Goal: Information Seeking & Learning: Compare options

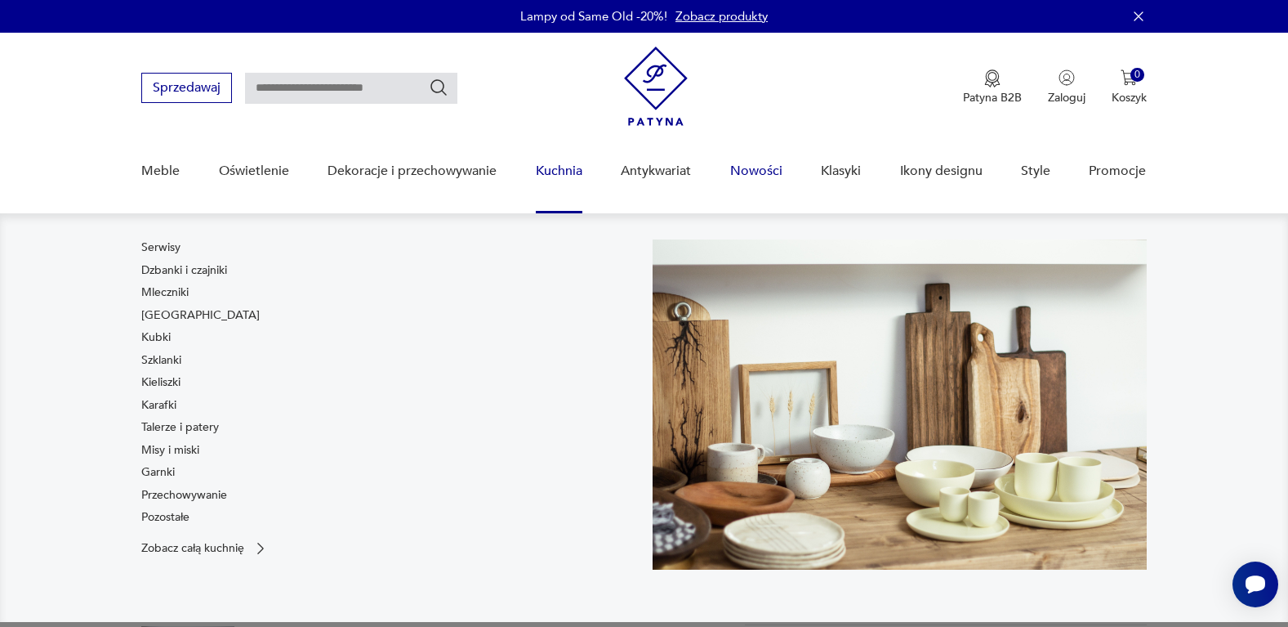
click at [745, 163] on link "Nowości" at bounding box center [756, 171] width 52 height 63
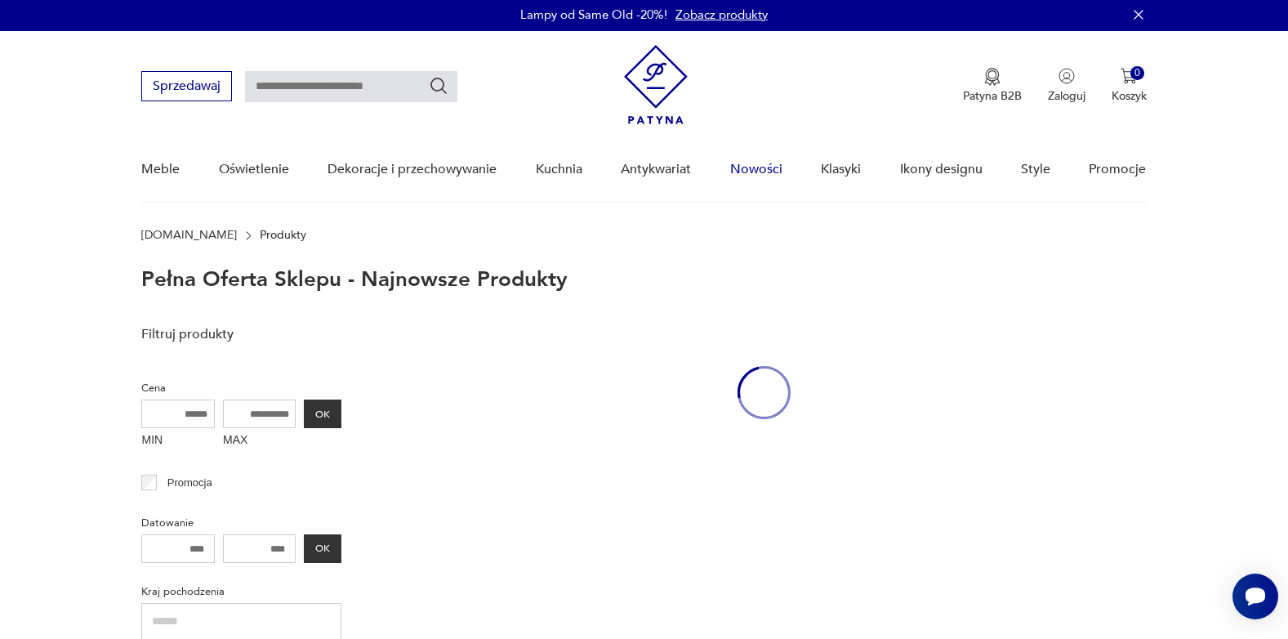
scroll to position [73, 0]
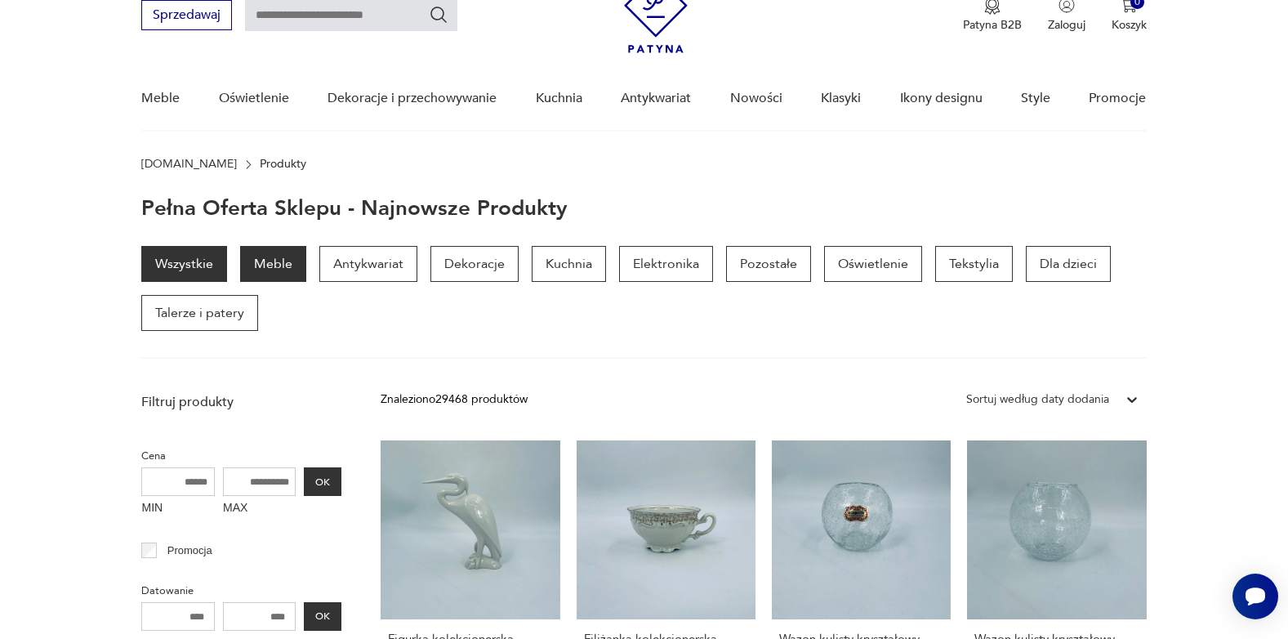
click at [279, 270] on p "Meble" at bounding box center [273, 264] width 66 height 36
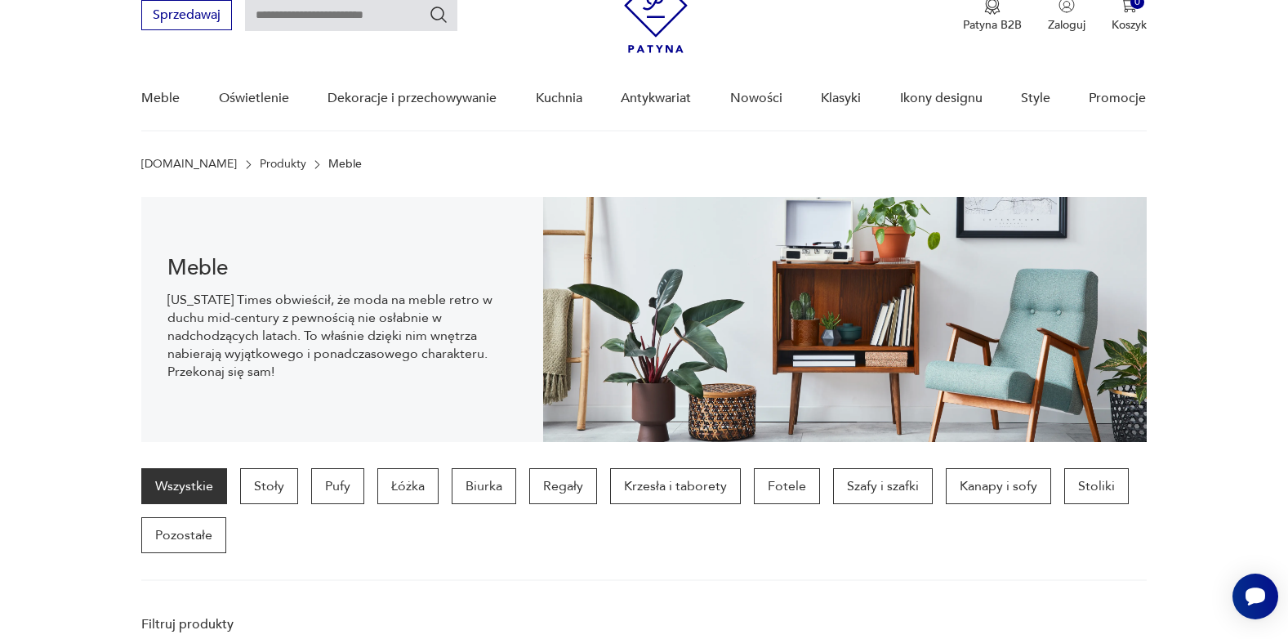
scroll to position [163, 0]
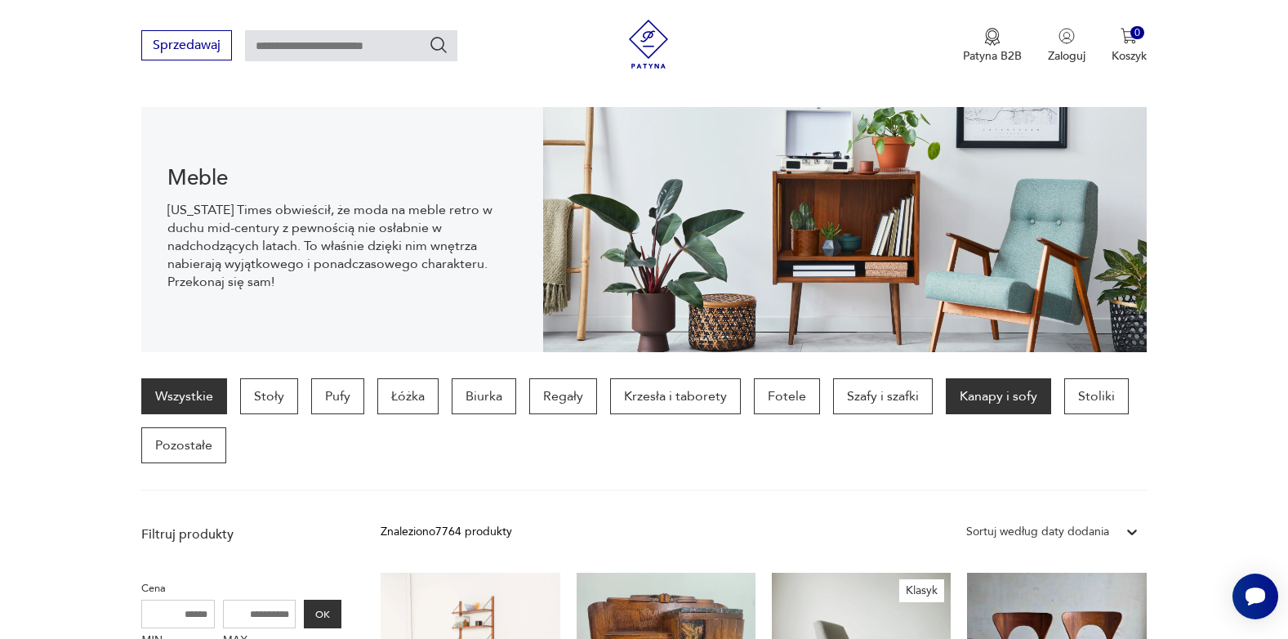
click at [971, 394] on p "Kanapy i sofy" at bounding box center [998, 396] width 105 height 36
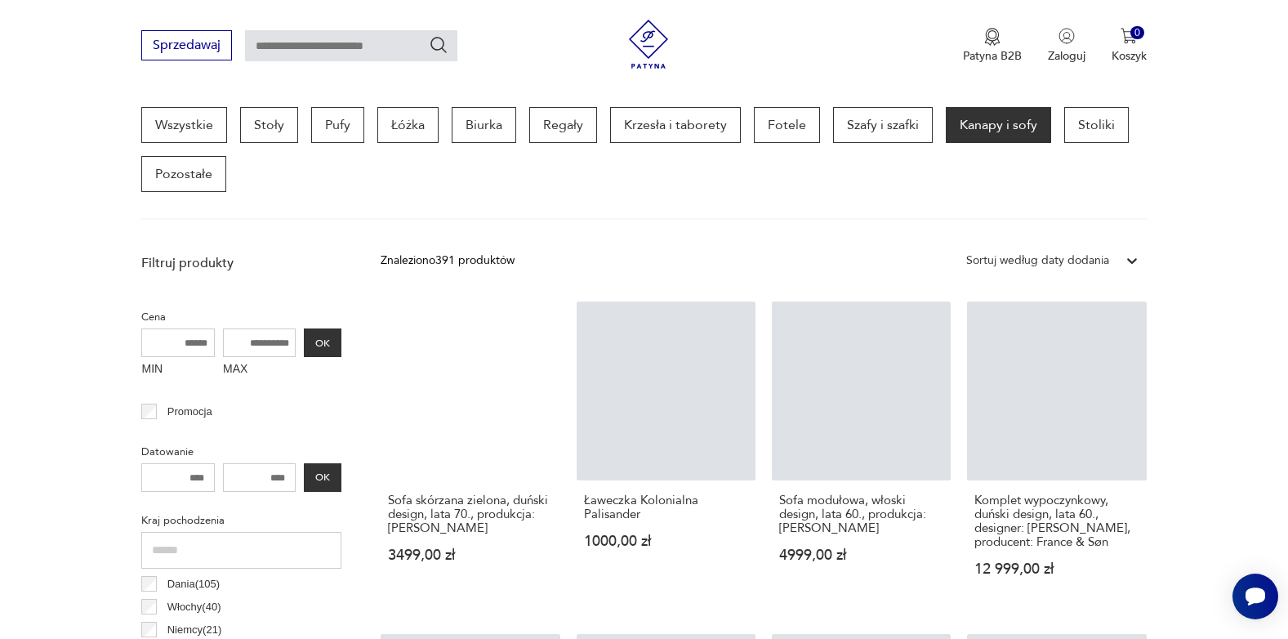
scroll to position [516, 0]
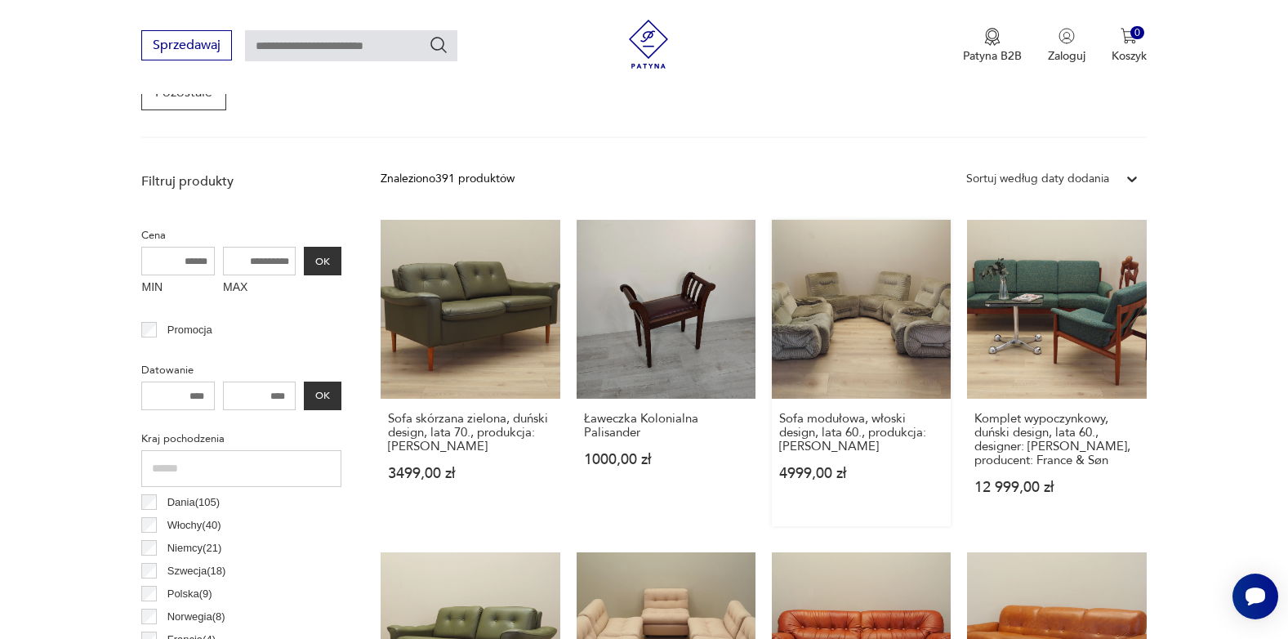
click at [868, 324] on link "Sofa modułowa, włoski design, lata 60., produkcja: Włochy 4999,00 zł" at bounding box center [861, 373] width 179 height 306
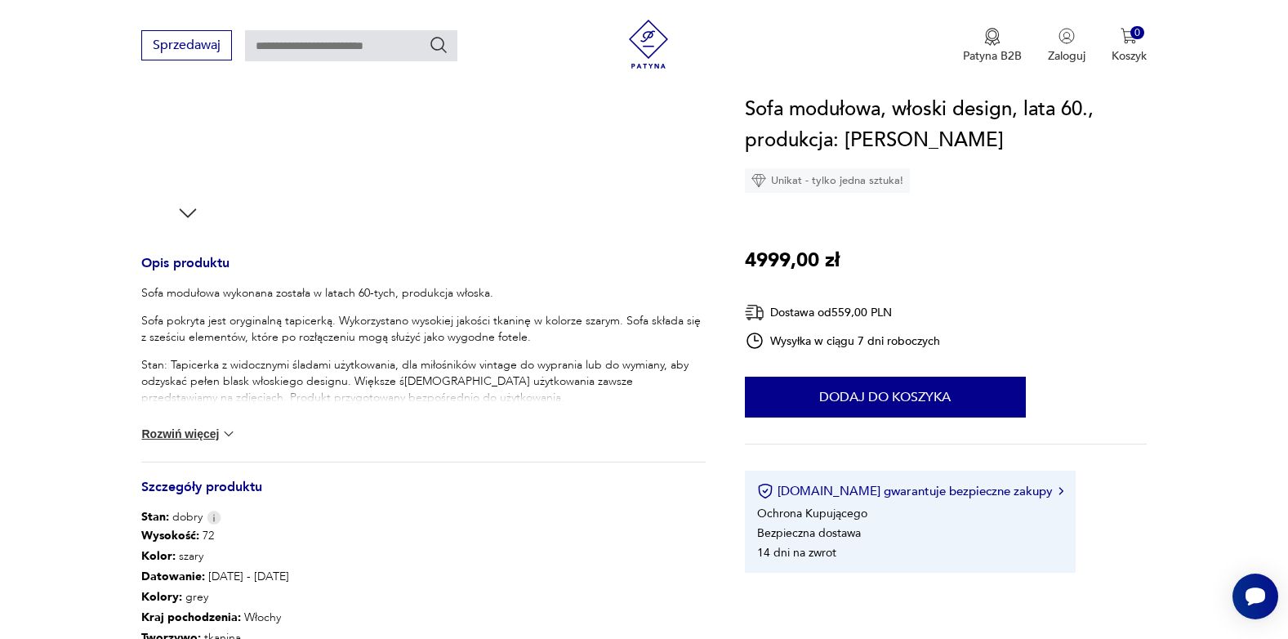
scroll to position [82, 0]
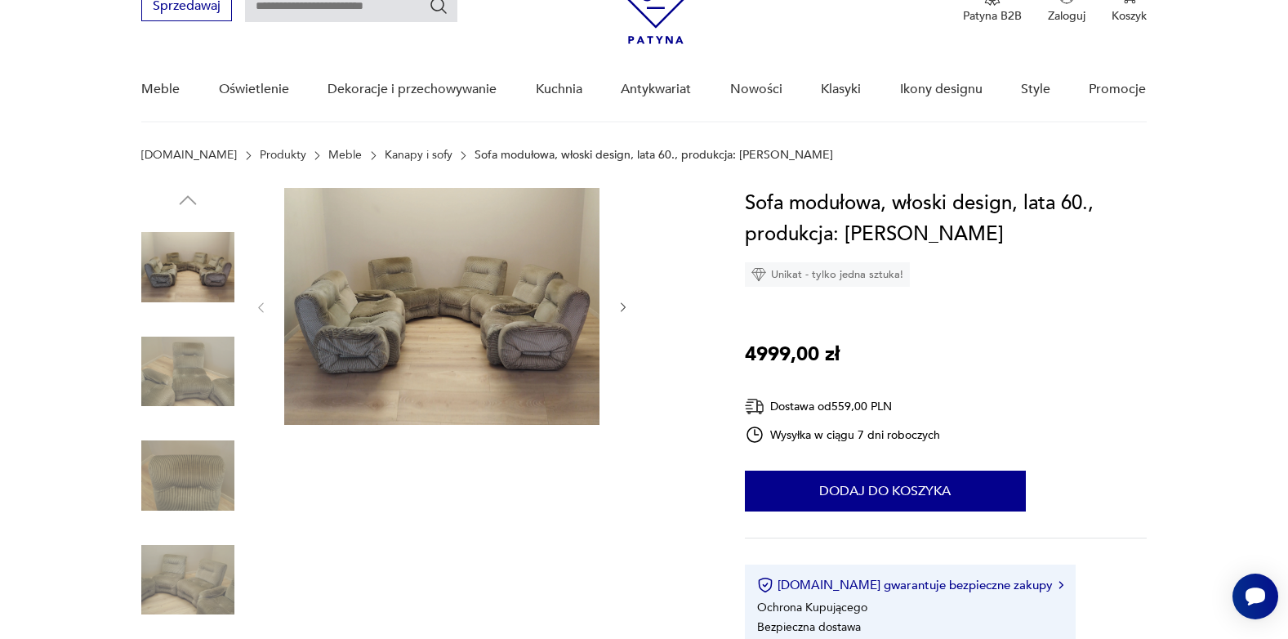
click at [620, 309] on icon "button" at bounding box center [624, 308] width 14 height 14
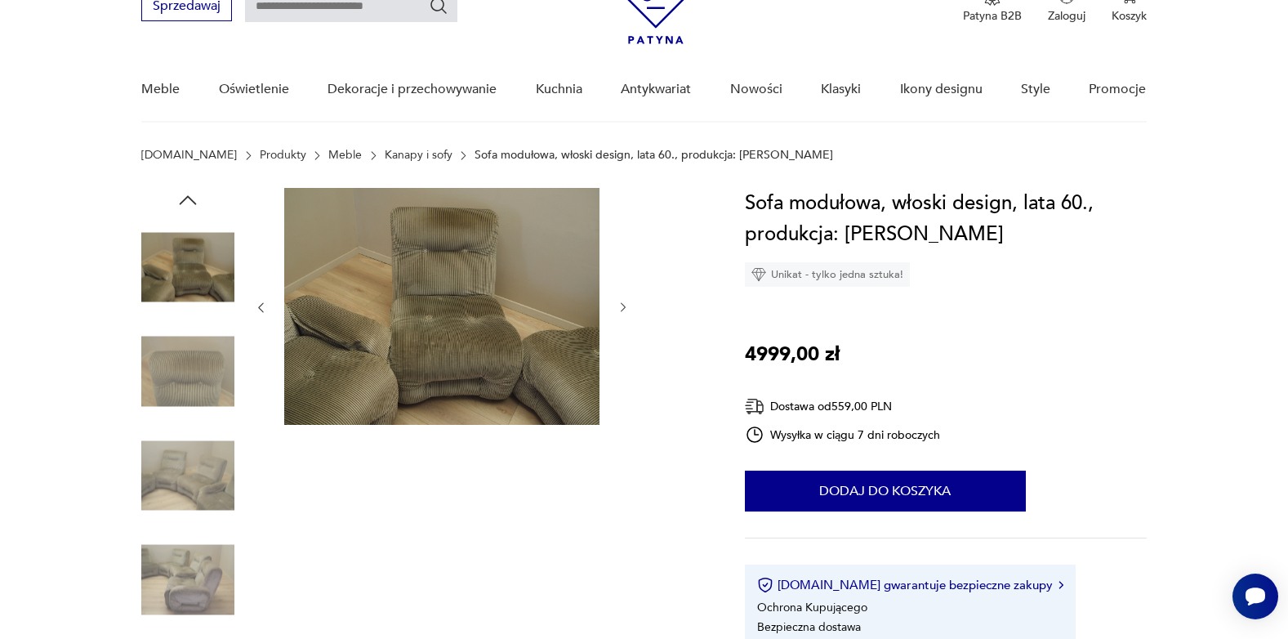
click at [620, 309] on icon "button" at bounding box center [624, 308] width 14 height 14
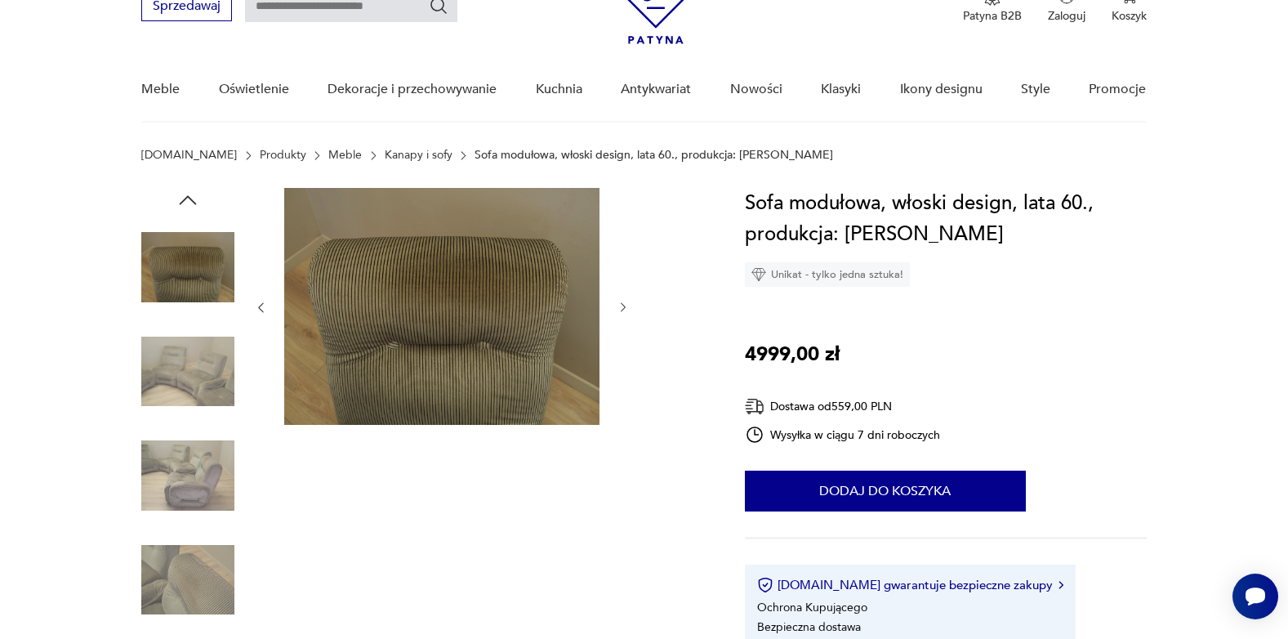
click at [620, 309] on icon "button" at bounding box center [624, 308] width 14 height 14
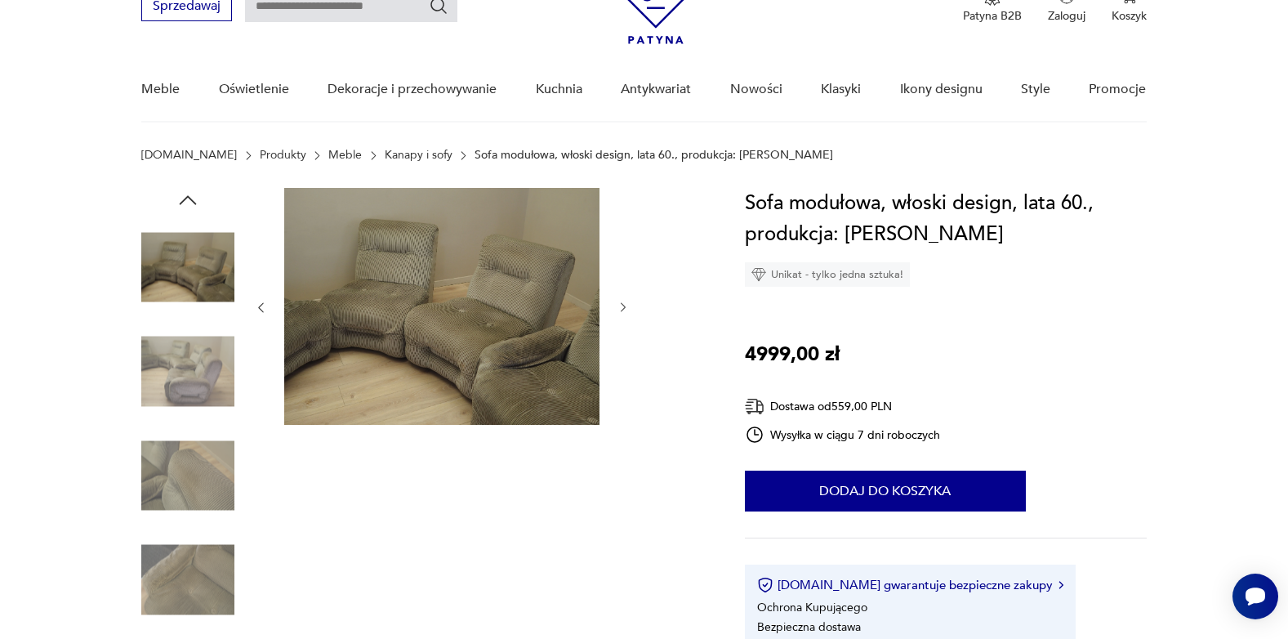
click at [620, 309] on icon "button" at bounding box center [624, 308] width 14 height 14
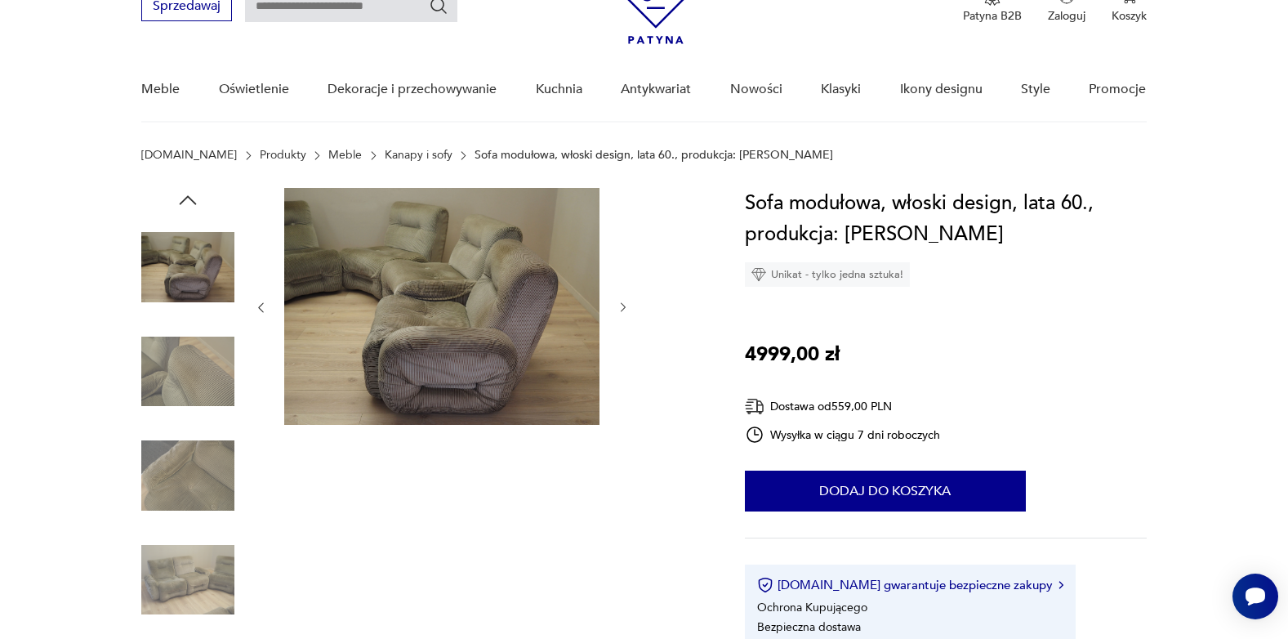
click at [620, 309] on icon "button" at bounding box center [624, 308] width 14 height 14
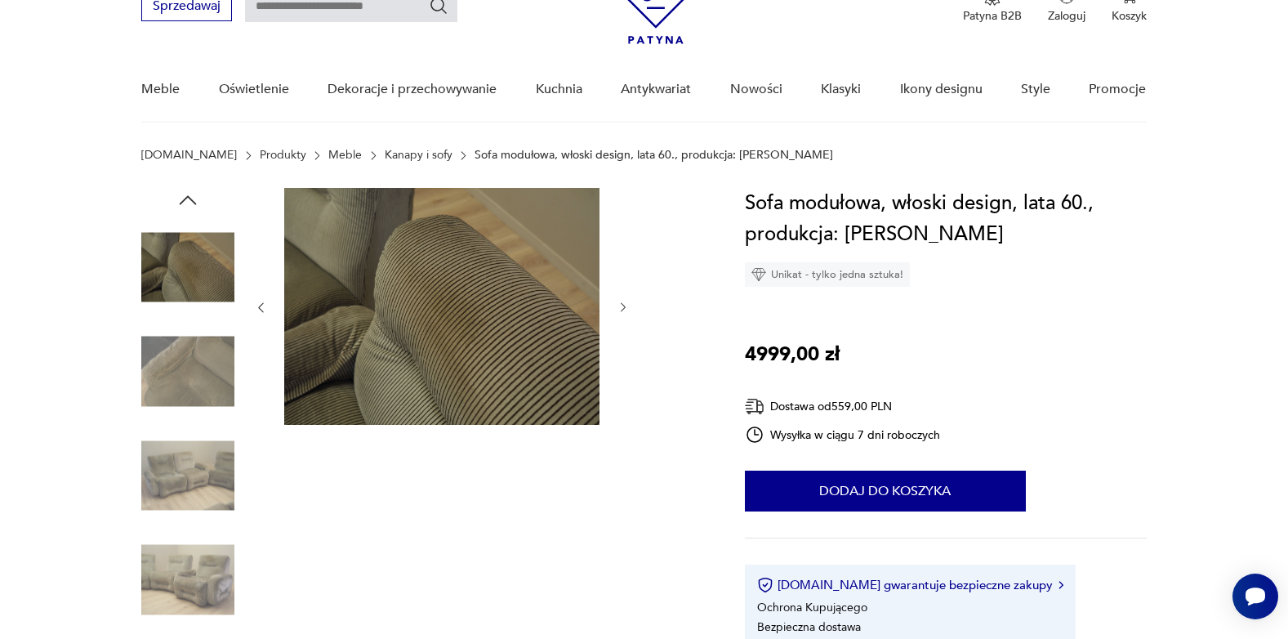
click at [620, 309] on icon "button" at bounding box center [624, 308] width 14 height 14
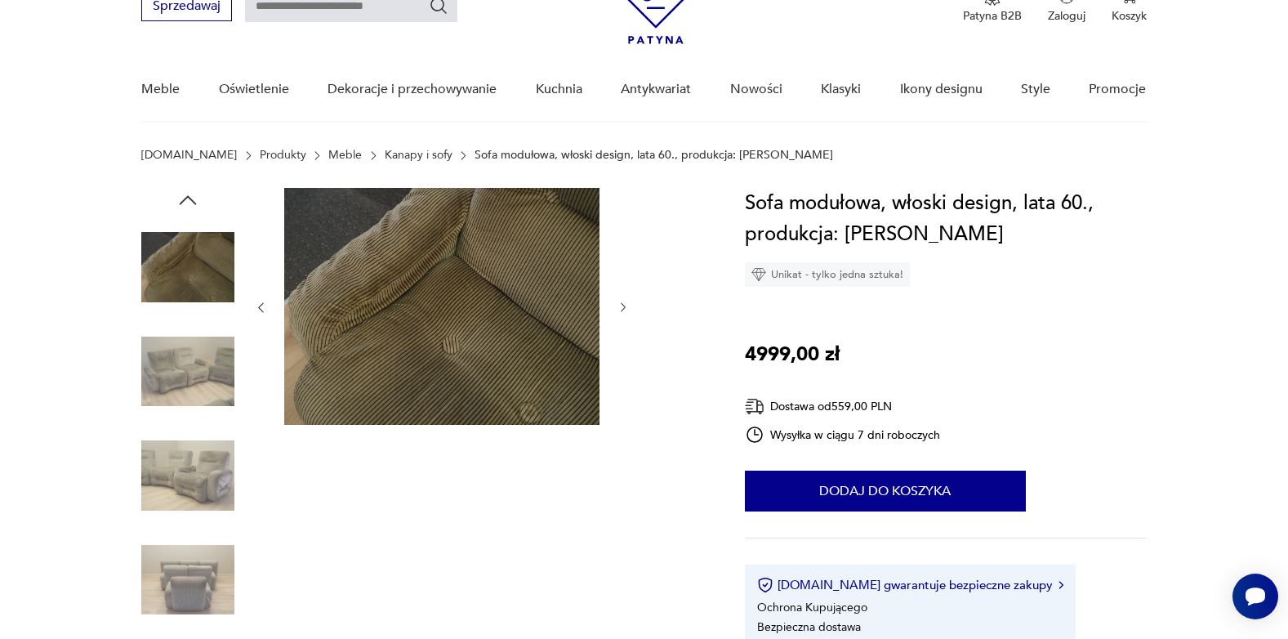
click at [620, 309] on icon "button" at bounding box center [624, 308] width 14 height 14
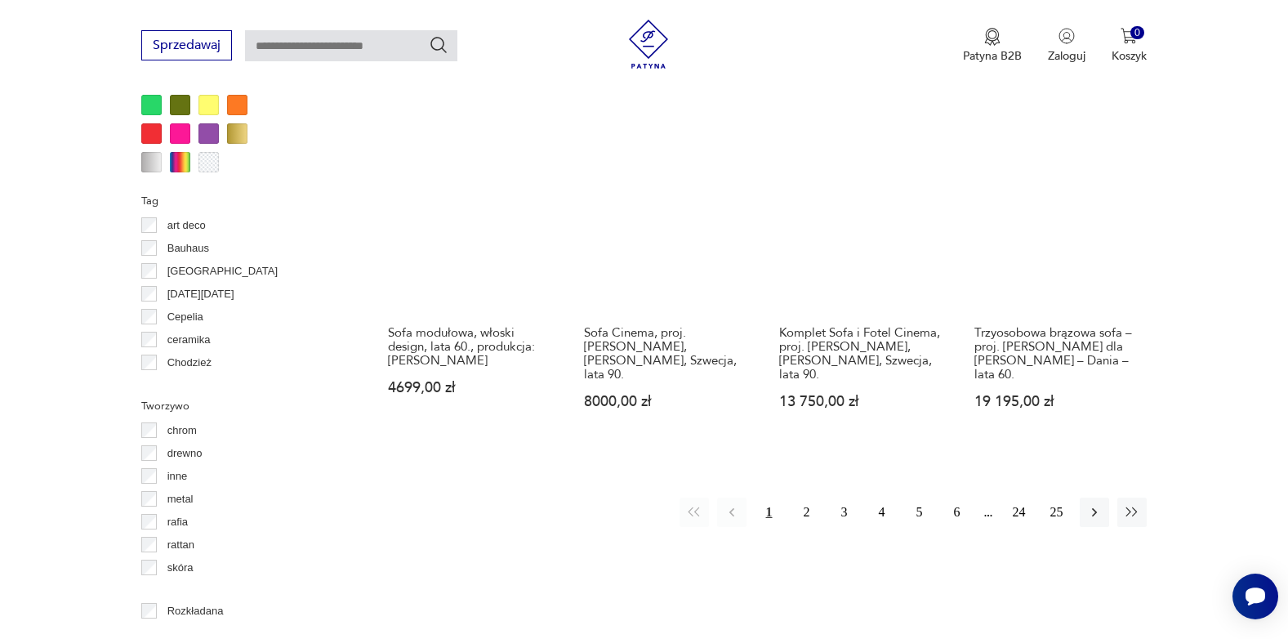
scroll to position [1788, 0]
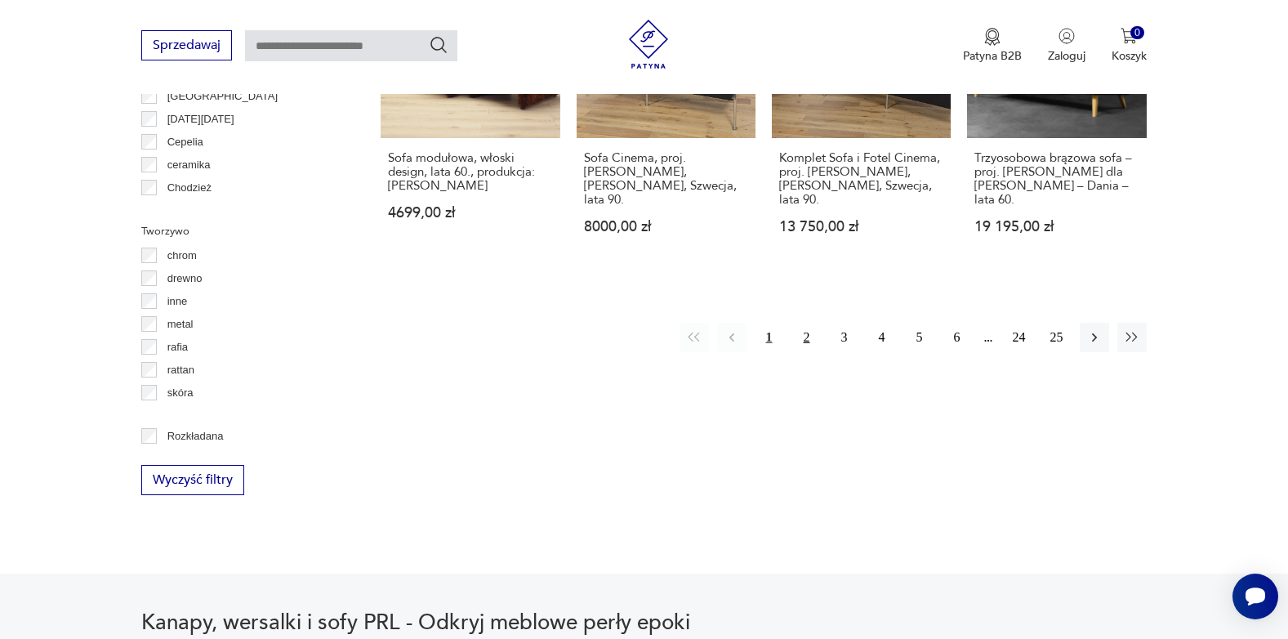
click at [803, 323] on button "2" at bounding box center [806, 337] width 29 height 29
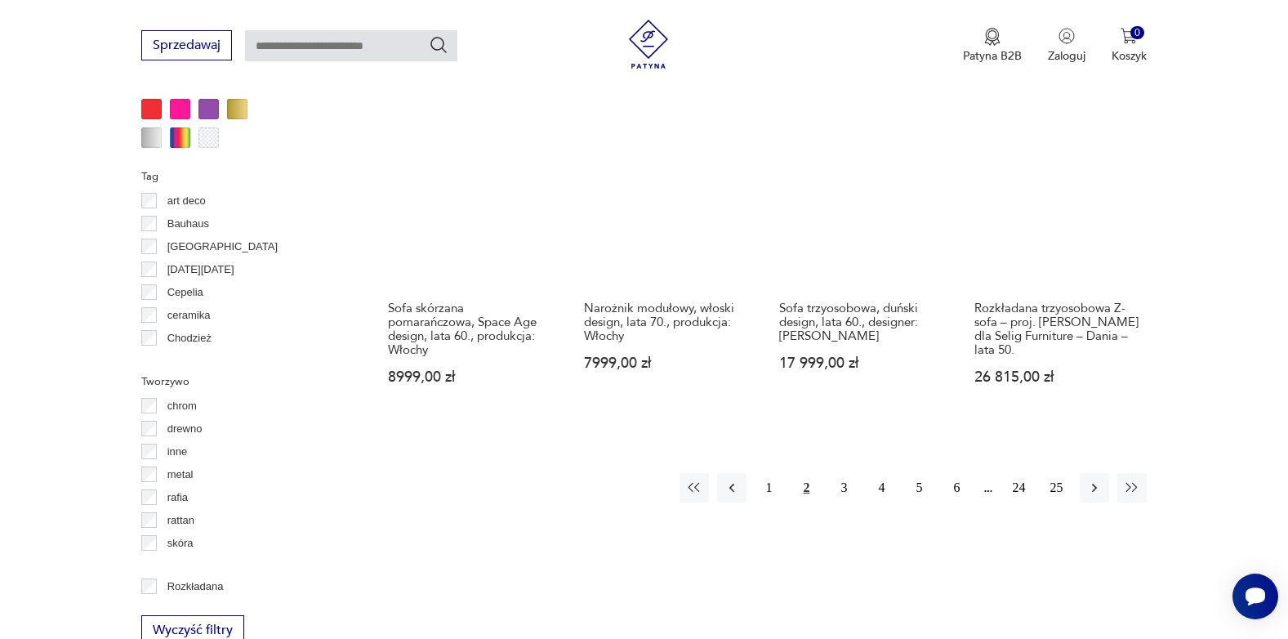
scroll to position [1659, 0]
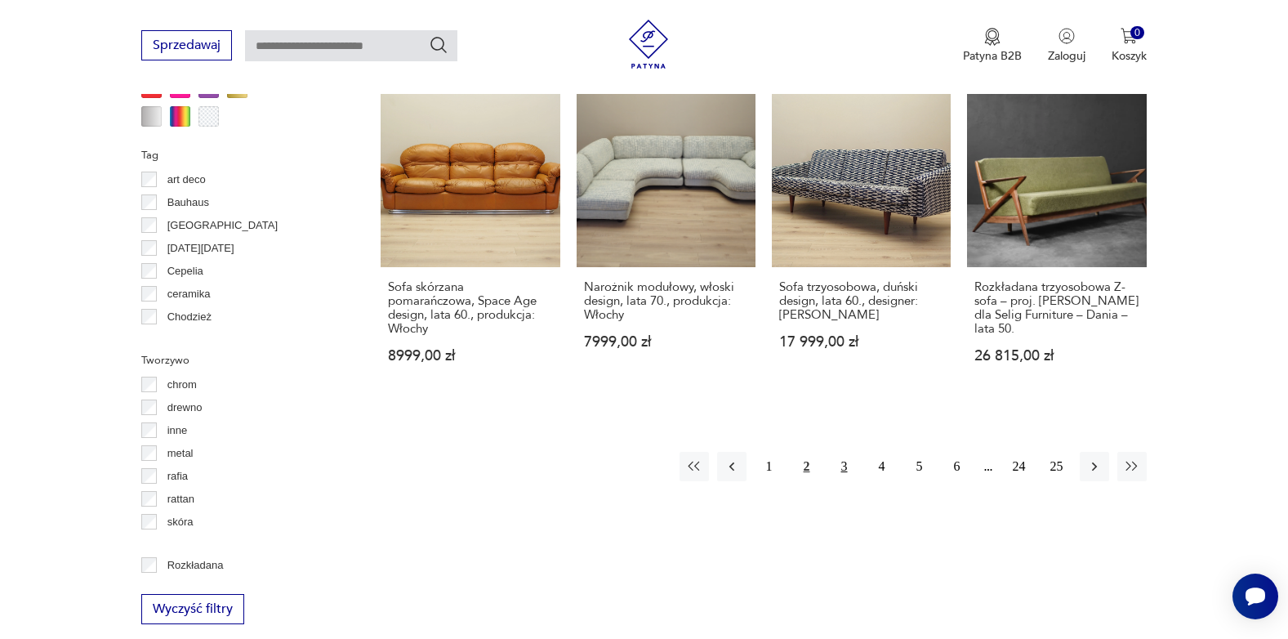
click at [846, 453] on button "3" at bounding box center [844, 466] width 29 height 29
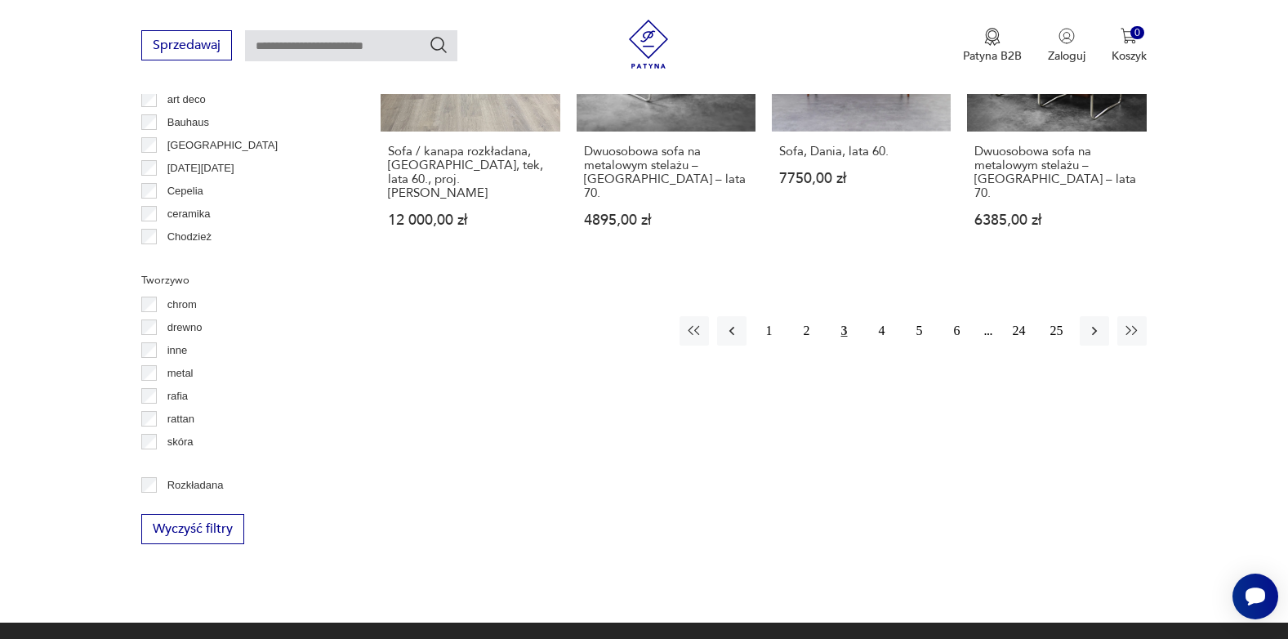
scroll to position [1741, 0]
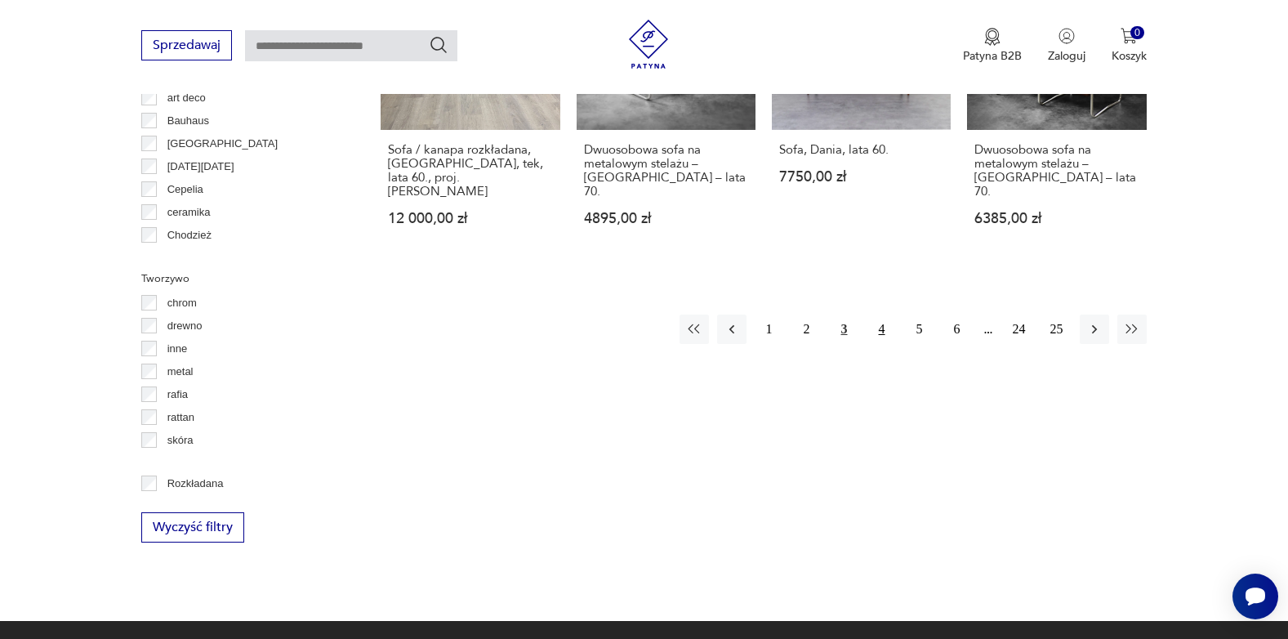
click at [878, 315] on button "4" at bounding box center [882, 329] width 29 height 29
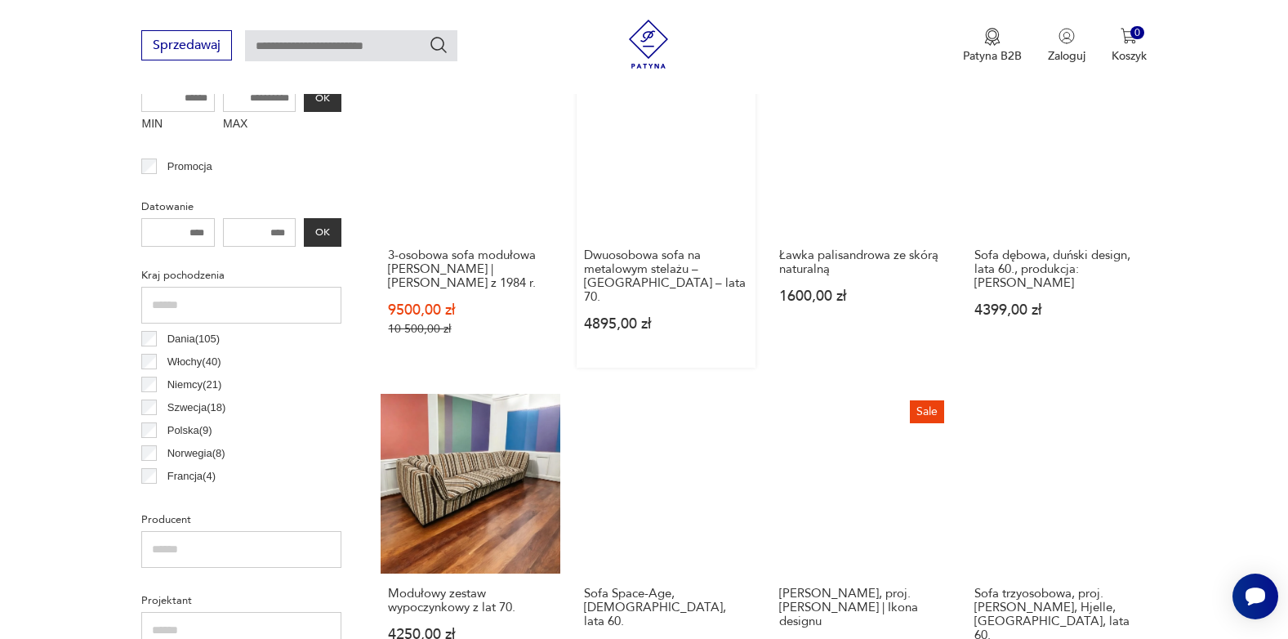
scroll to position [842, 0]
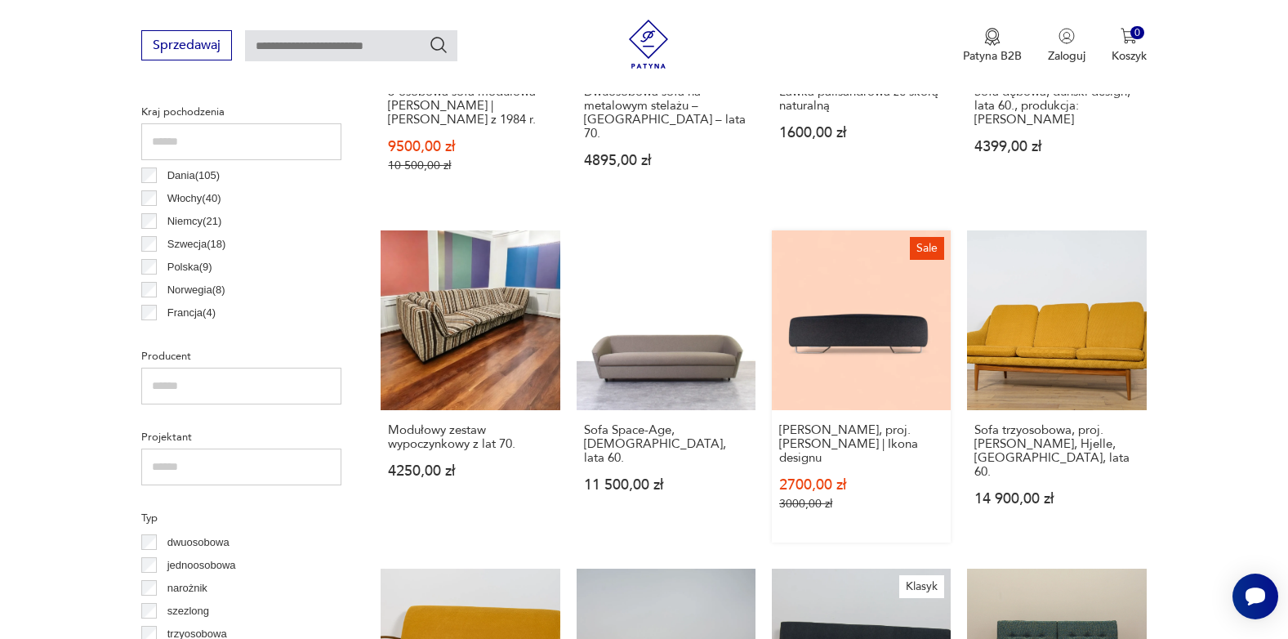
click at [842, 369] on link "Sale Siedzisko Moroso Lowland, proj. Patricia Urquiola | Ikona designu 2700,00 …" at bounding box center [861, 385] width 179 height 311
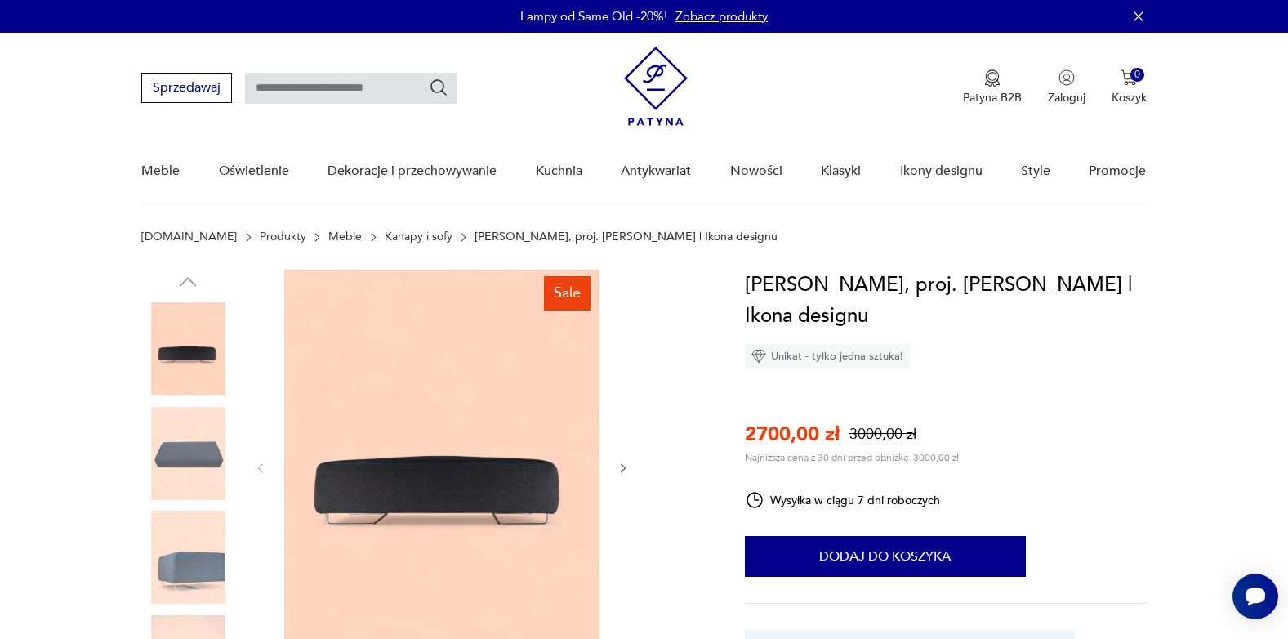
click at [192, 351] on img at bounding box center [187, 348] width 93 height 93
click at [190, 463] on img at bounding box center [187, 453] width 93 height 93
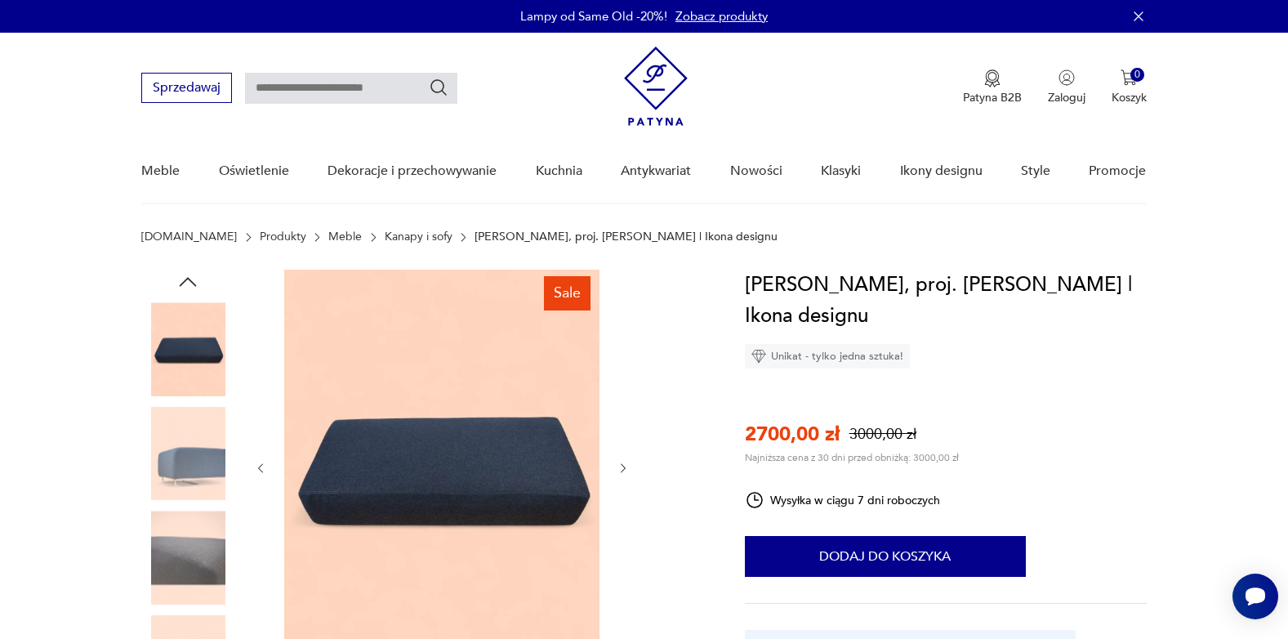
click at [190, 458] on img at bounding box center [187, 453] width 93 height 93
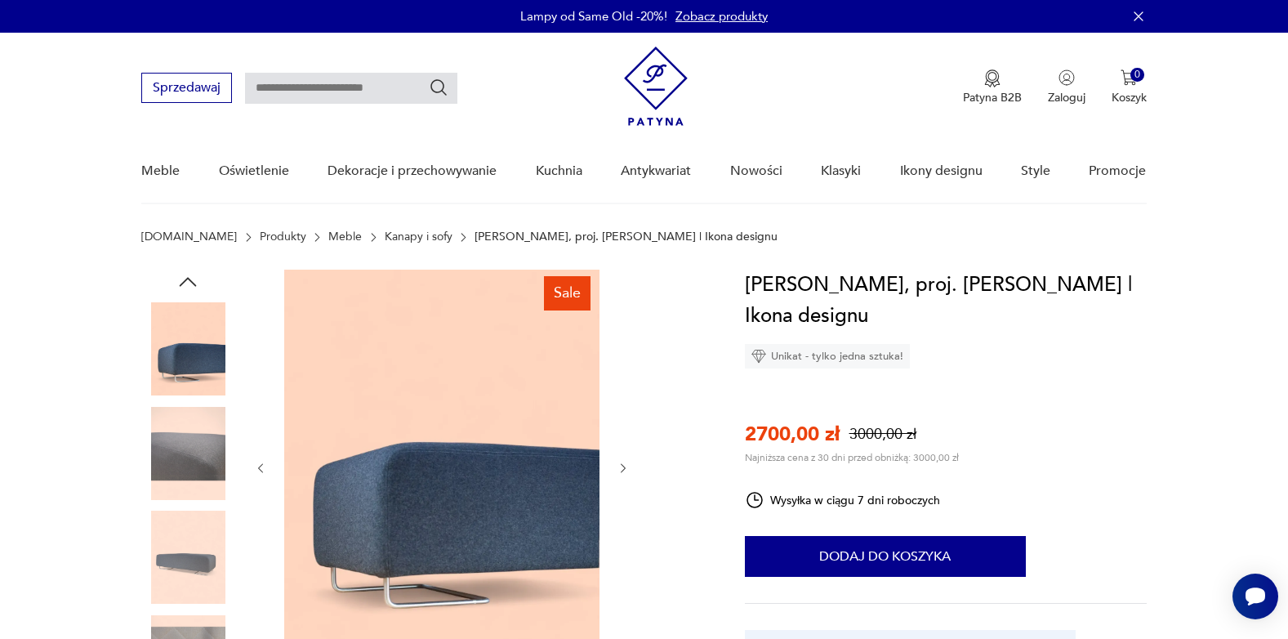
click at [194, 537] on img at bounding box center [187, 557] width 93 height 93
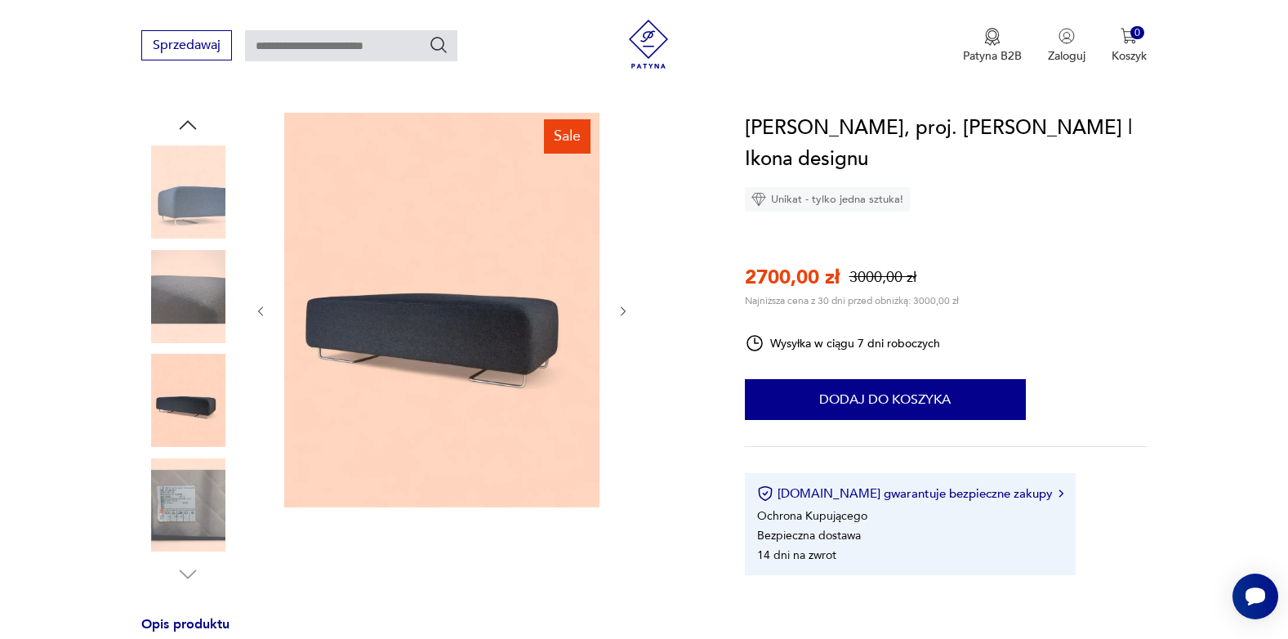
scroll to position [163, 0]
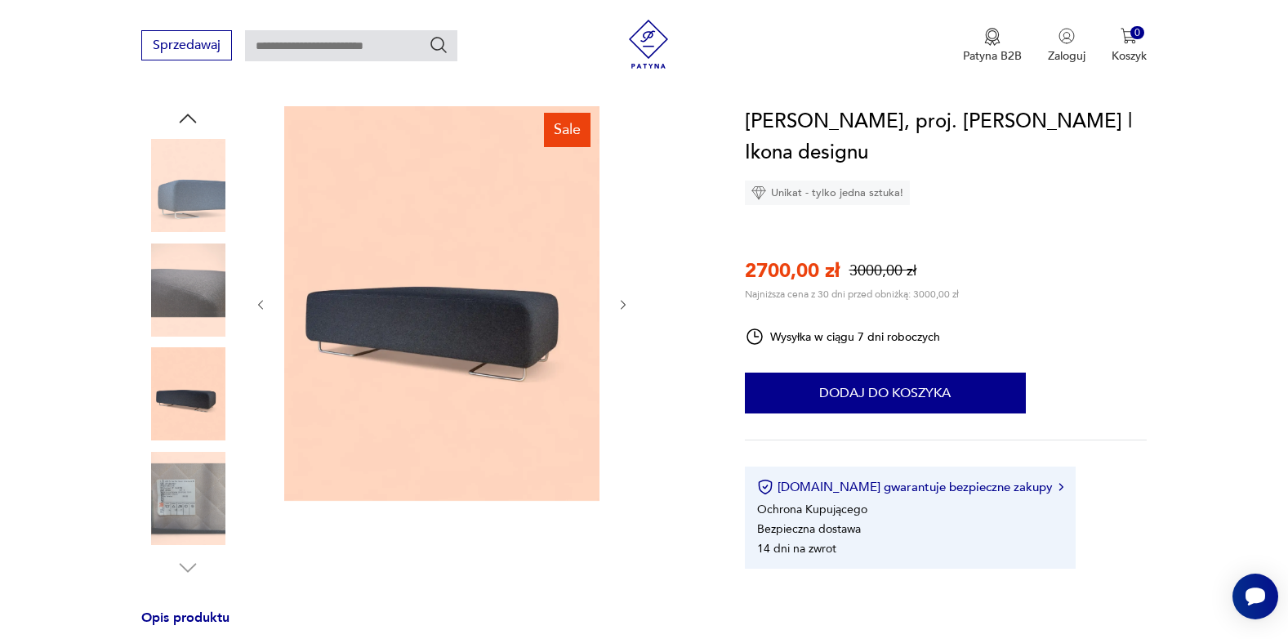
click at [190, 498] on img at bounding box center [187, 498] width 93 height 93
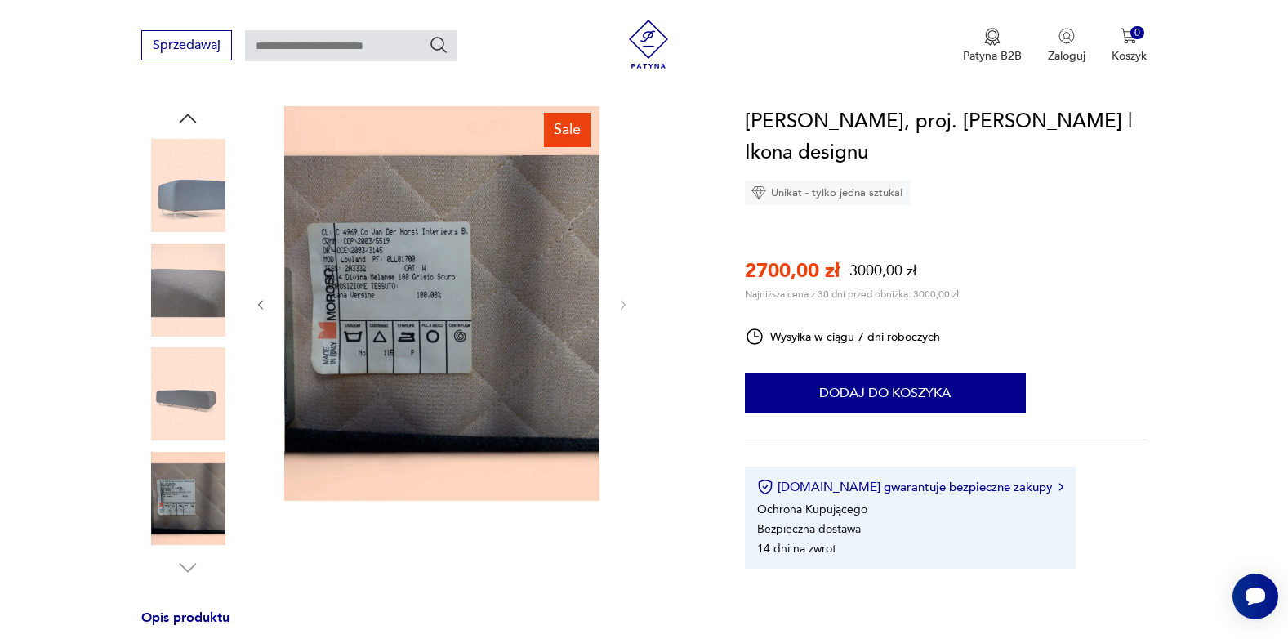
click at [187, 395] on img at bounding box center [187, 393] width 93 height 93
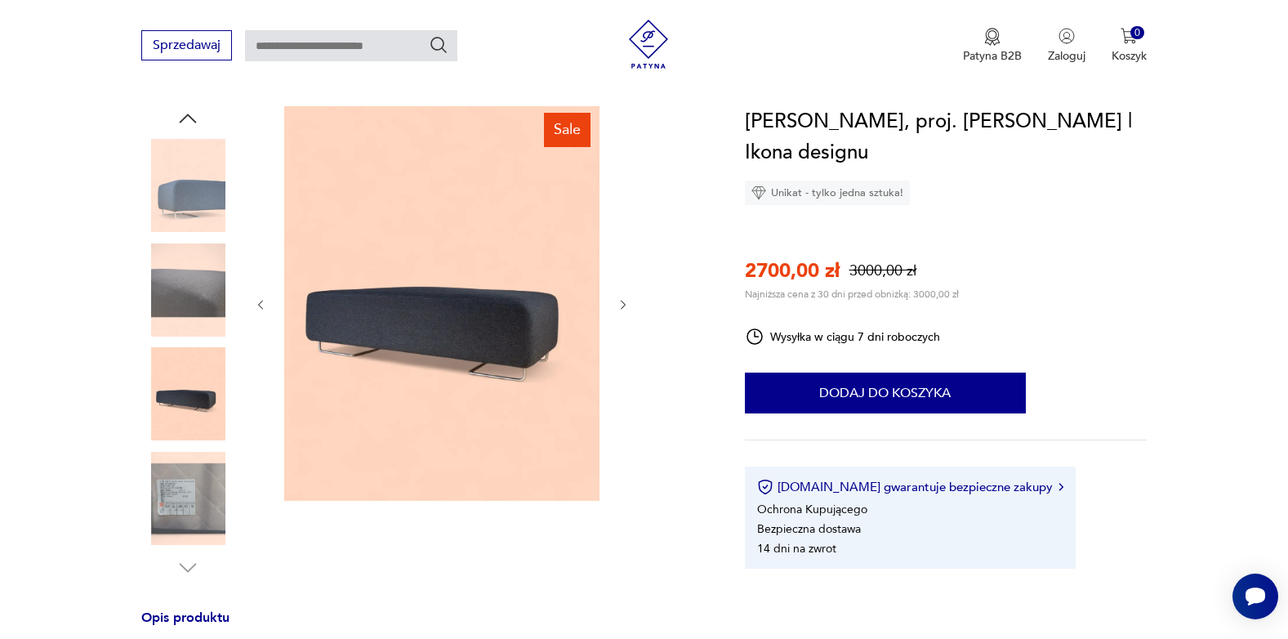
click at [181, 292] on img at bounding box center [187, 289] width 93 height 93
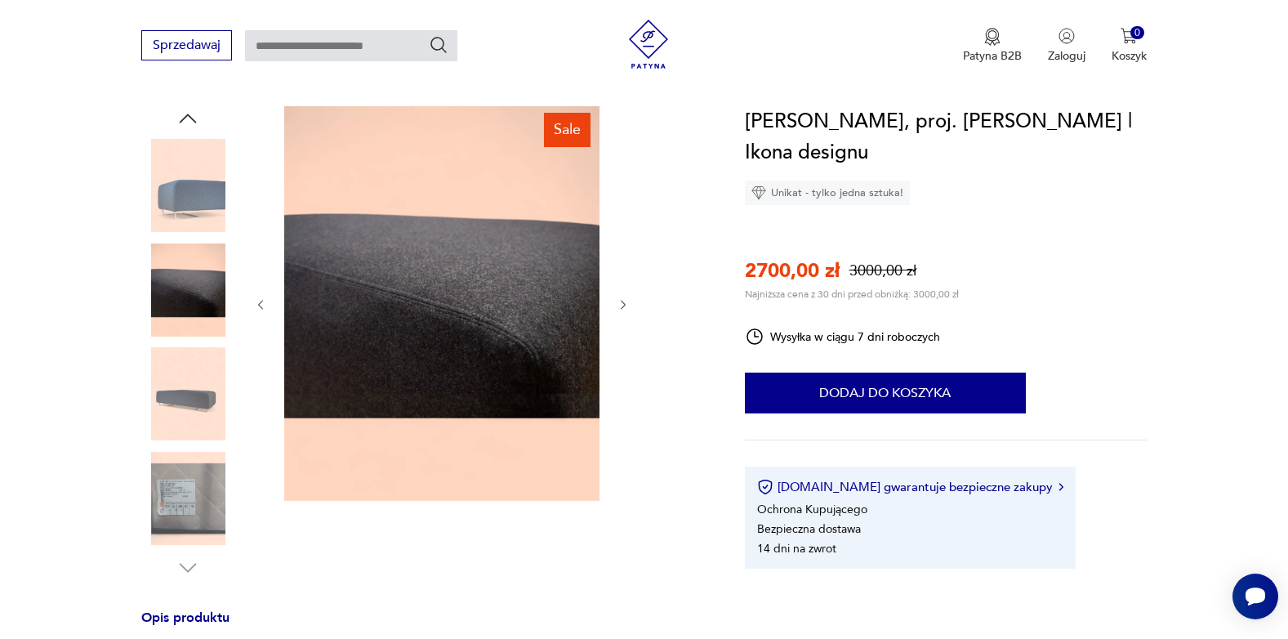
click at [185, 196] on img at bounding box center [187, 185] width 93 height 93
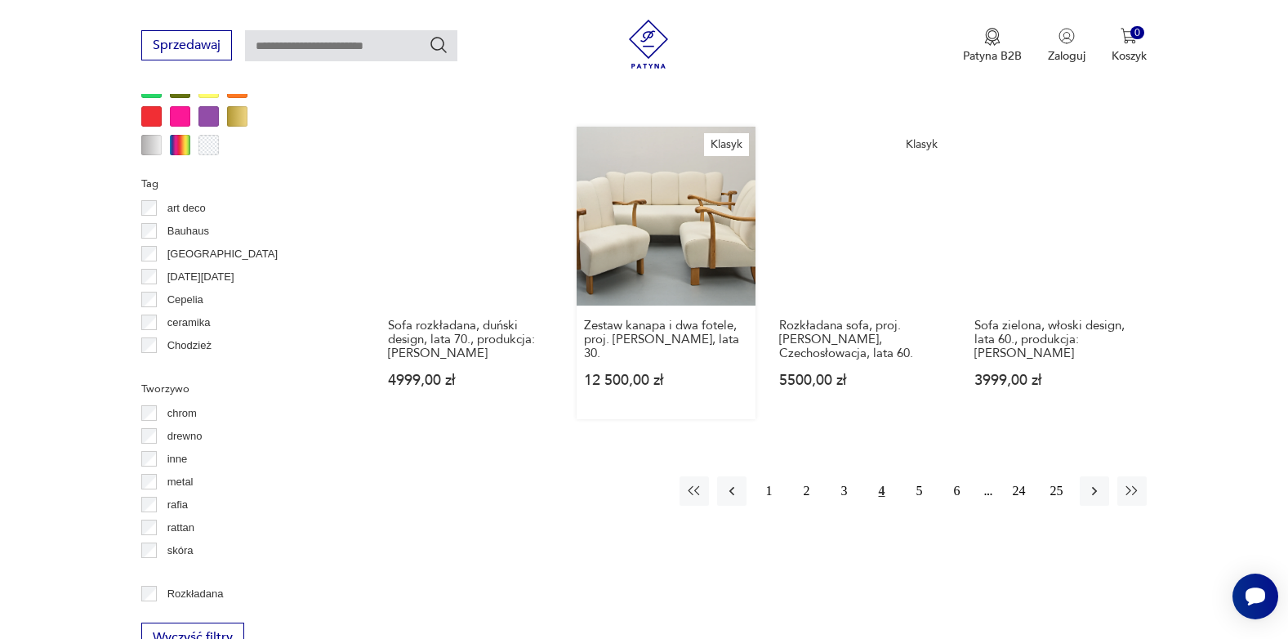
scroll to position [1658, 0]
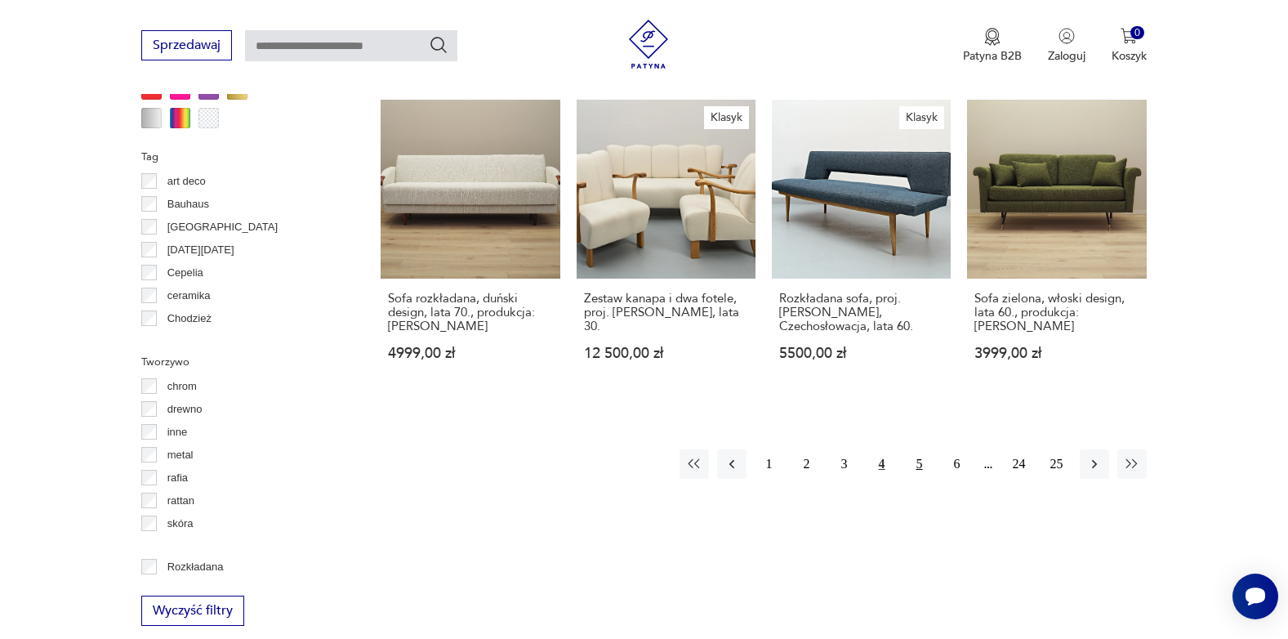
click at [918, 449] on button "5" at bounding box center [919, 463] width 29 height 29
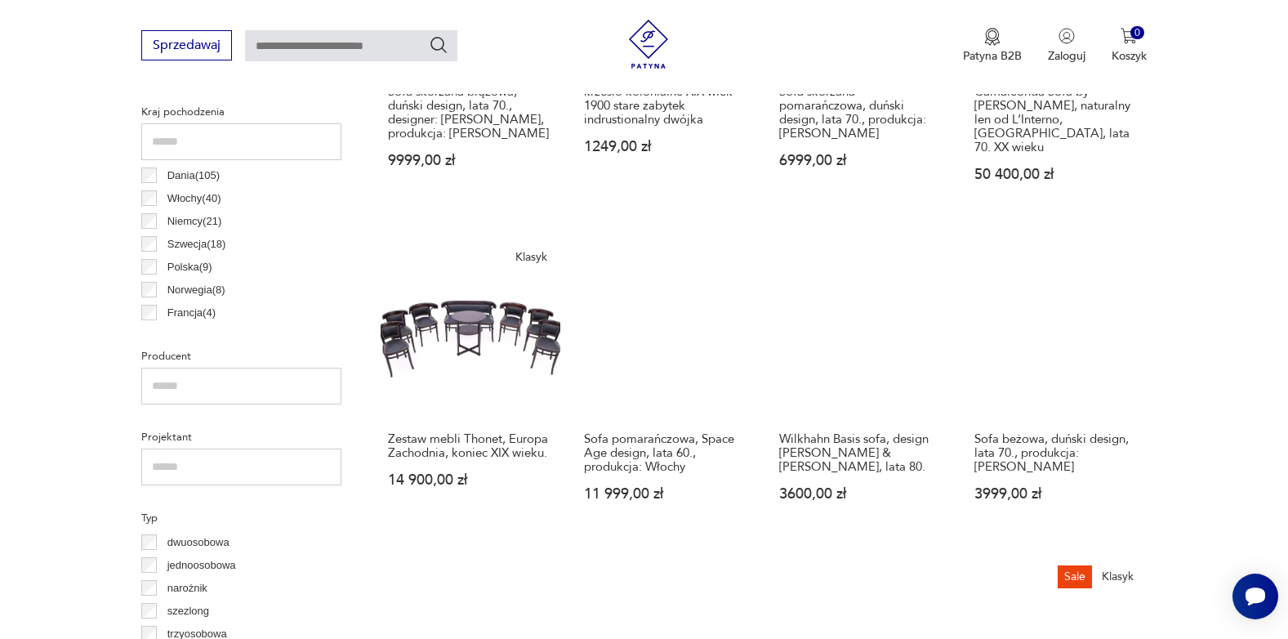
scroll to position [1169, 0]
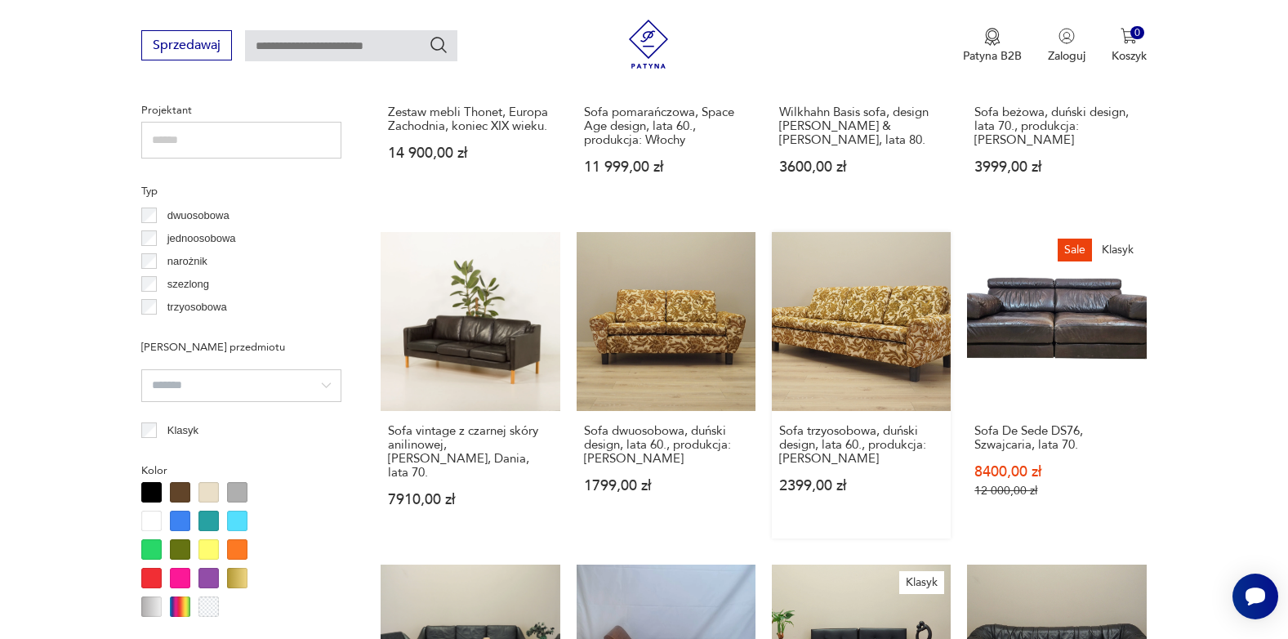
click at [851, 369] on link "Sofa trzyosobowa, duński design, lata 60., produkcja: Dania 2399,00 zł" at bounding box center [861, 385] width 179 height 306
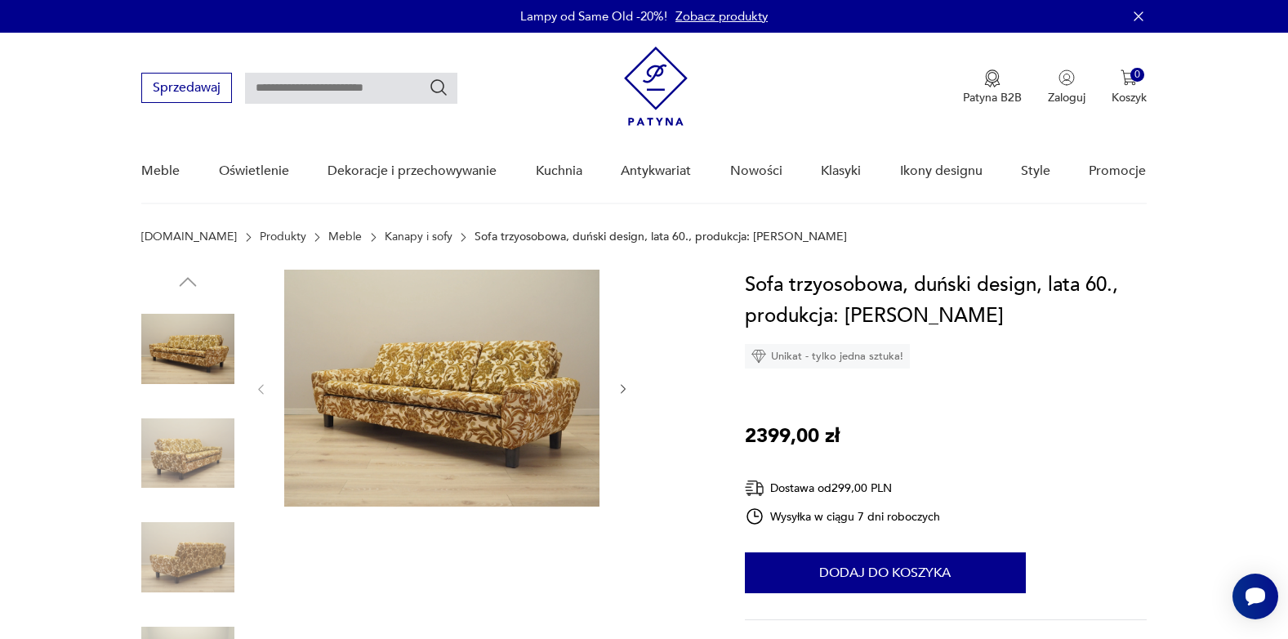
click at [625, 389] on icon "button" at bounding box center [623, 390] width 5 height 10
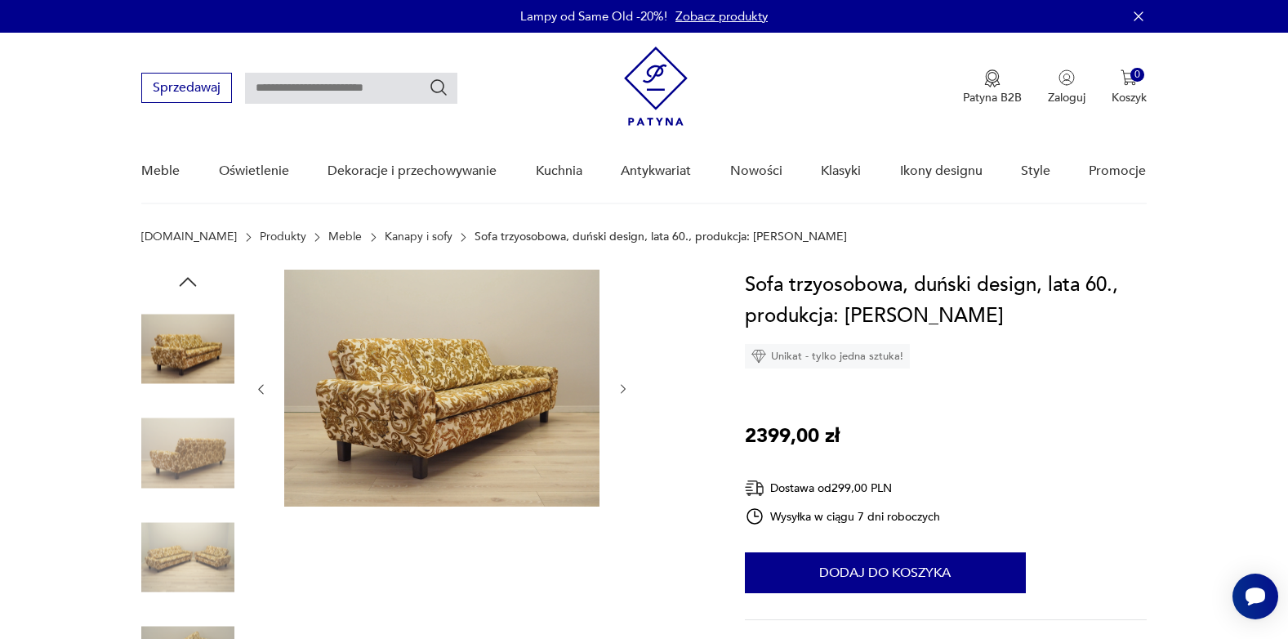
click at [623, 389] on icon "button" at bounding box center [624, 389] width 14 height 14
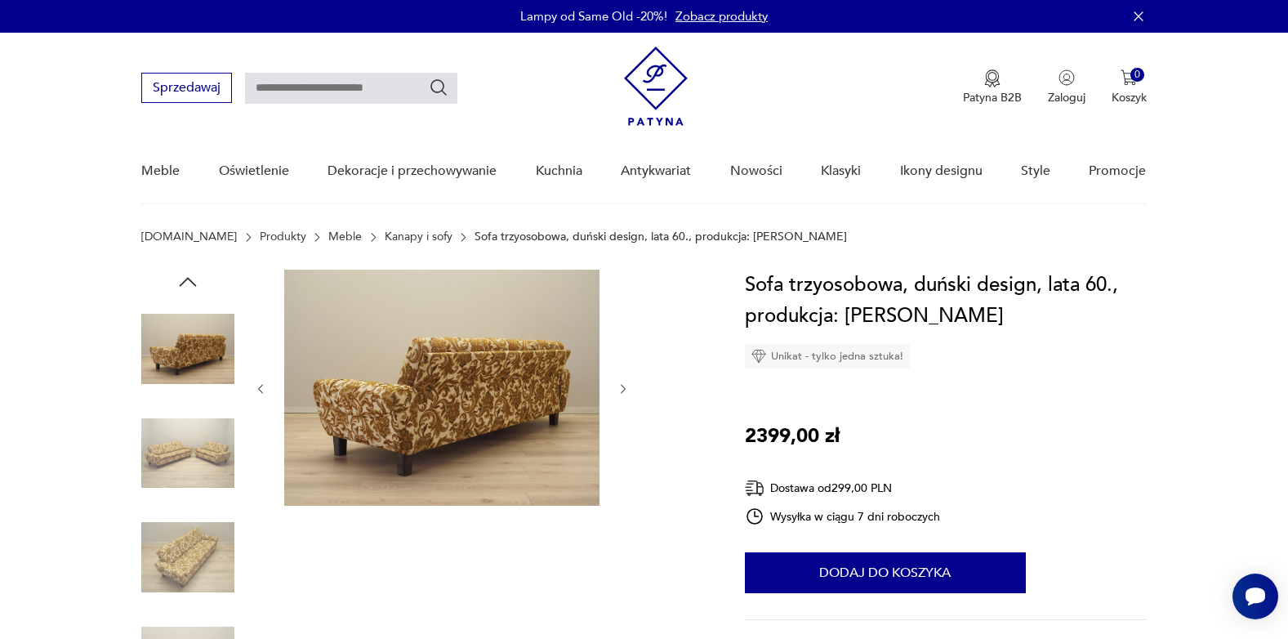
click at [623, 389] on icon "button" at bounding box center [624, 389] width 14 height 14
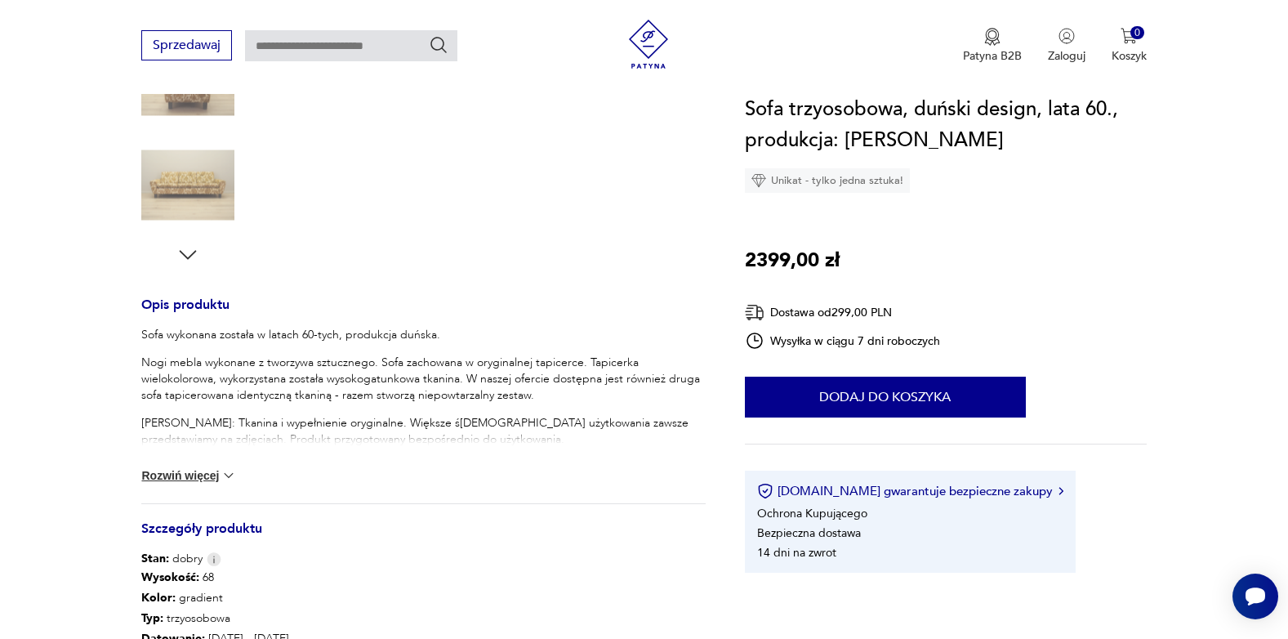
scroll to position [490, 0]
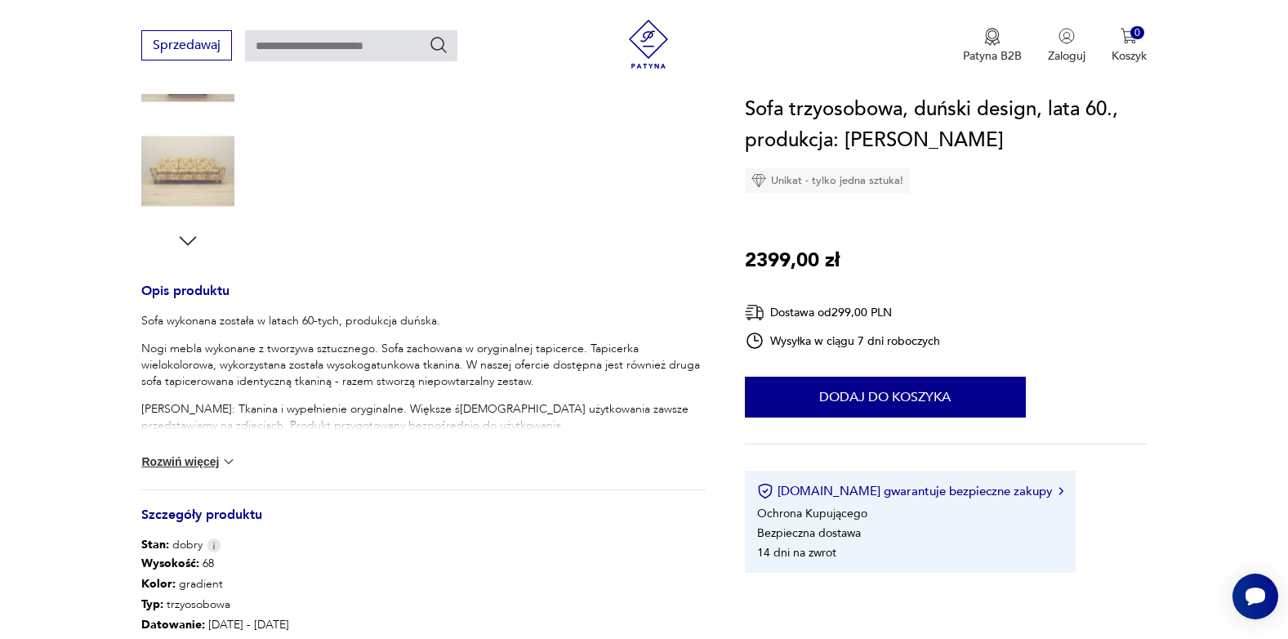
click at [176, 465] on button "Rozwiń więcej" at bounding box center [188, 461] width 95 height 16
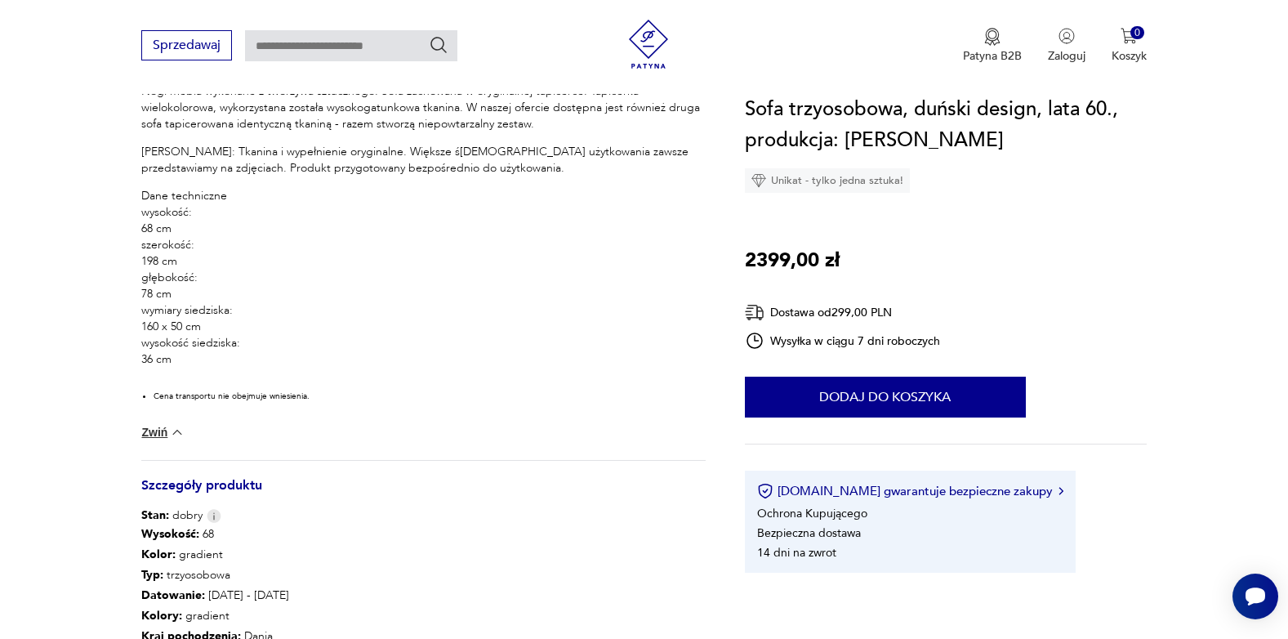
scroll to position [899, 0]
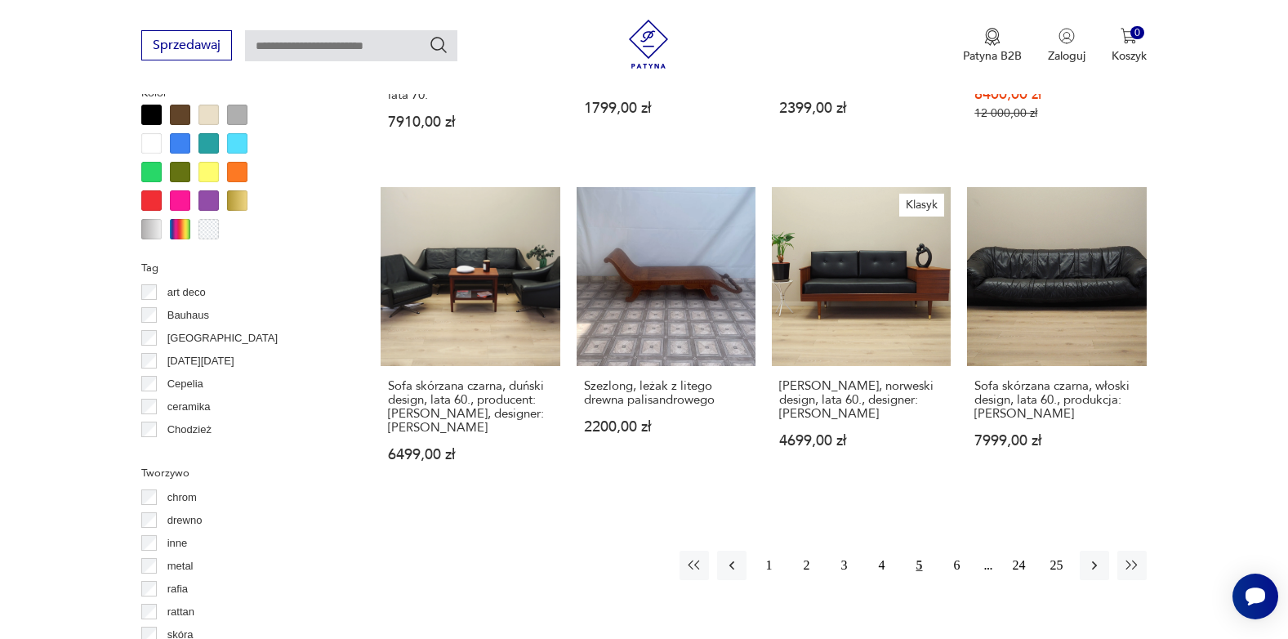
scroll to position [1564, 0]
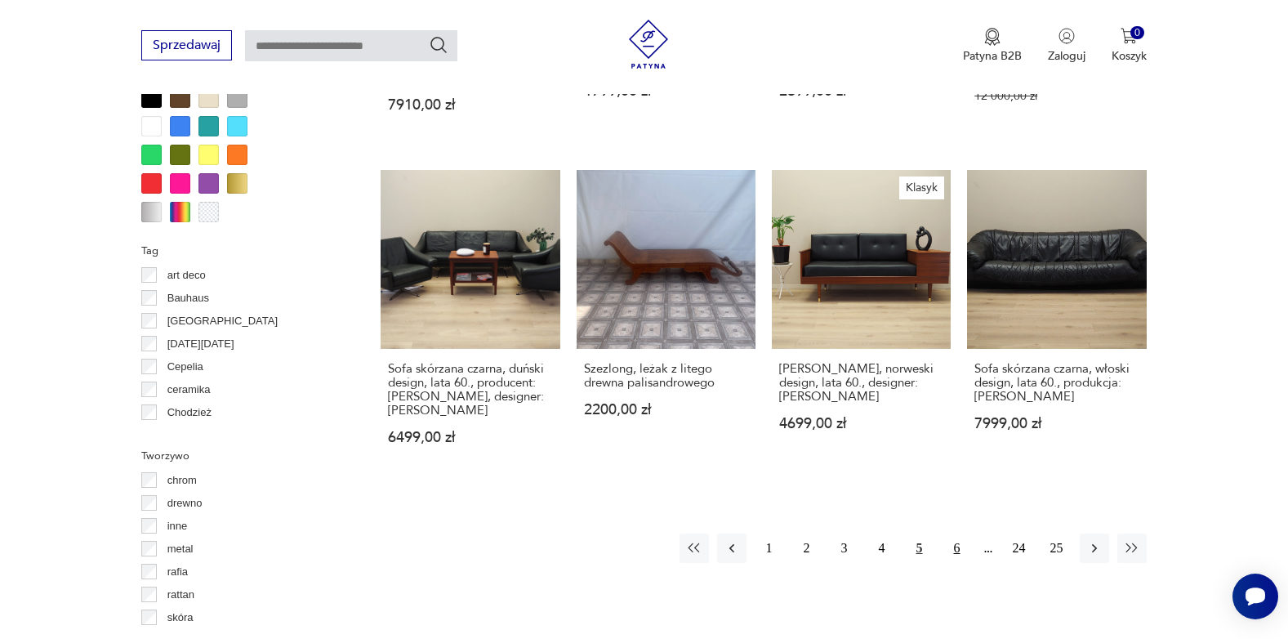
click at [955, 534] on button "6" at bounding box center [957, 548] width 29 height 29
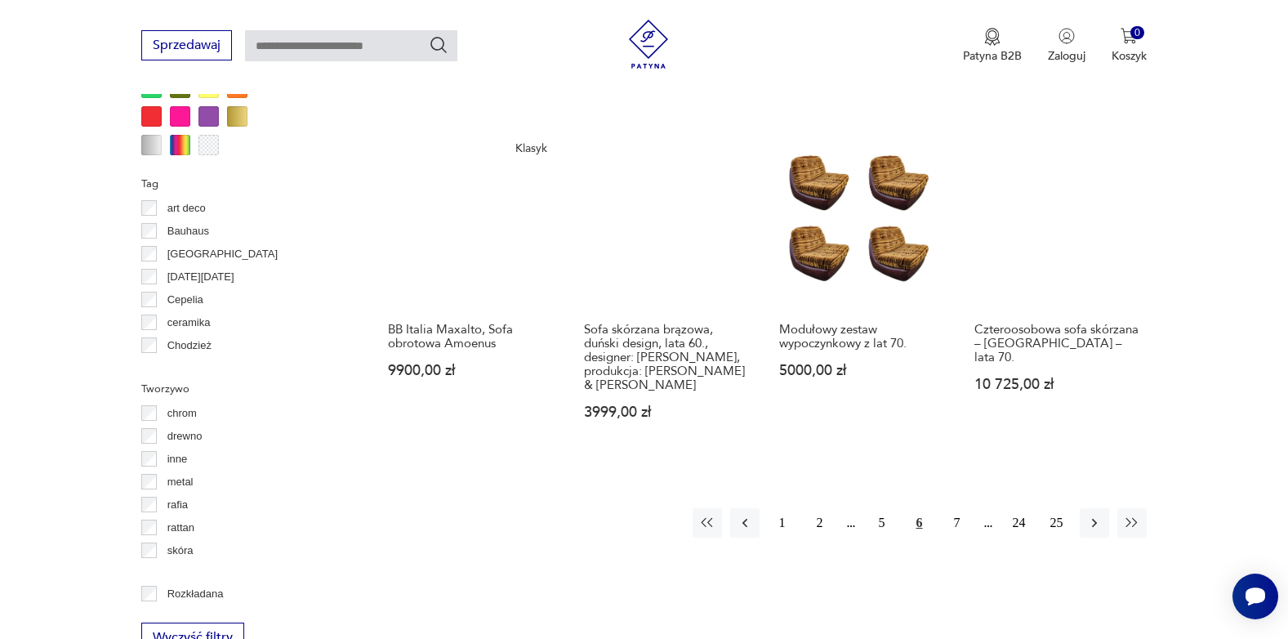
scroll to position [1659, 0]
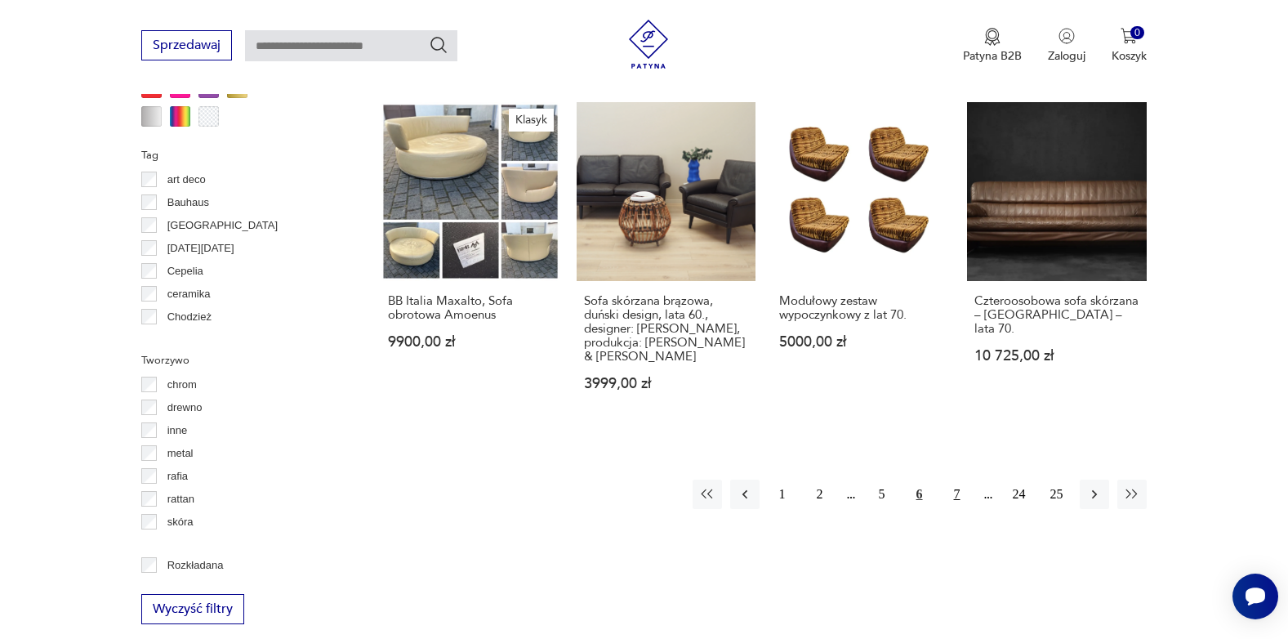
click at [962, 480] on button "7" at bounding box center [957, 494] width 29 height 29
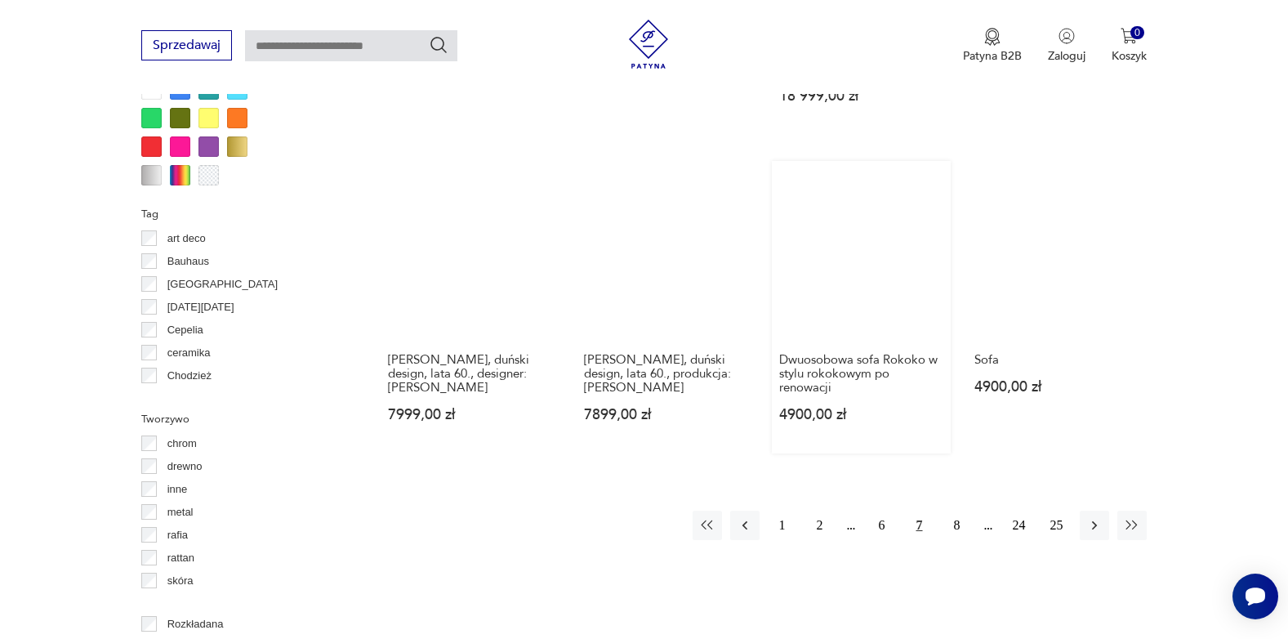
scroll to position [1741, 0]
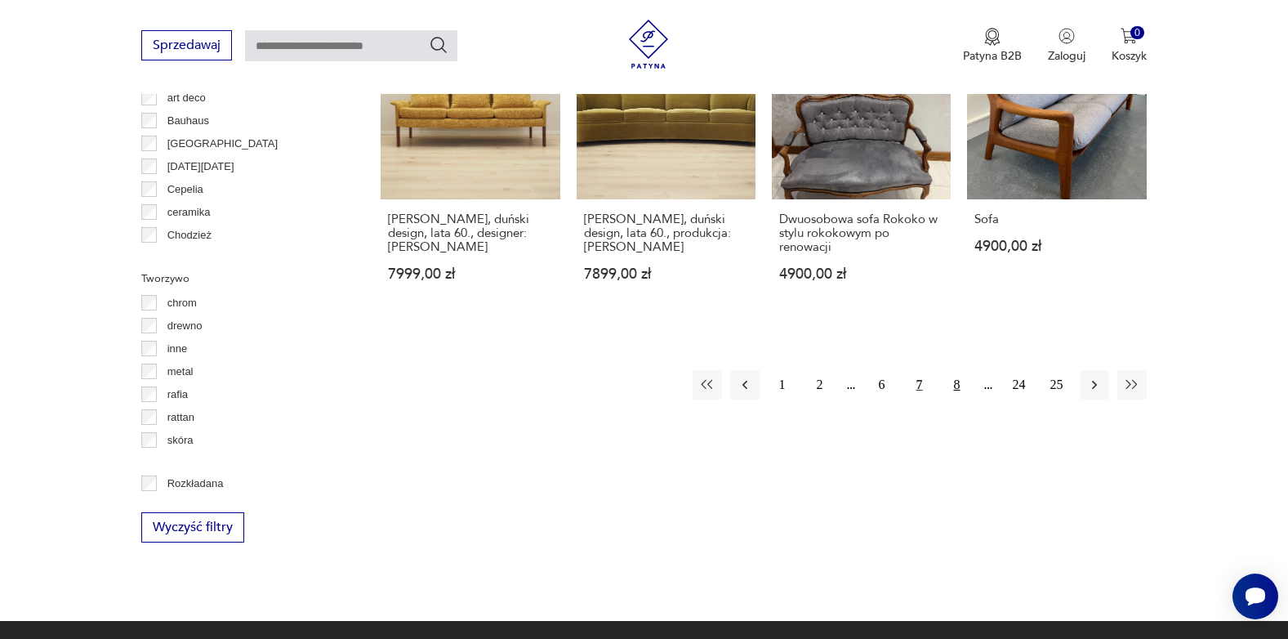
click at [955, 375] on button "8" at bounding box center [957, 384] width 29 height 29
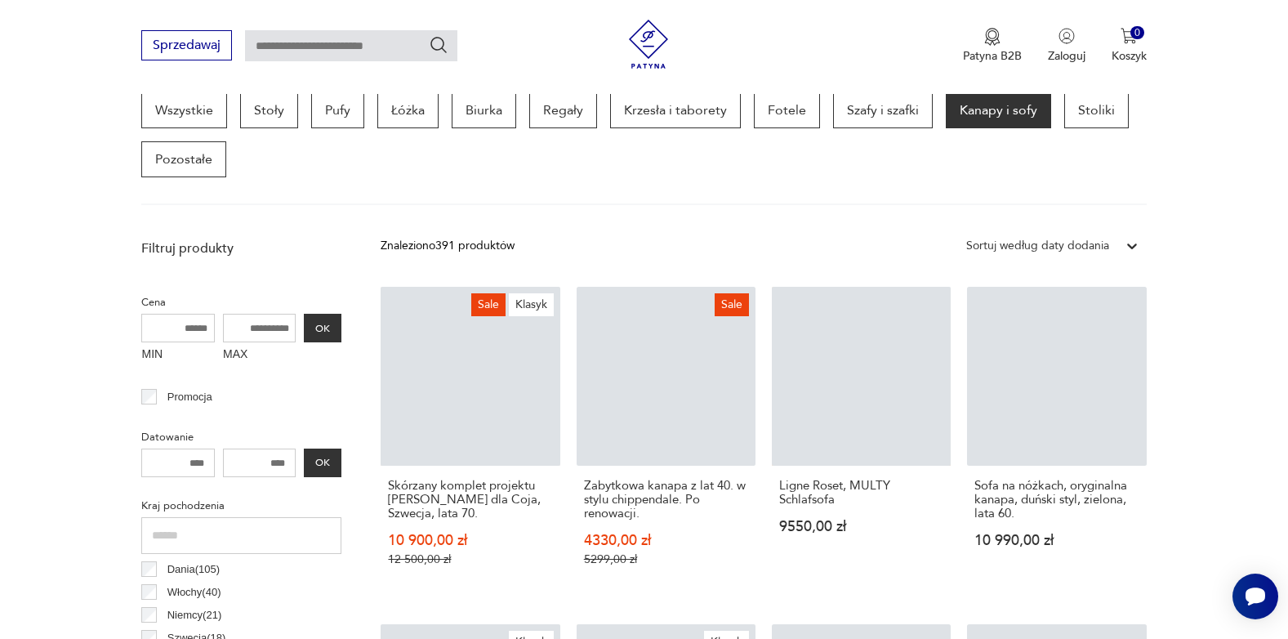
scroll to position [434, 0]
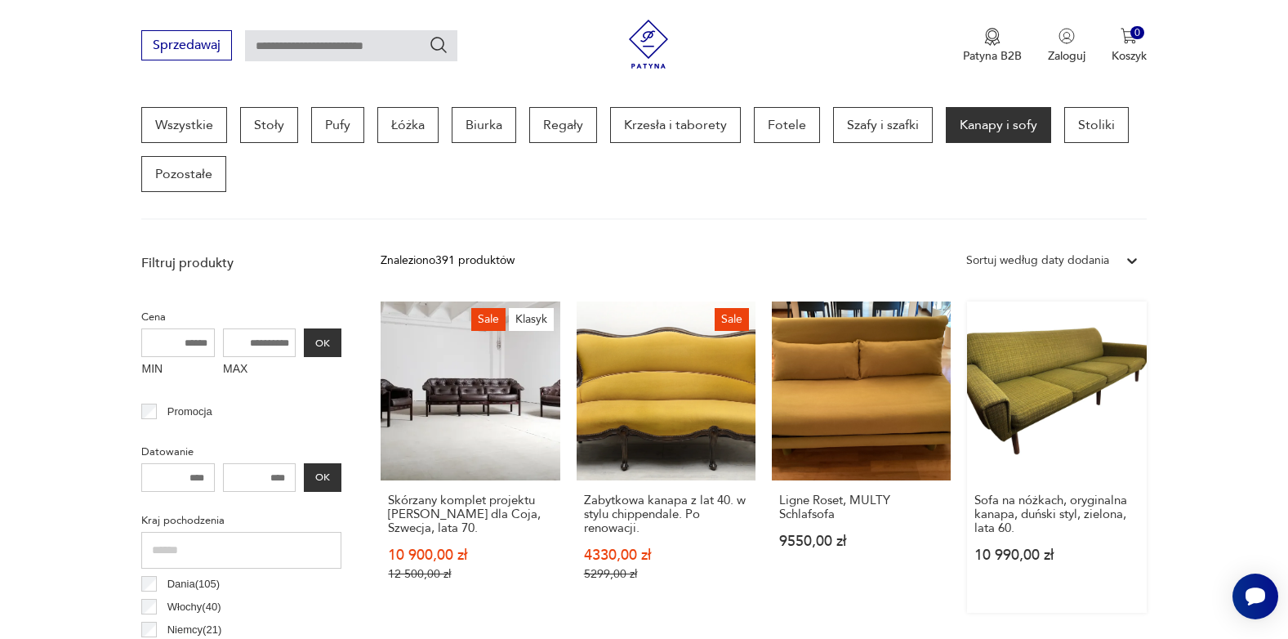
click at [1012, 398] on link "Sofa na nóżkach, oryginalna kanapa, duński styl, zielona, lata 60. 10 990,00 zł" at bounding box center [1056, 456] width 179 height 311
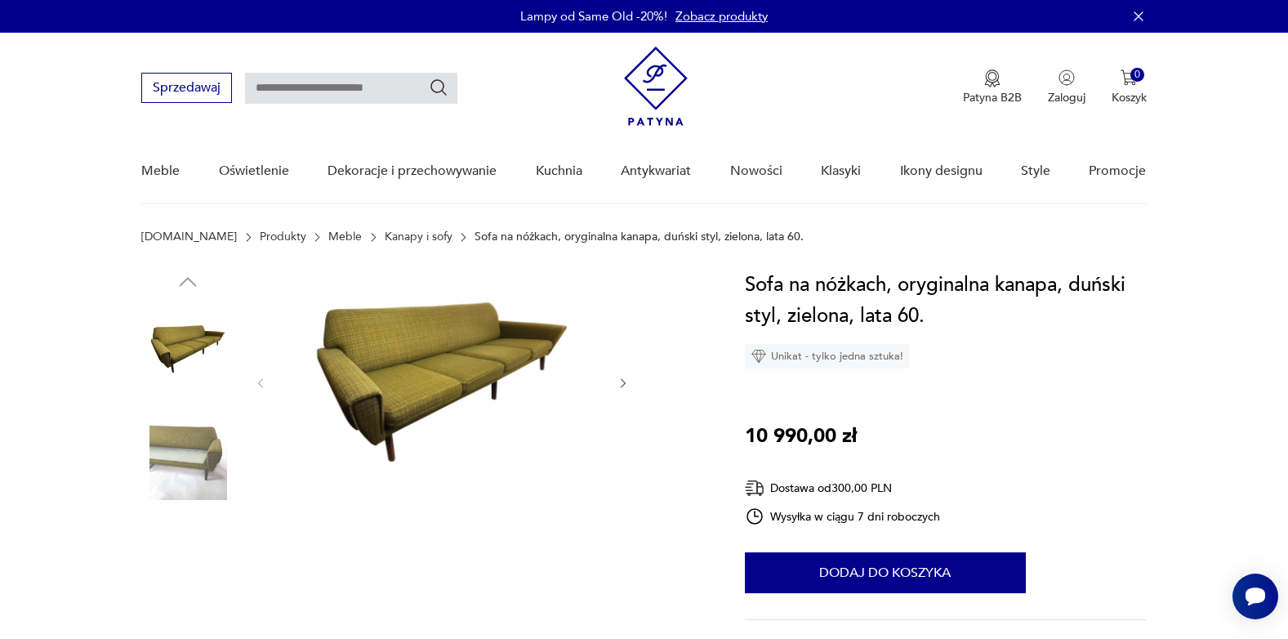
click at [208, 481] on img at bounding box center [187, 453] width 93 height 93
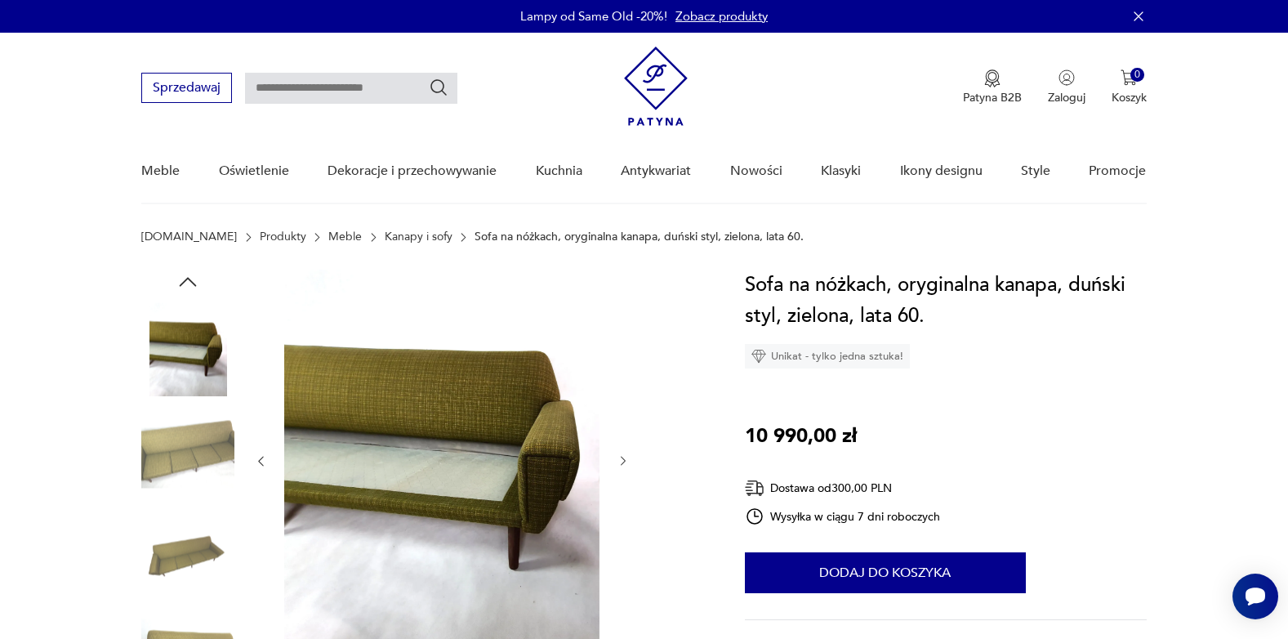
click at [207, 466] on img at bounding box center [187, 453] width 93 height 93
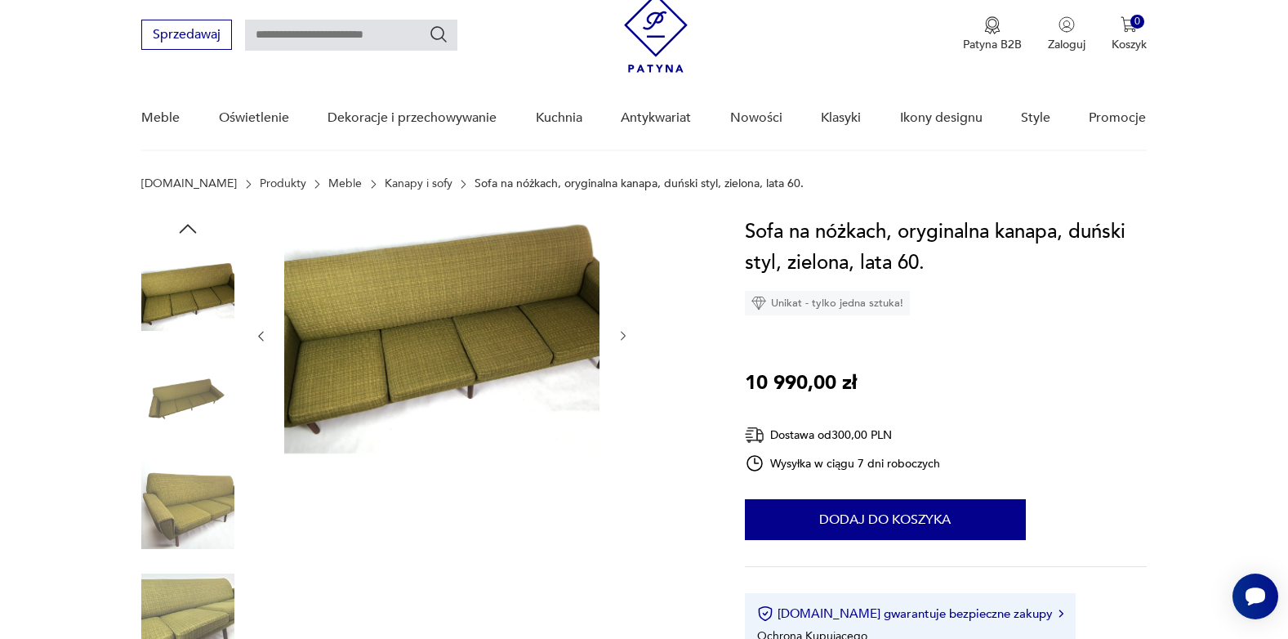
scroll to position [82, 0]
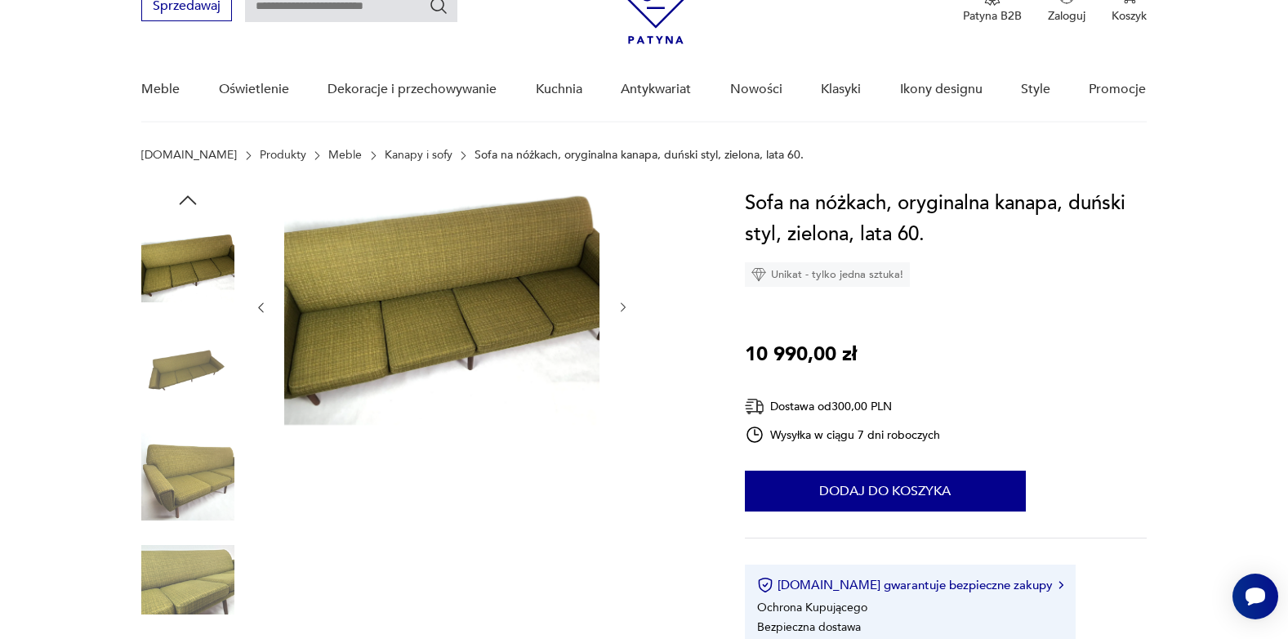
click at [209, 475] on img at bounding box center [187, 475] width 93 height 93
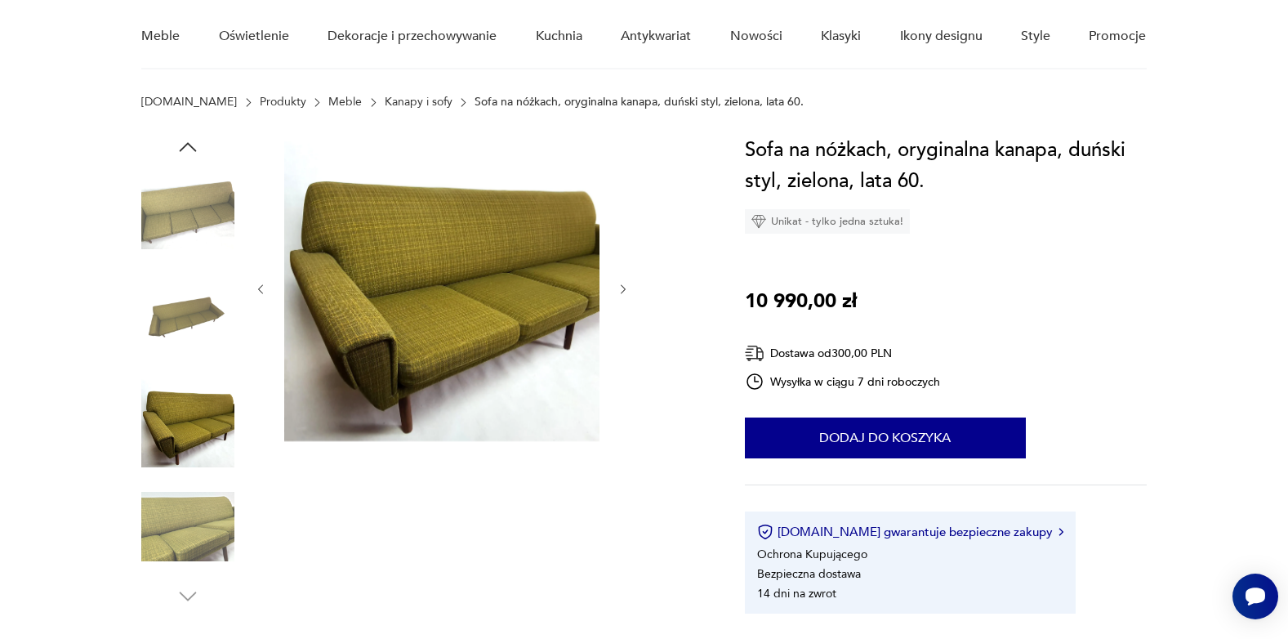
scroll to position [163, 0]
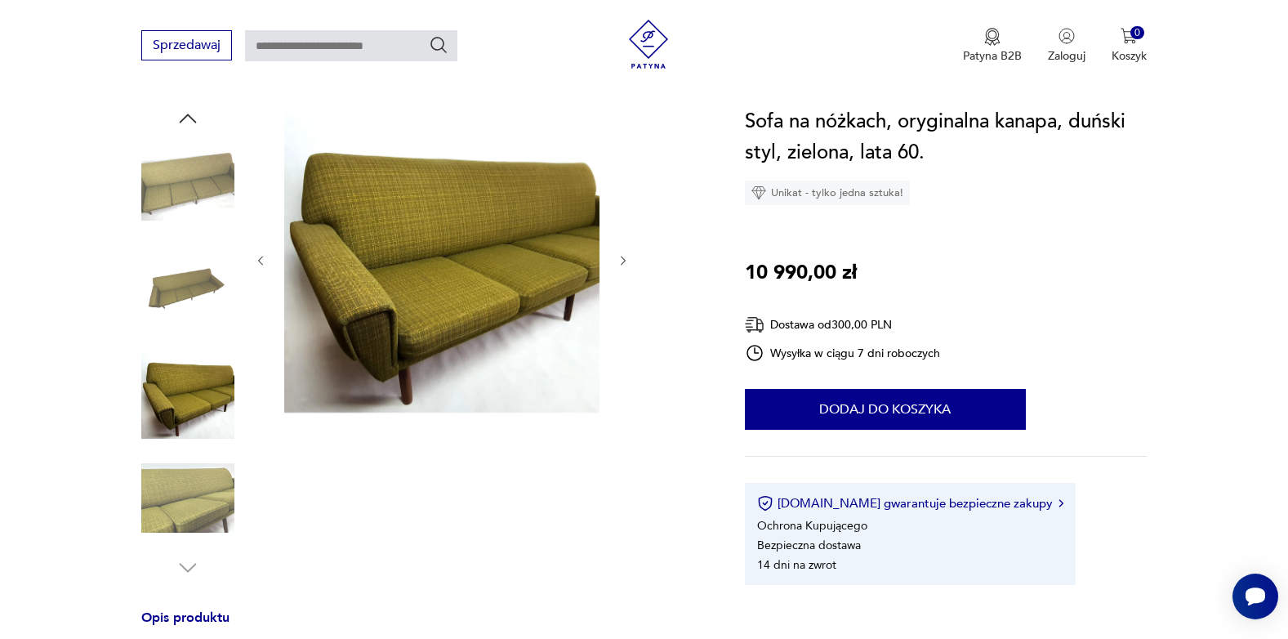
click at [204, 507] on img at bounding box center [187, 498] width 93 height 93
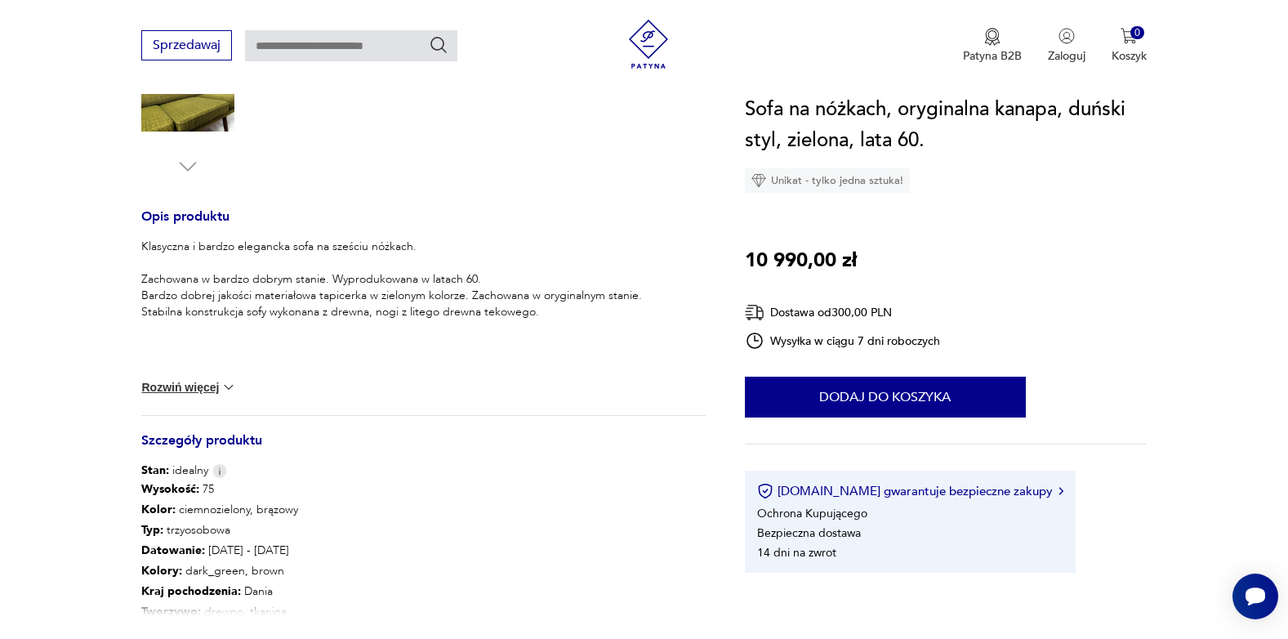
scroll to position [817, 0]
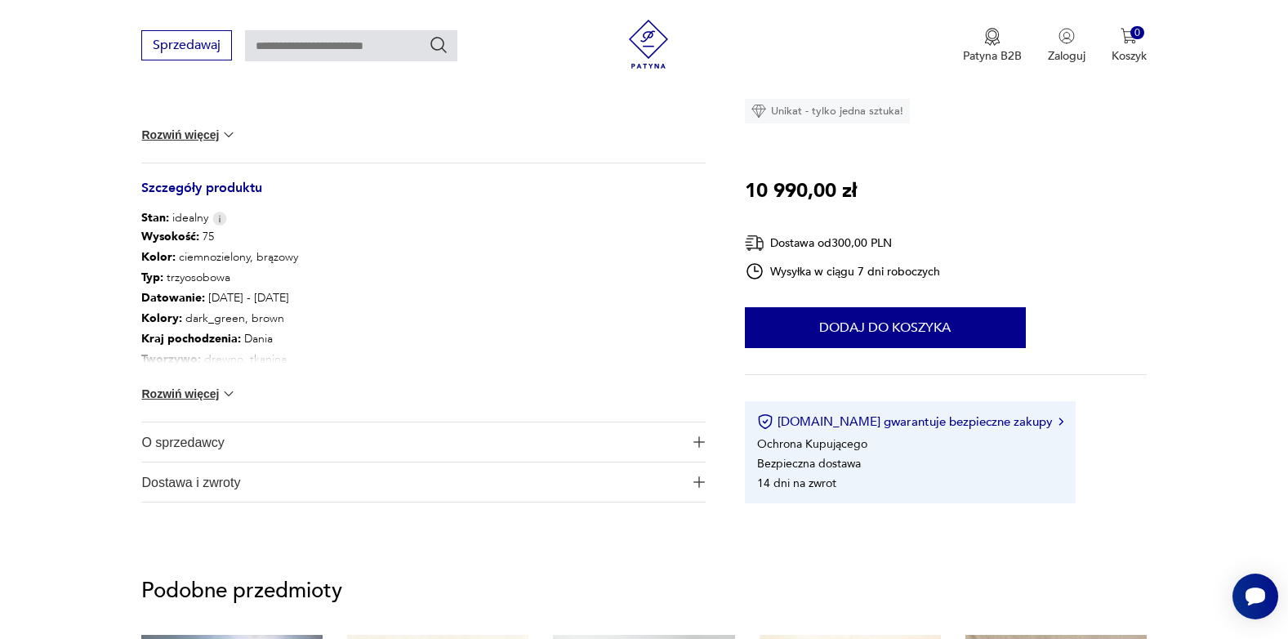
click at [197, 398] on button "Rozwiń więcej" at bounding box center [188, 394] width 95 height 16
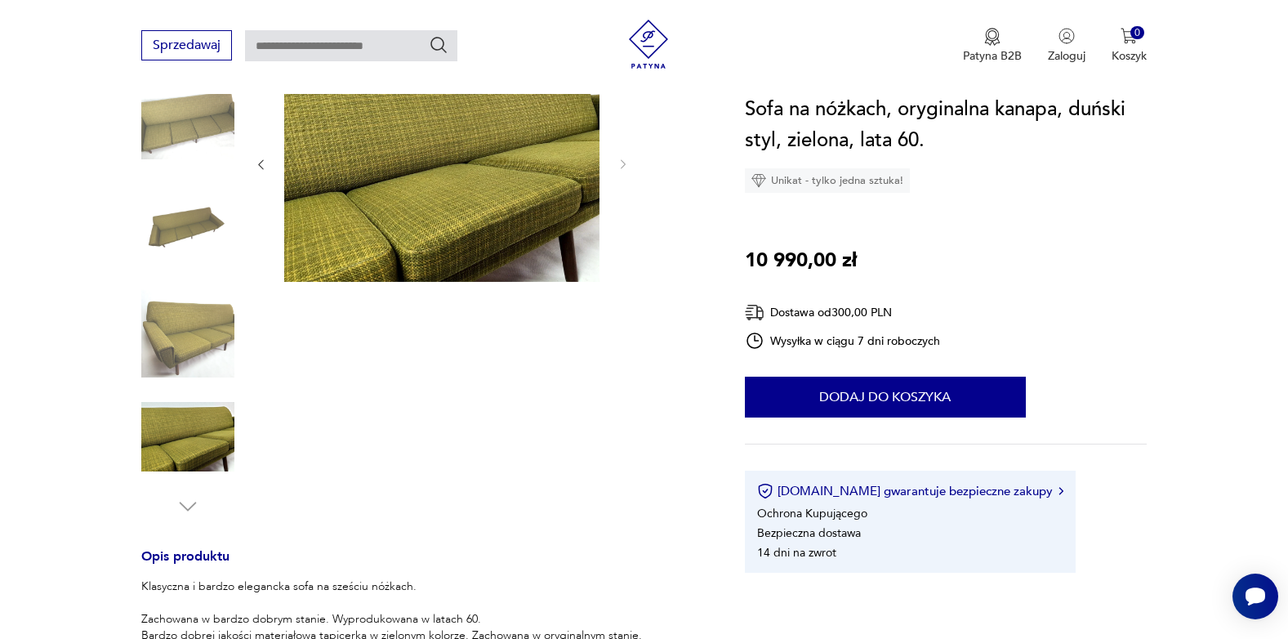
scroll to position [0, 0]
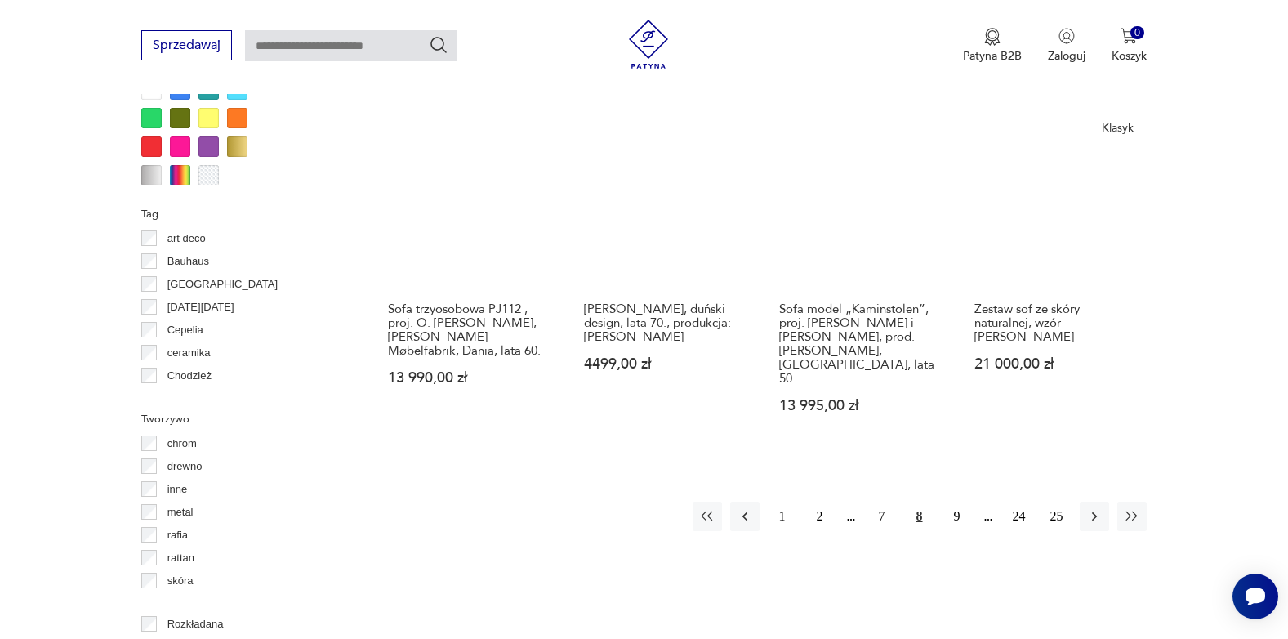
scroll to position [1741, 0]
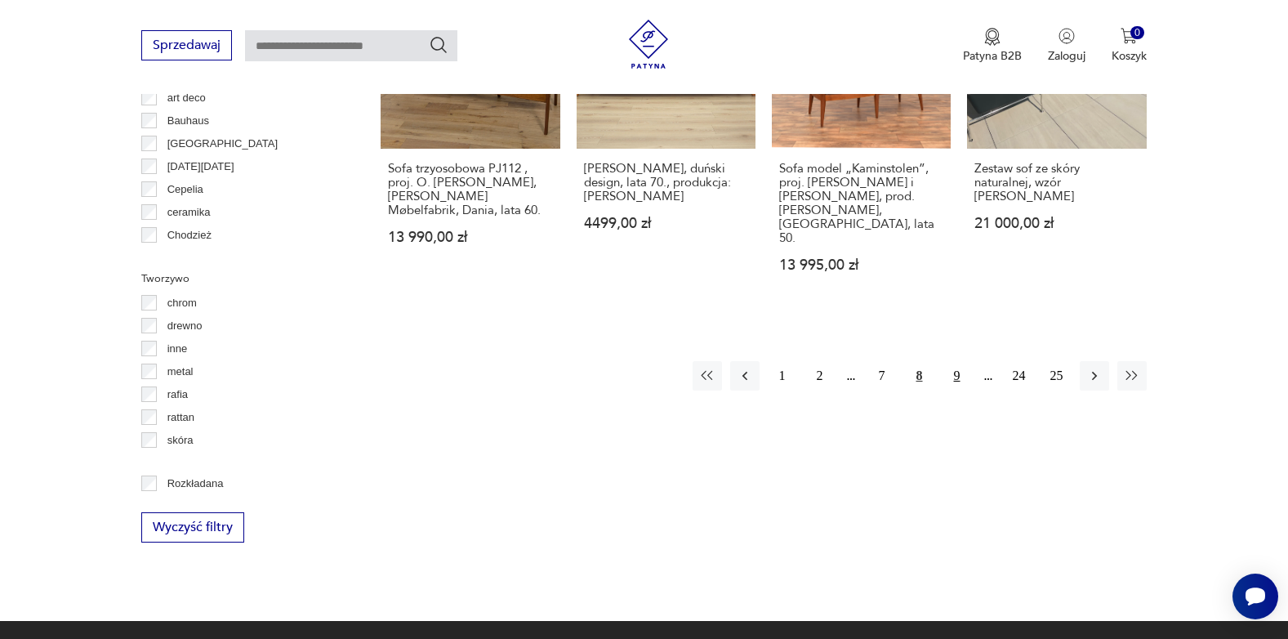
click at [961, 361] on button "9" at bounding box center [957, 375] width 29 height 29
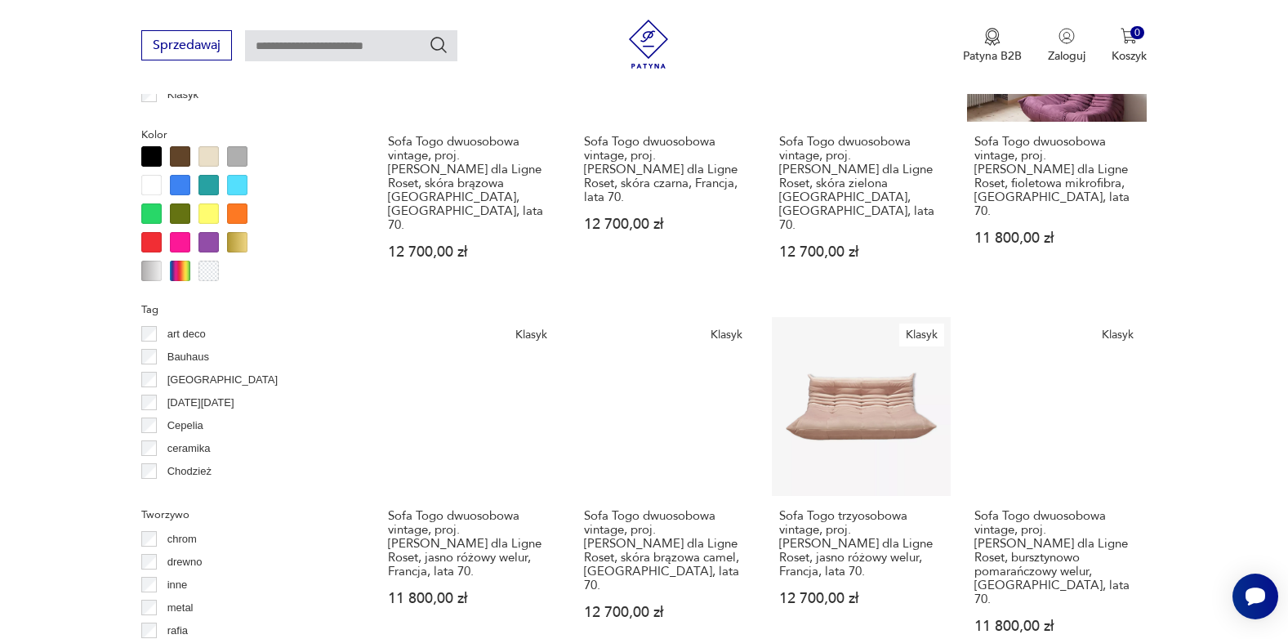
scroll to position [1659, 0]
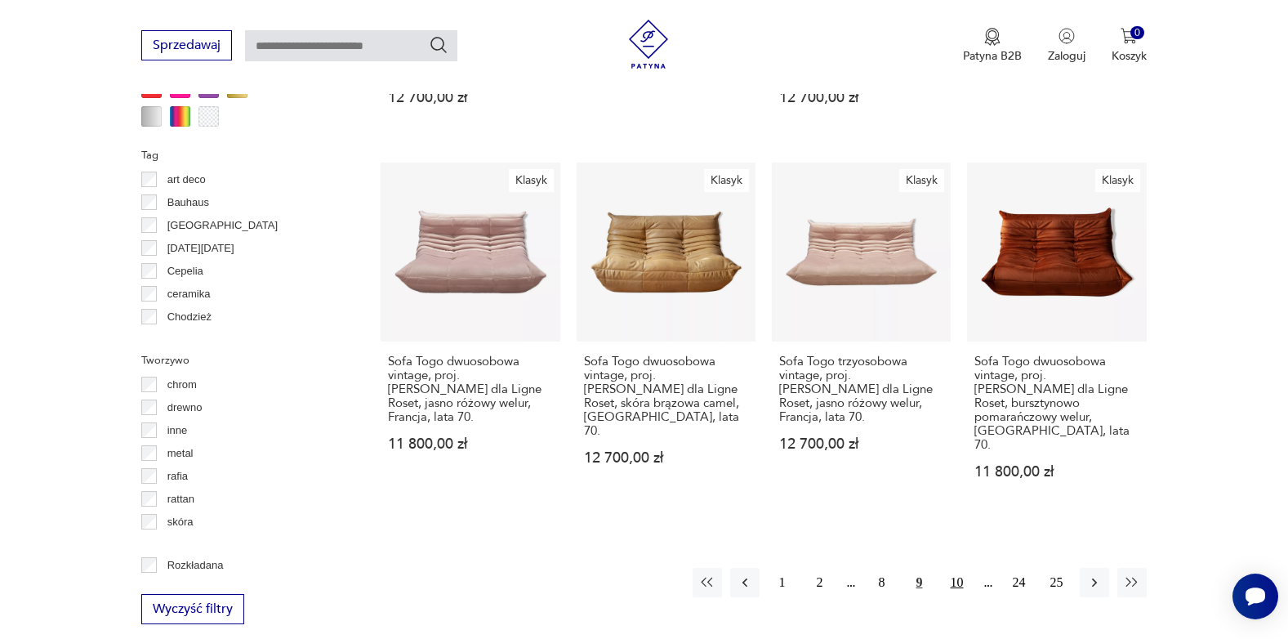
click at [957, 568] on button "10" at bounding box center [957, 582] width 29 height 29
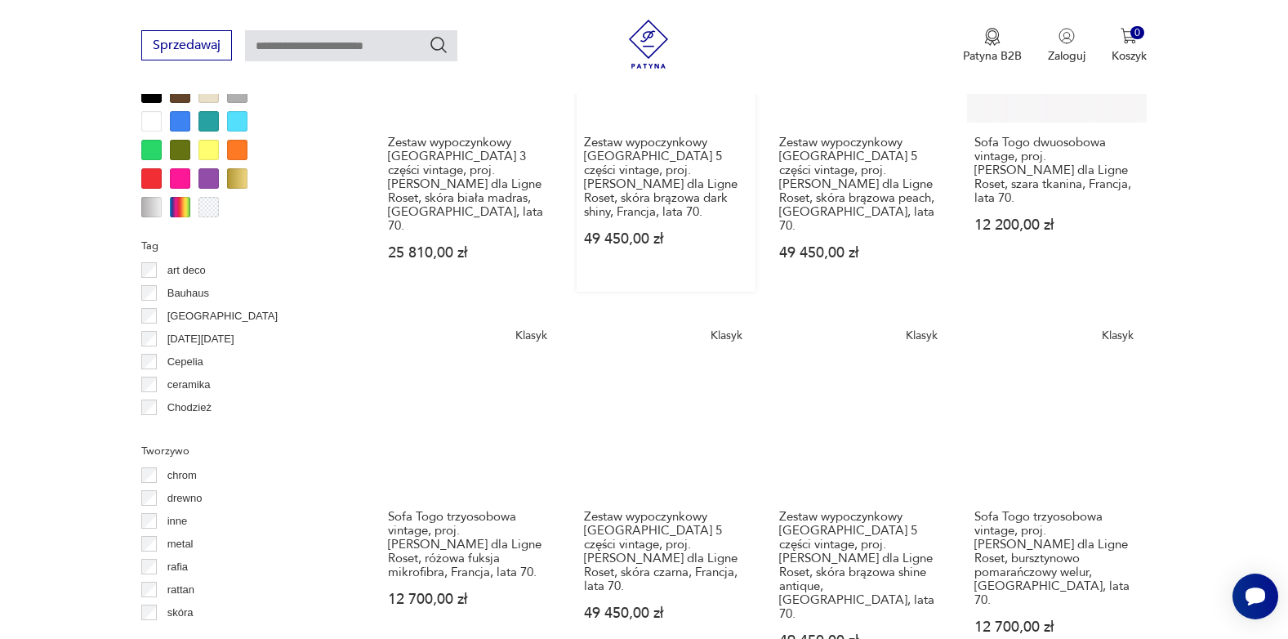
scroll to position [1578, 0]
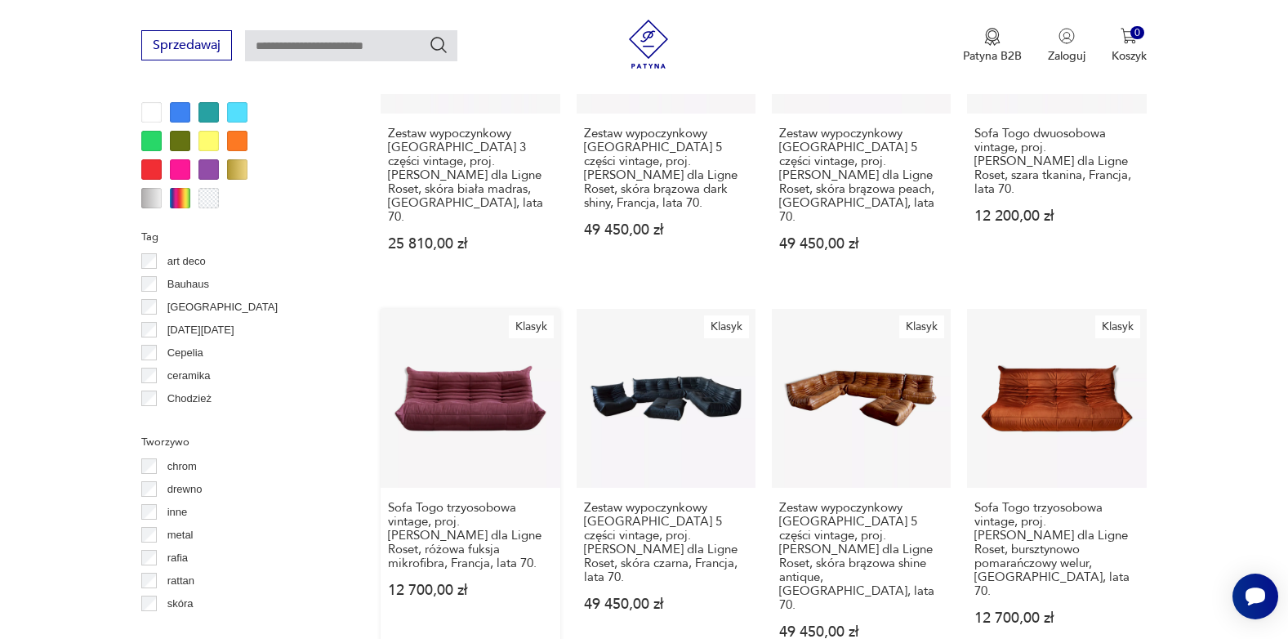
click at [496, 324] on link "Klasyk Sofa Togo trzyosobowa vintage, proj. [PERSON_NAME] dla Ligne Roset, różo…" at bounding box center [470, 490] width 179 height 362
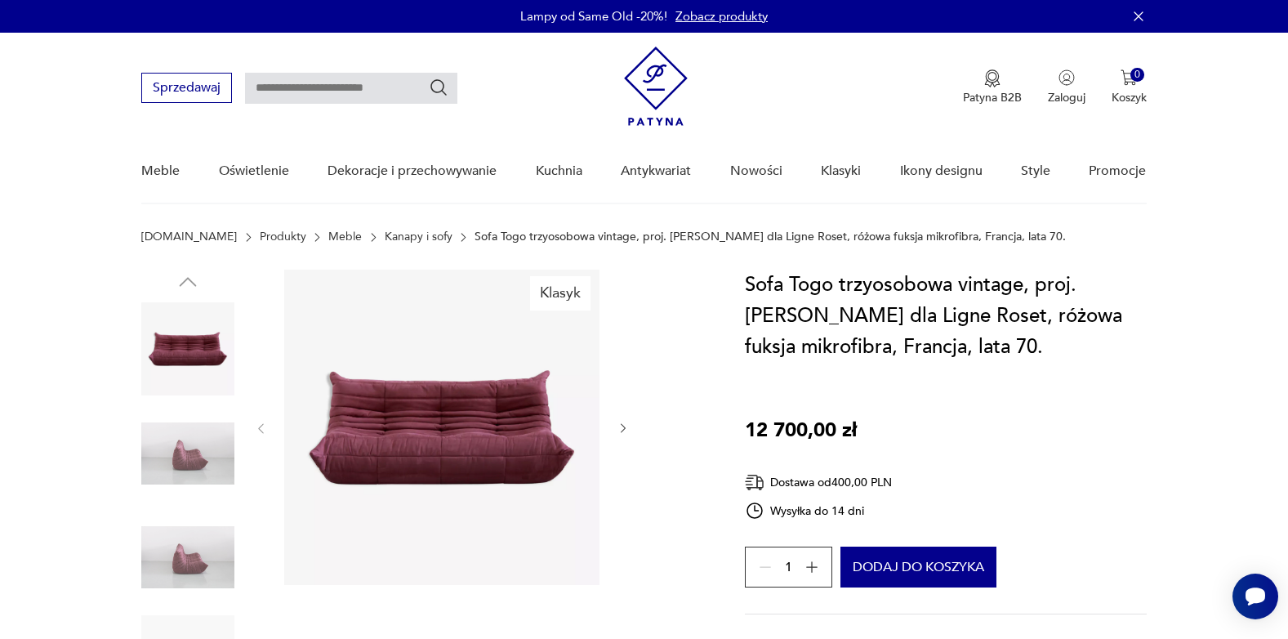
click at [621, 426] on icon "button" at bounding box center [624, 429] width 14 height 14
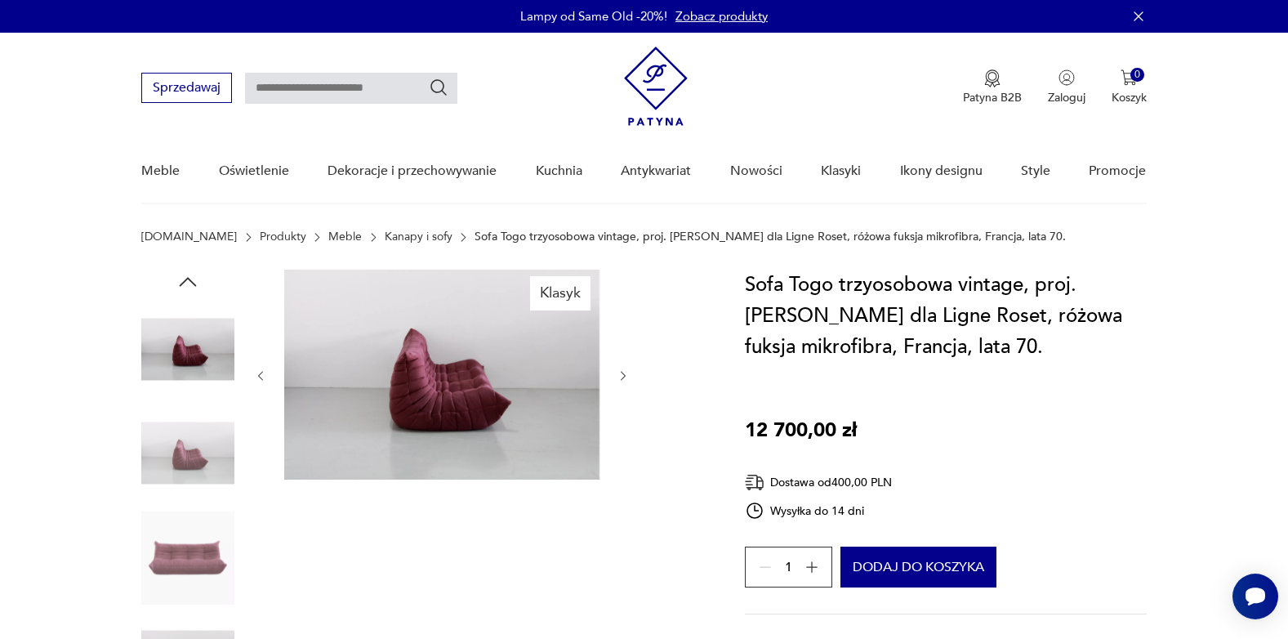
click at [621, 426] on div at bounding box center [442, 376] width 376 height 212
click at [621, 370] on icon "button" at bounding box center [624, 376] width 14 height 14
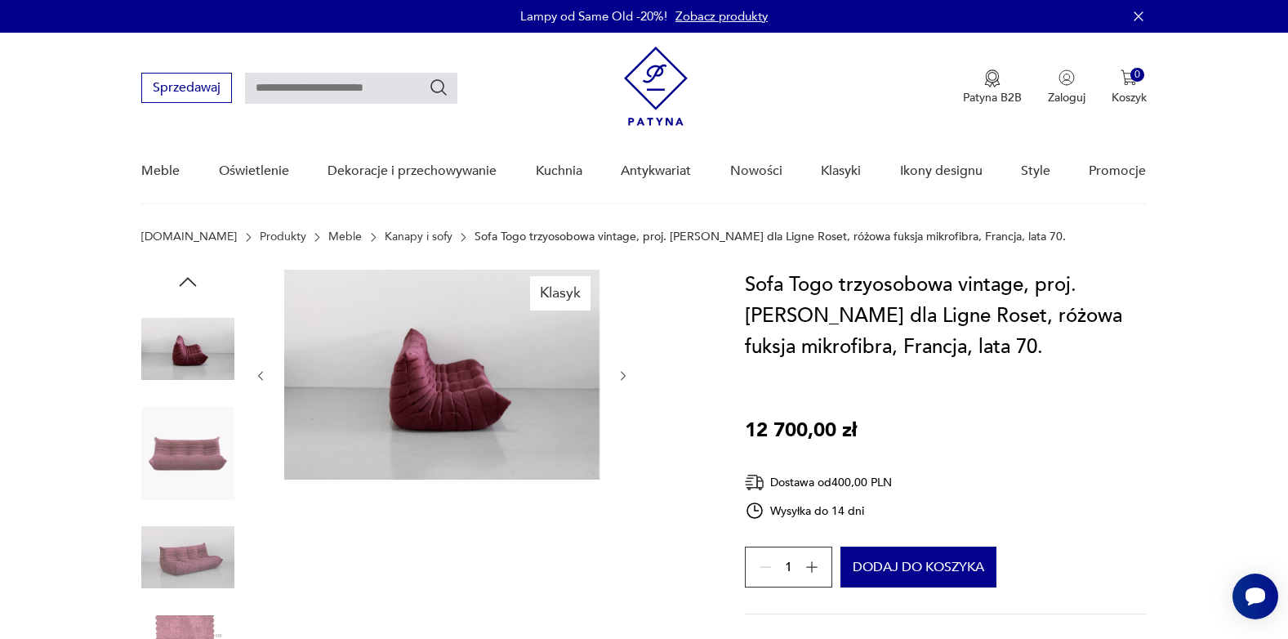
click at [621, 370] on icon "button" at bounding box center [624, 376] width 14 height 14
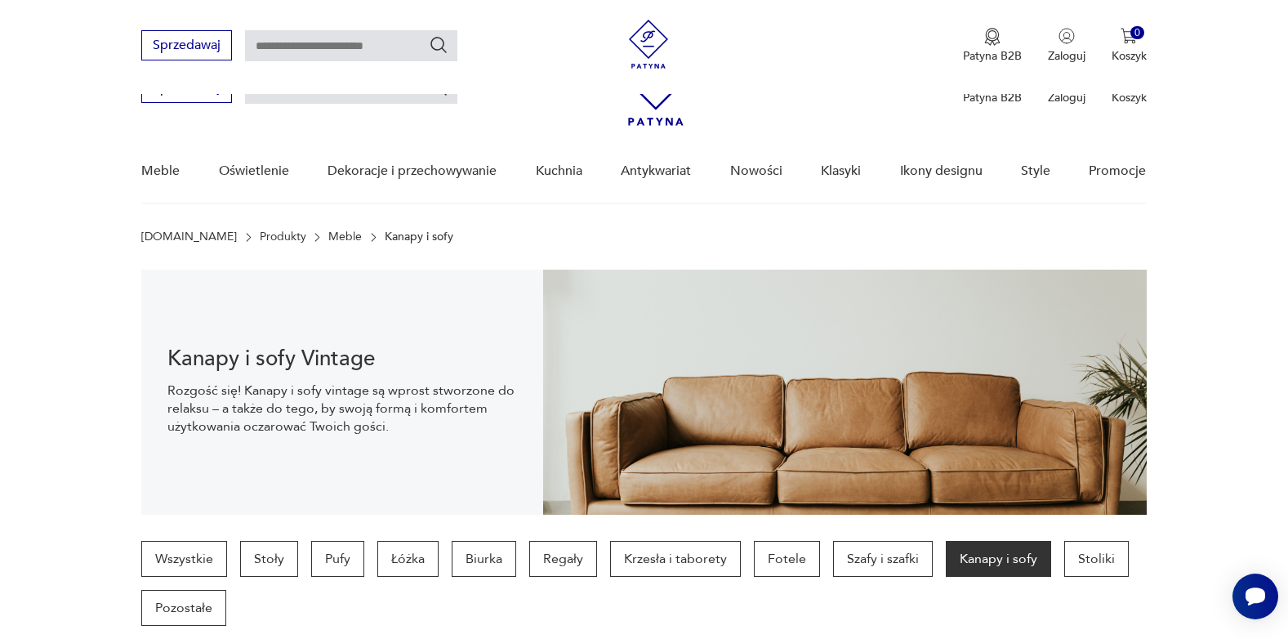
scroll to position [1727, 0]
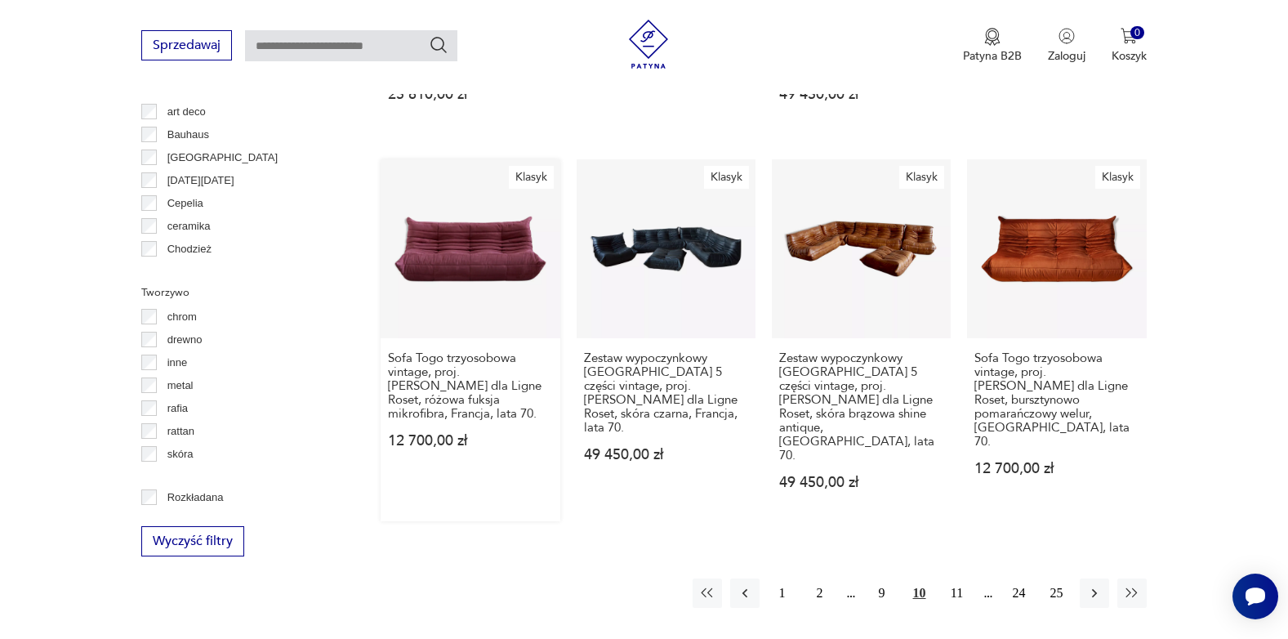
click at [471, 182] on link "Klasyk Sofa Togo trzyosobowa vintage, proj. [PERSON_NAME] dla Ligne Roset, różo…" at bounding box center [470, 340] width 179 height 362
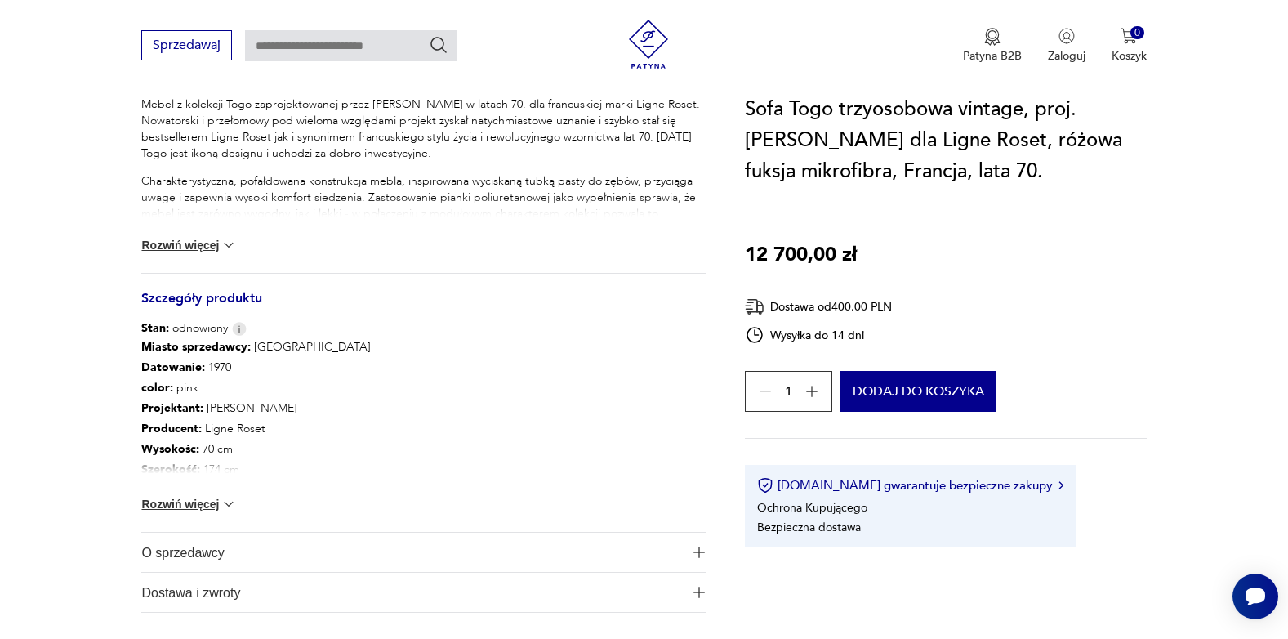
scroll to position [735, 0]
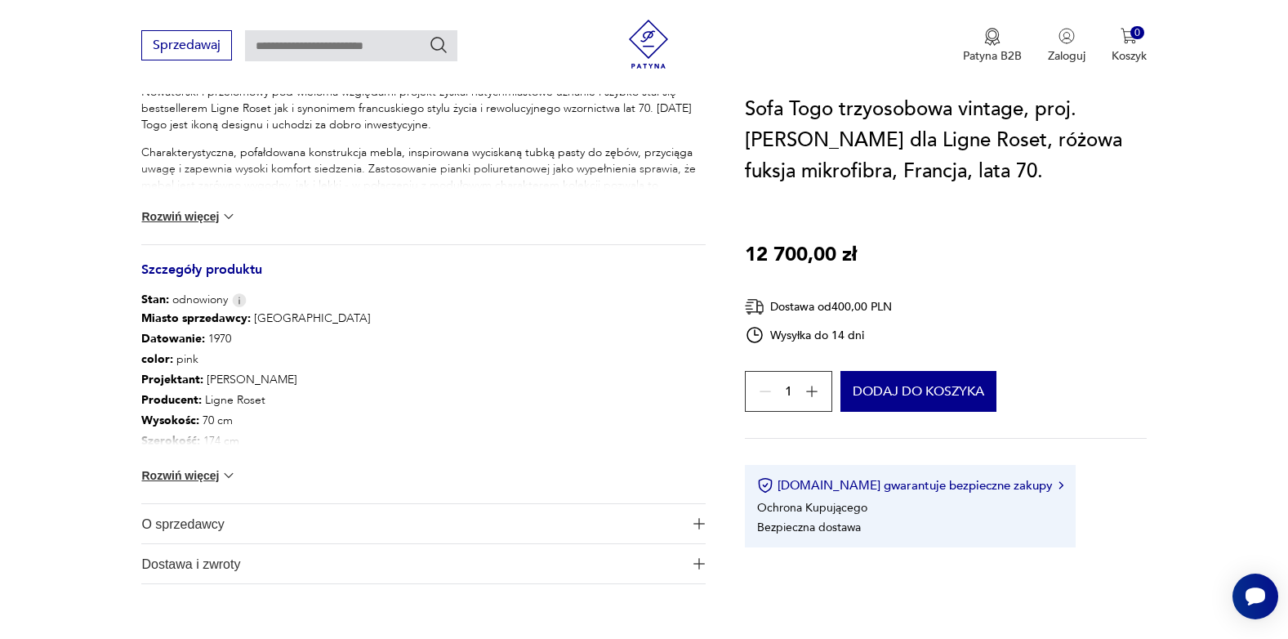
click at [190, 478] on button "Rozwiń więcej" at bounding box center [188, 475] width 95 height 16
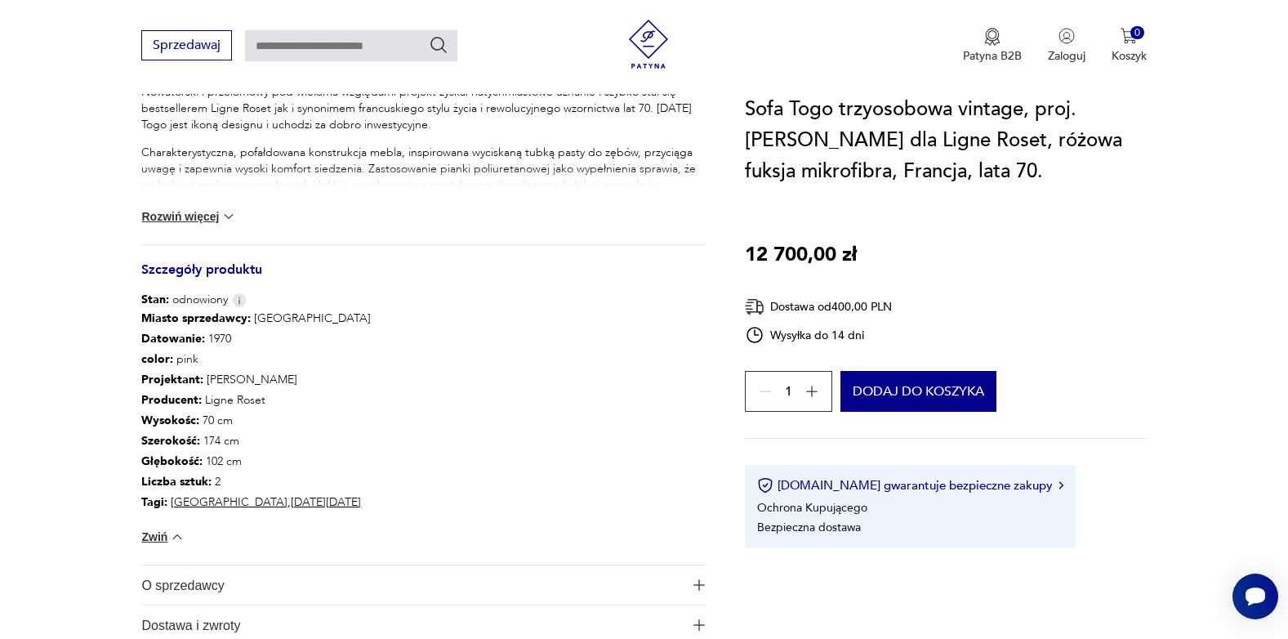
scroll to position [817, 0]
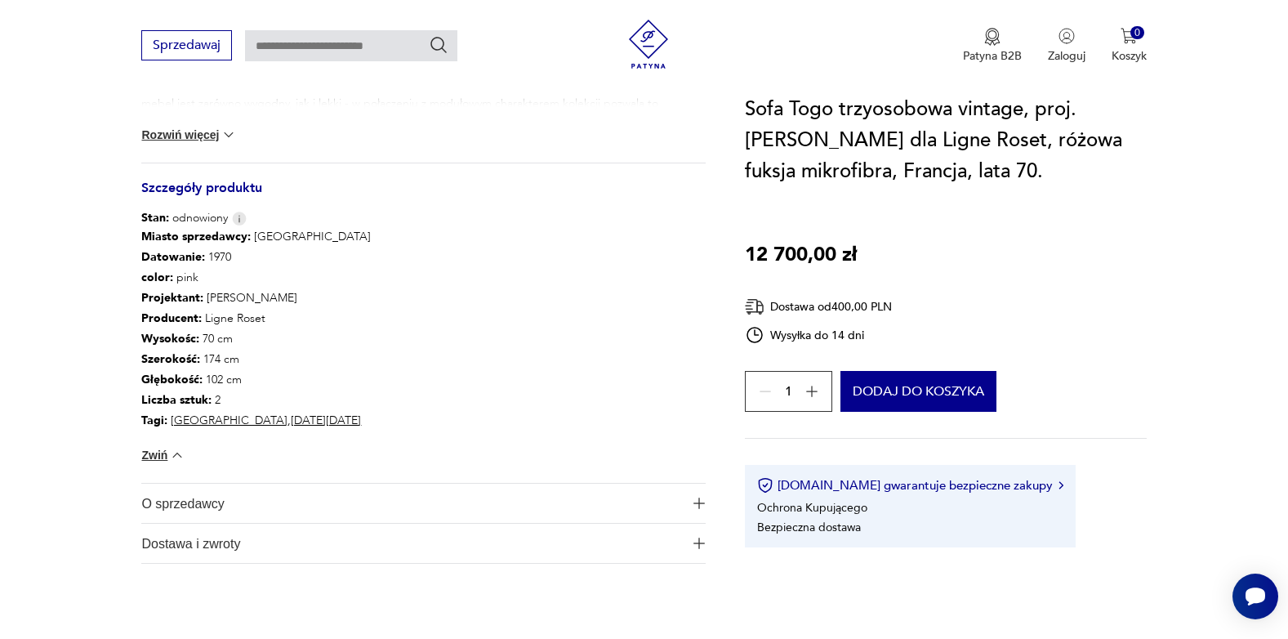
click at [230, 507] on span "O sprzedawcy" at bounding box center [412, 503] width 542 height 39
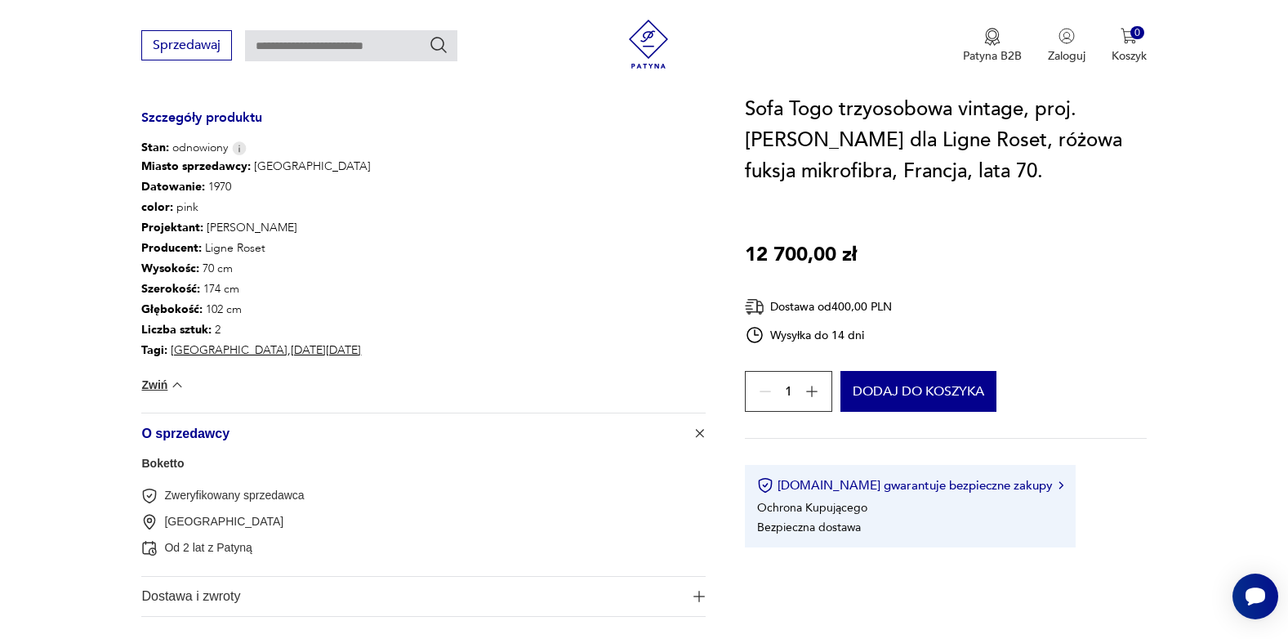
scroll to position [980, 0]
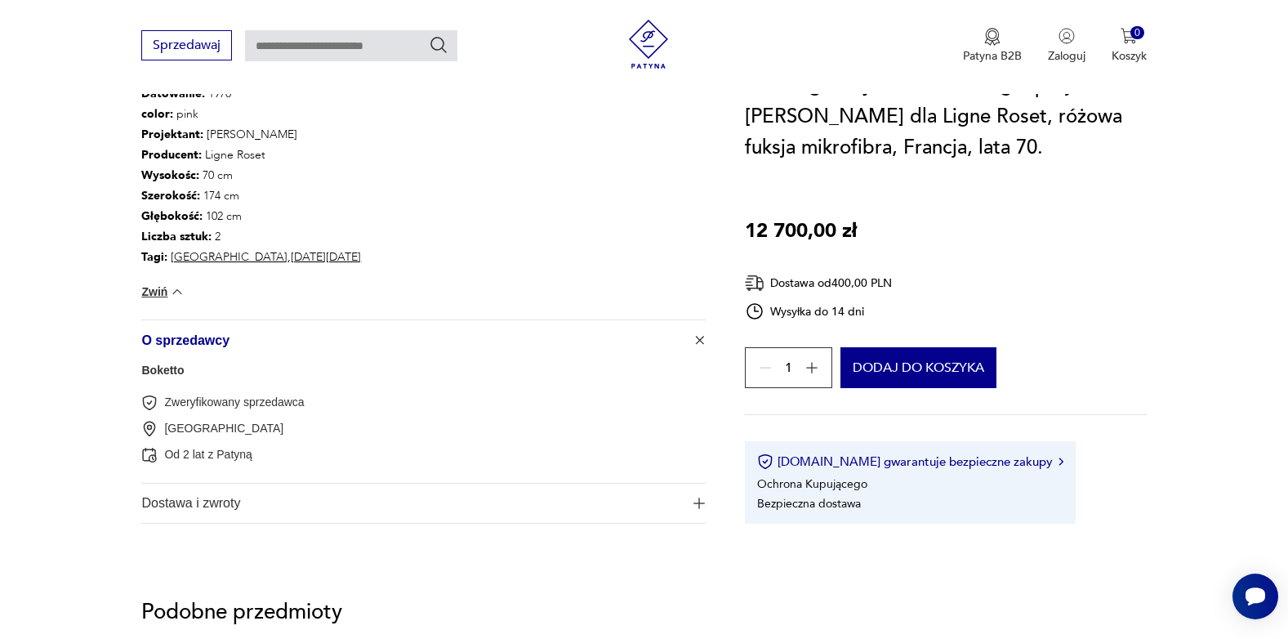
click at [229, 506] on span "Dostawa i zwroty" at bounding box center [412, 503] width 542 height 39
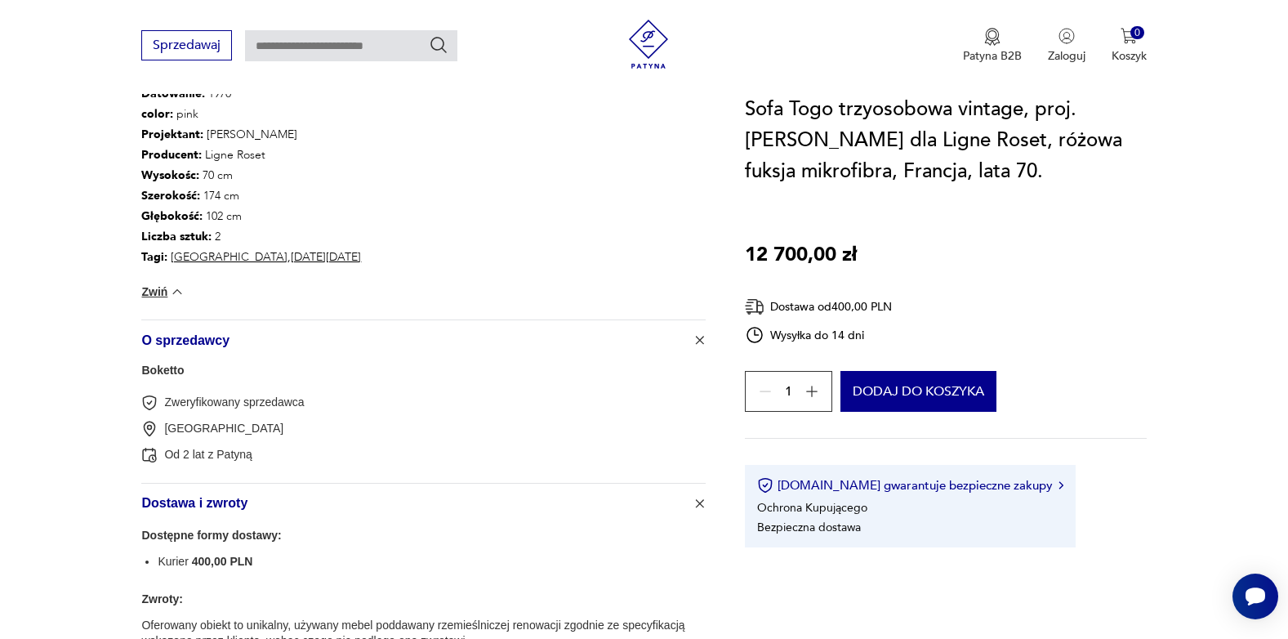
click at [175, 372] on link "Boketto" at bounding box center [162, 370] width 42 height 13
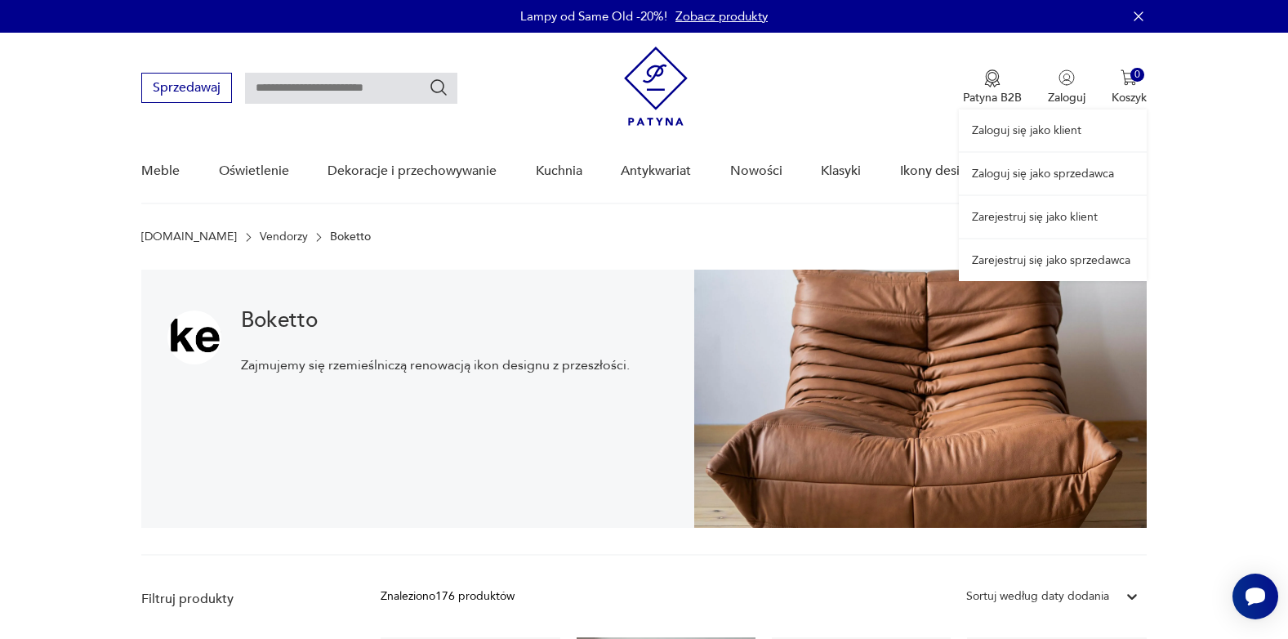
click at [1066, 79] on div "Zaloguj się jako klient Zaloguj się jako sprzedawca Zarejestruj się jako klient…" at bounding box center [1053, 157] width 188 height 248
click at [1064, 81] on div "Zaloguj się jako klient Zaloguj się jako sprzedawca Zarejestruj się jako klient…" at bounding box center [1053, 157] width 188 height 248
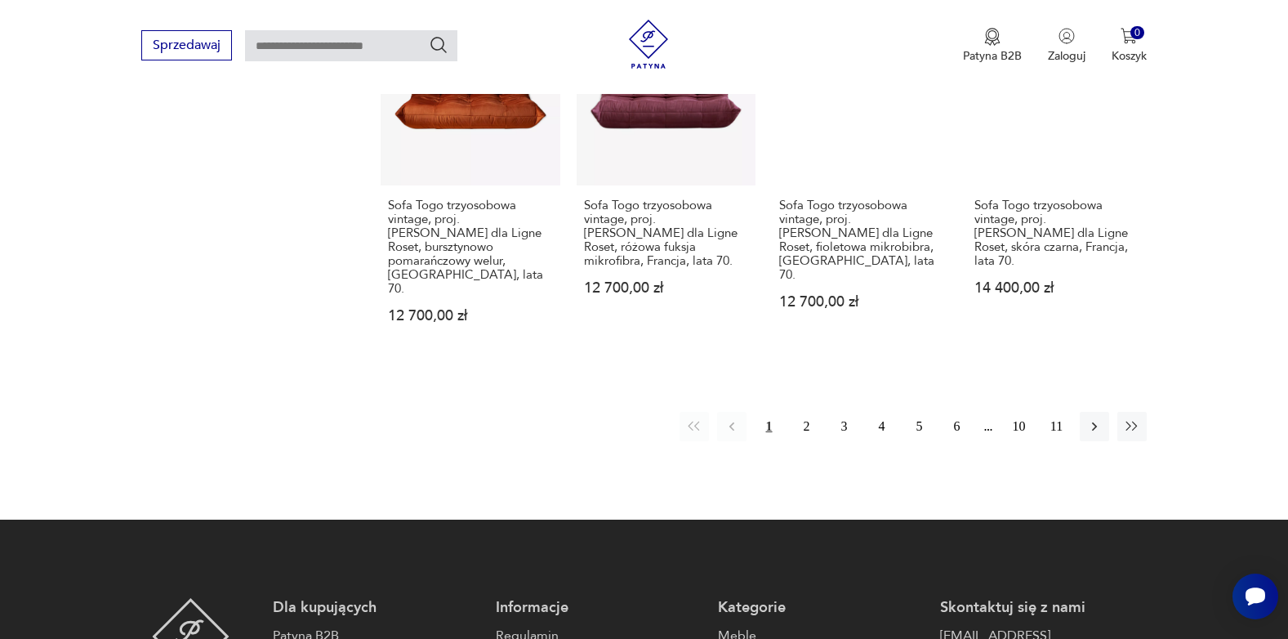
scroll to position [1972, 0]
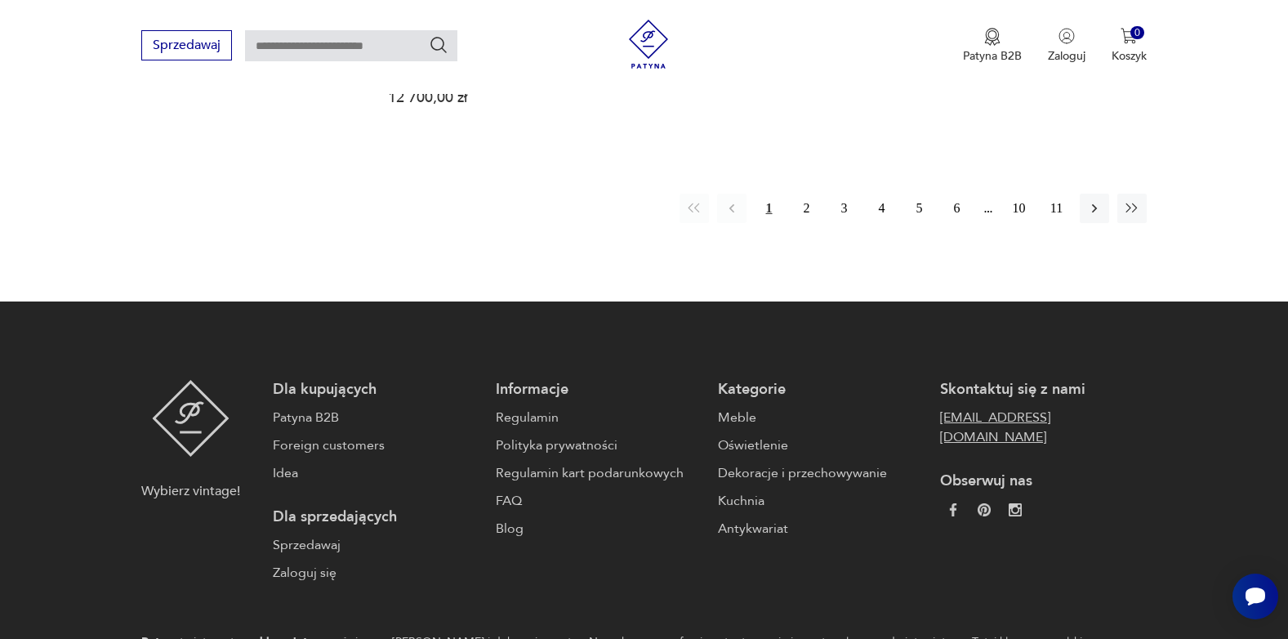
click at [940, 408] on link "[EMAIL_ADDRESS][DOMAIN_NAME]" at bounding box center [1043, 427] width 206 height 39
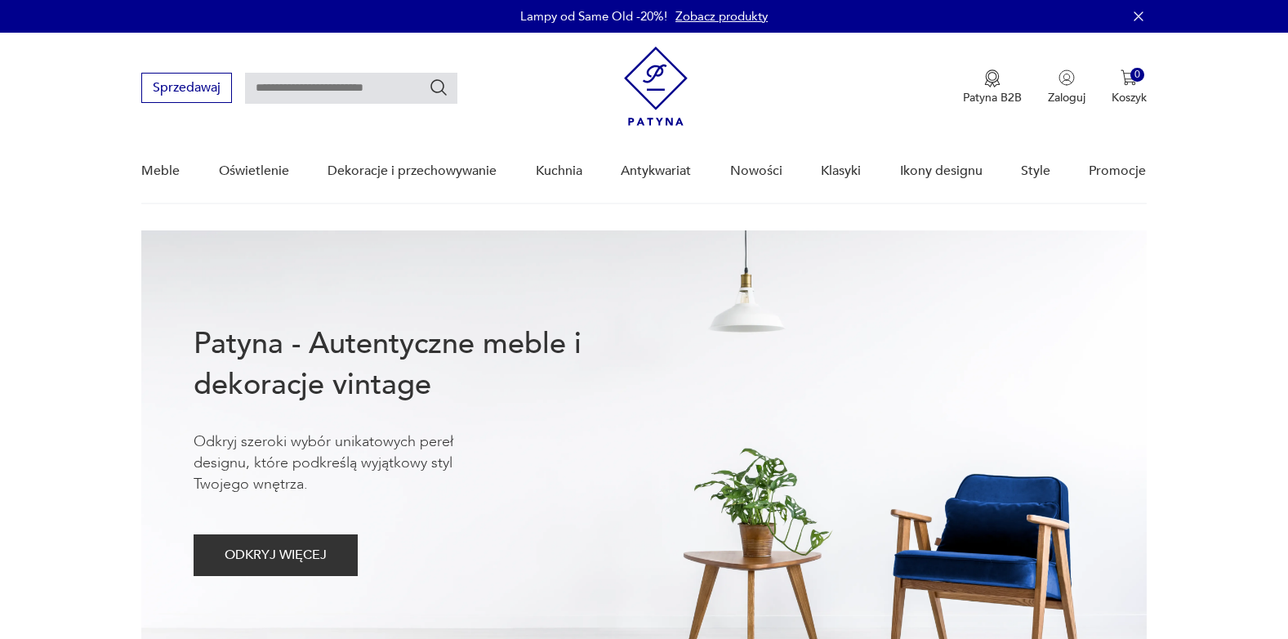
click at [289, 89] on input "text" at bounding box center [351, 88] width 212 height 31
type input "****"
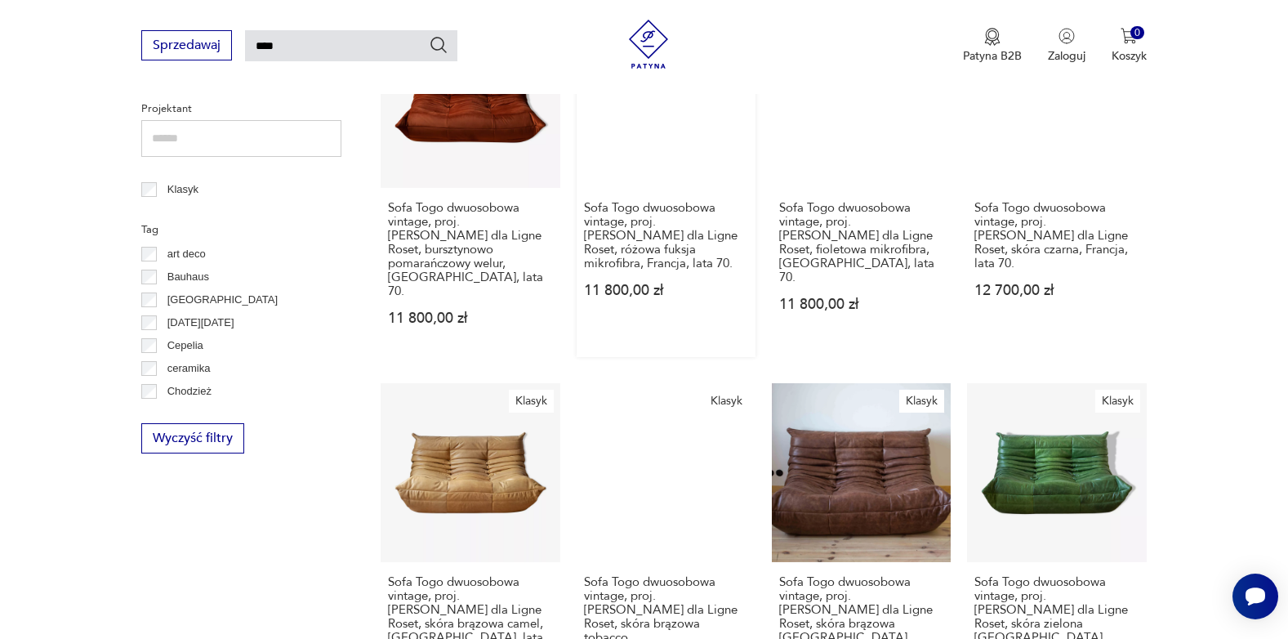
scroll to position [1284, 0]
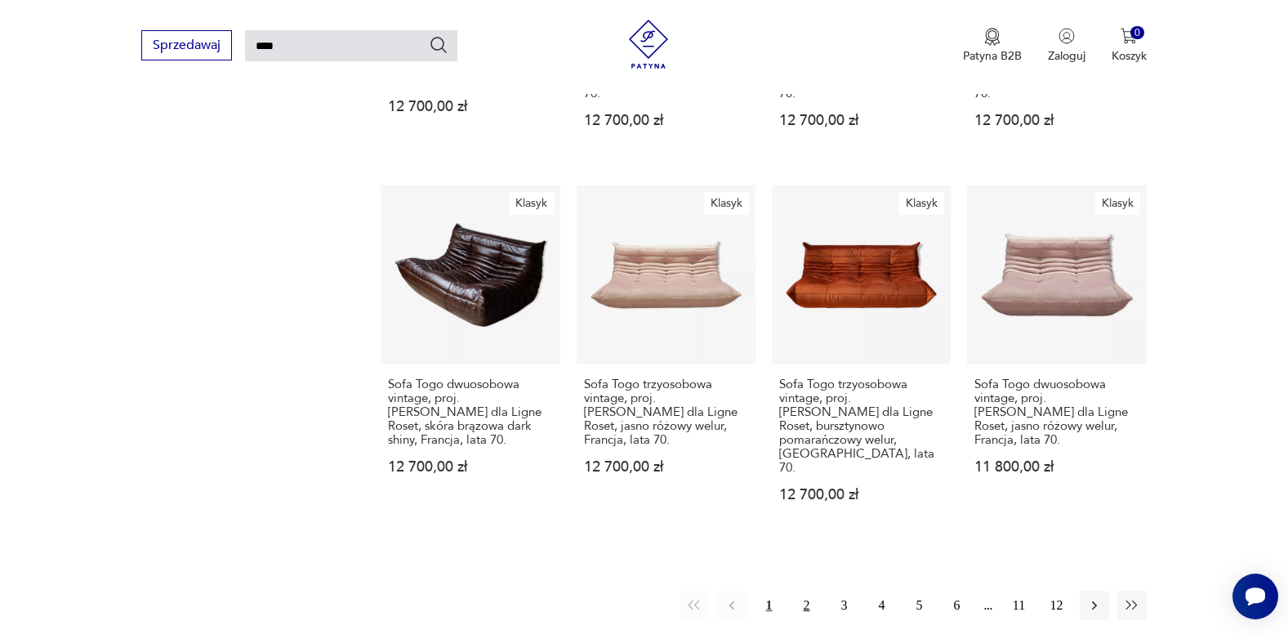
click at [804, 591] on button "2" at bounding box center [806, 605] width 29 height 29
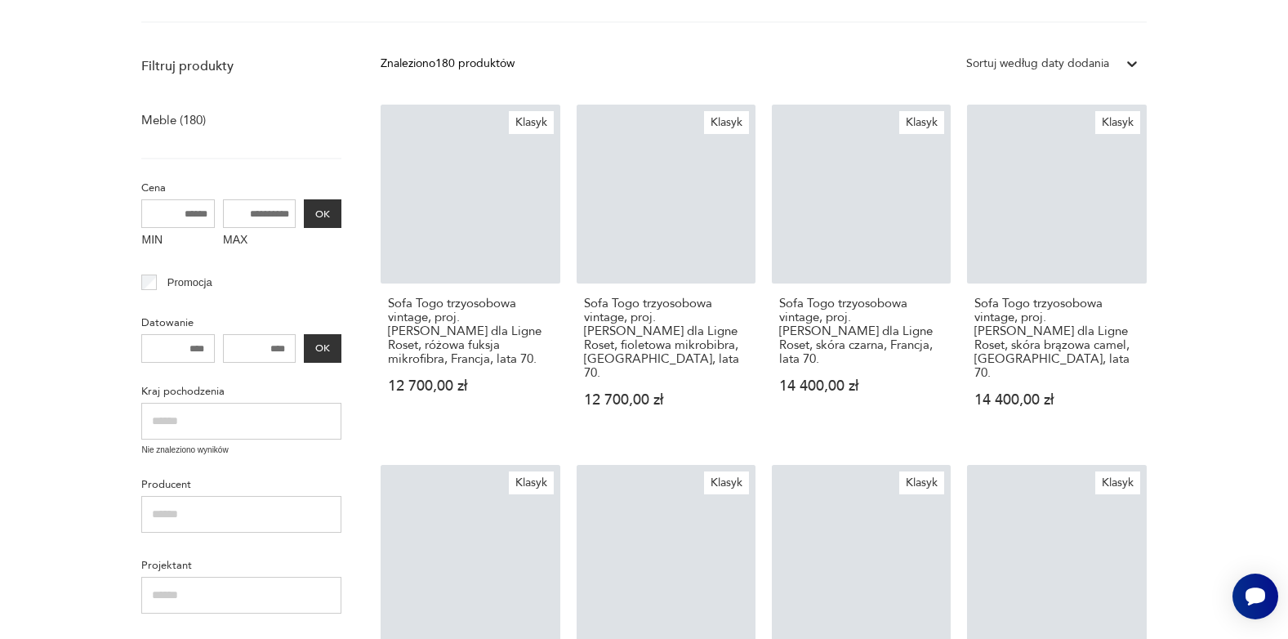
scroll to position [58, 0]
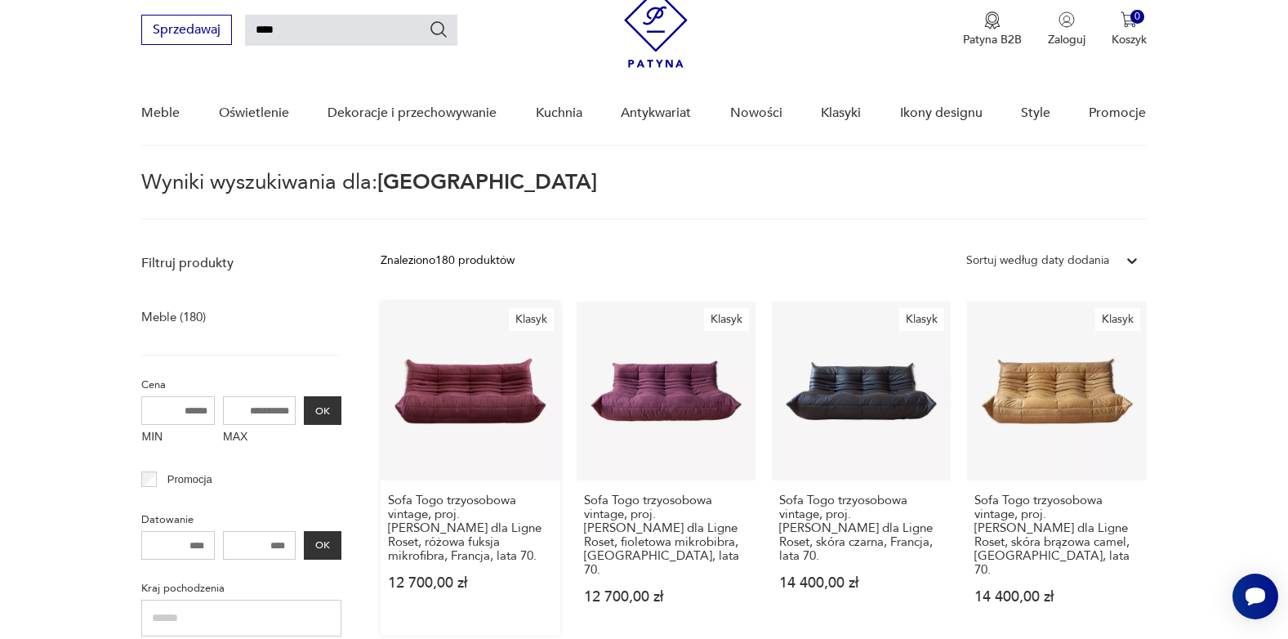
click at [475, 379] on link "Klasyk Sofa Togo trzyosobowa vintage, proj. [PERSON_NAME] dla Ligne Roset, różo…" at bounding box center [470, 468] width 179 height 334
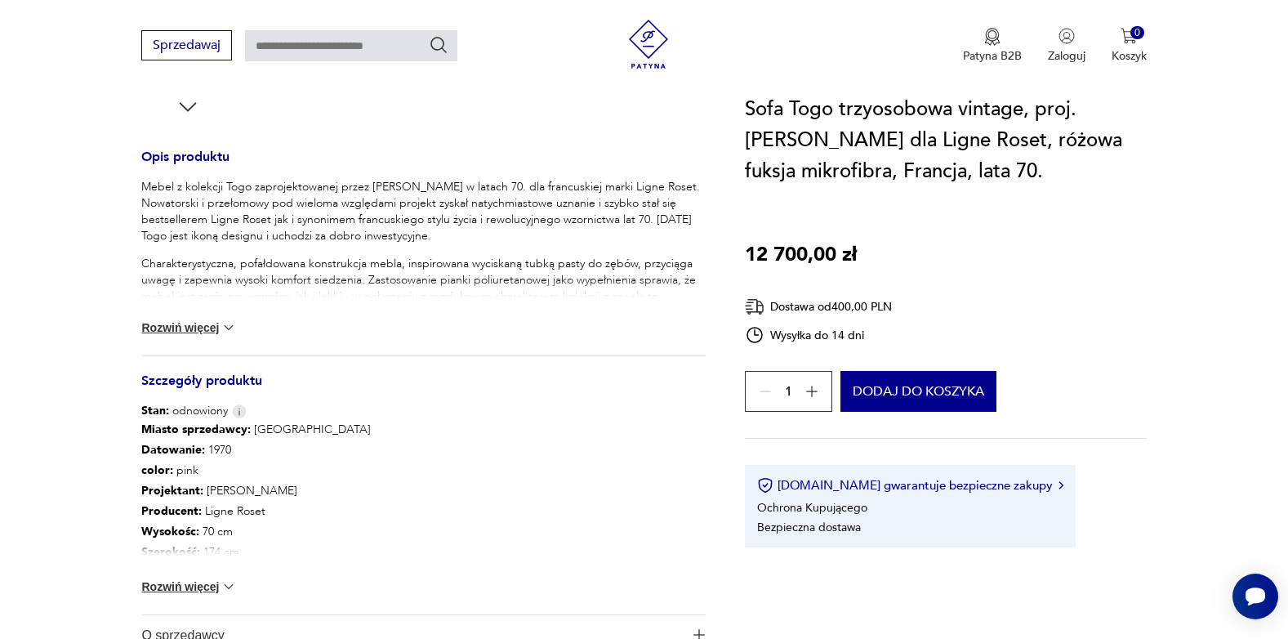
scroll to position [654, 0]
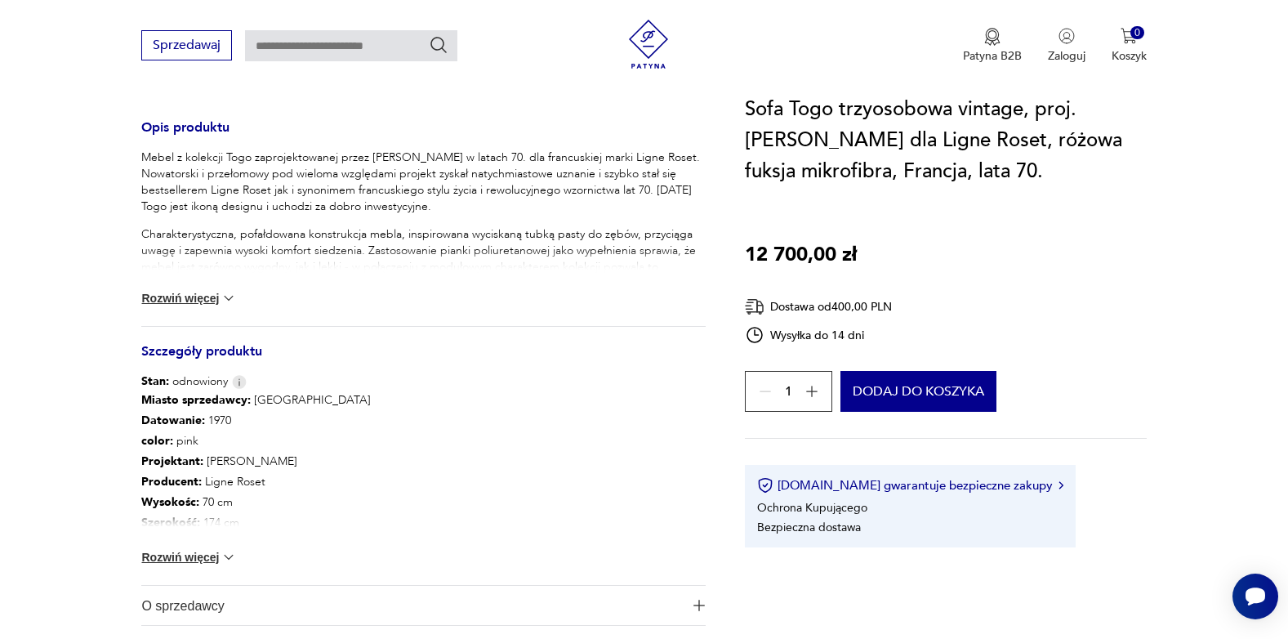
click at [203, 556] on button "Rozwiń więcej" at bounding box center [188, 557] width 95 height 16
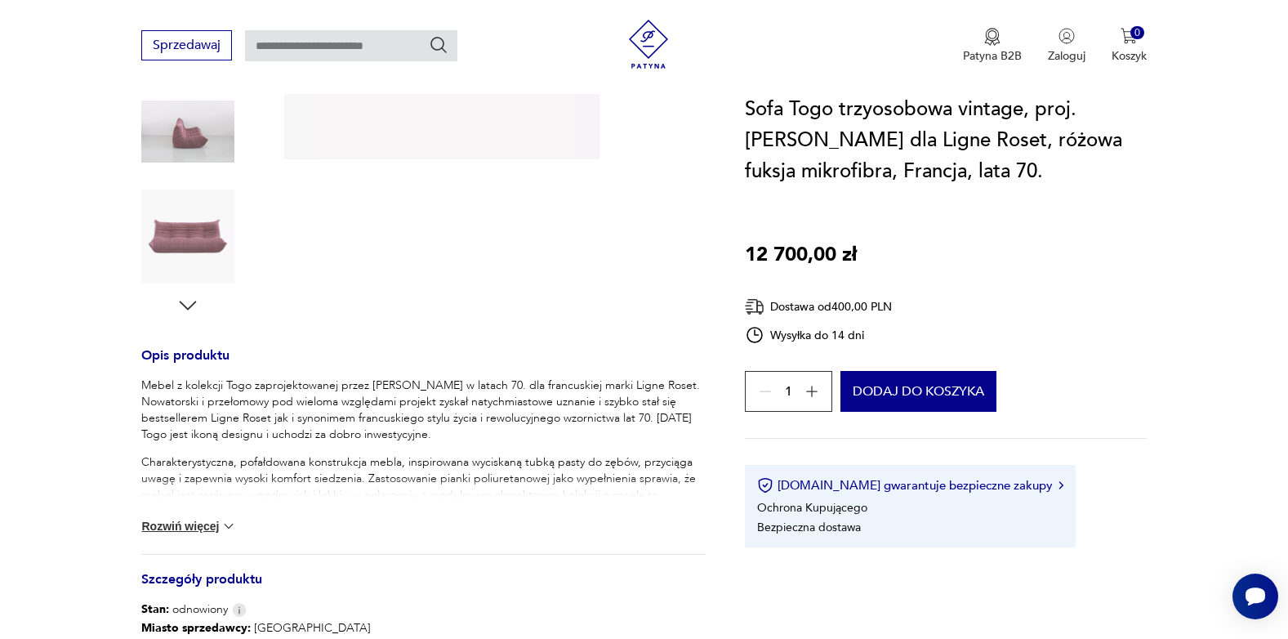
scroll to position [409, 0]
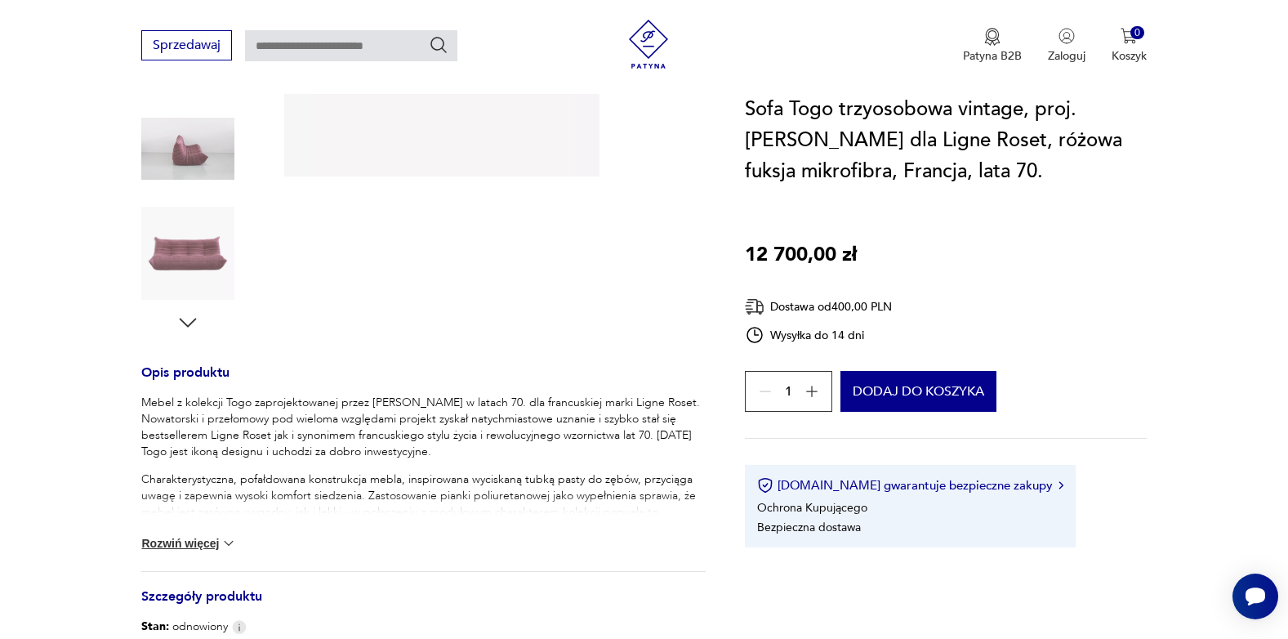
click at [199, 542] on button "Rozwiń więcej" at bounding box center [188, 543] width 95 height 16
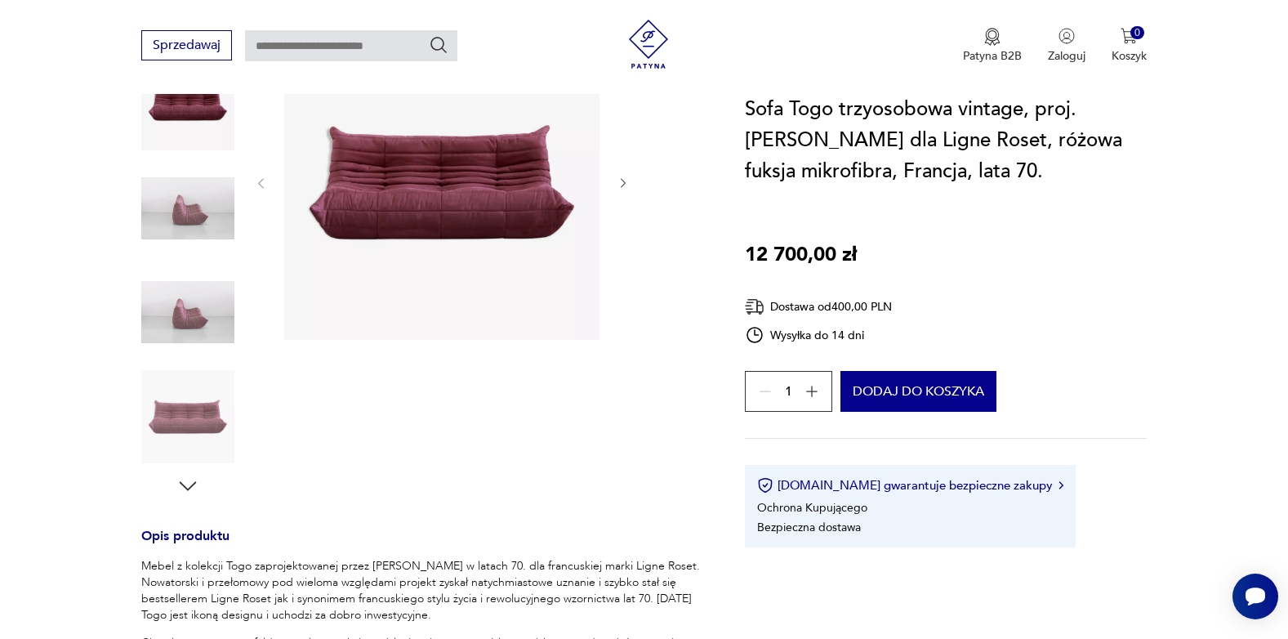
scroll to position [163, 0]
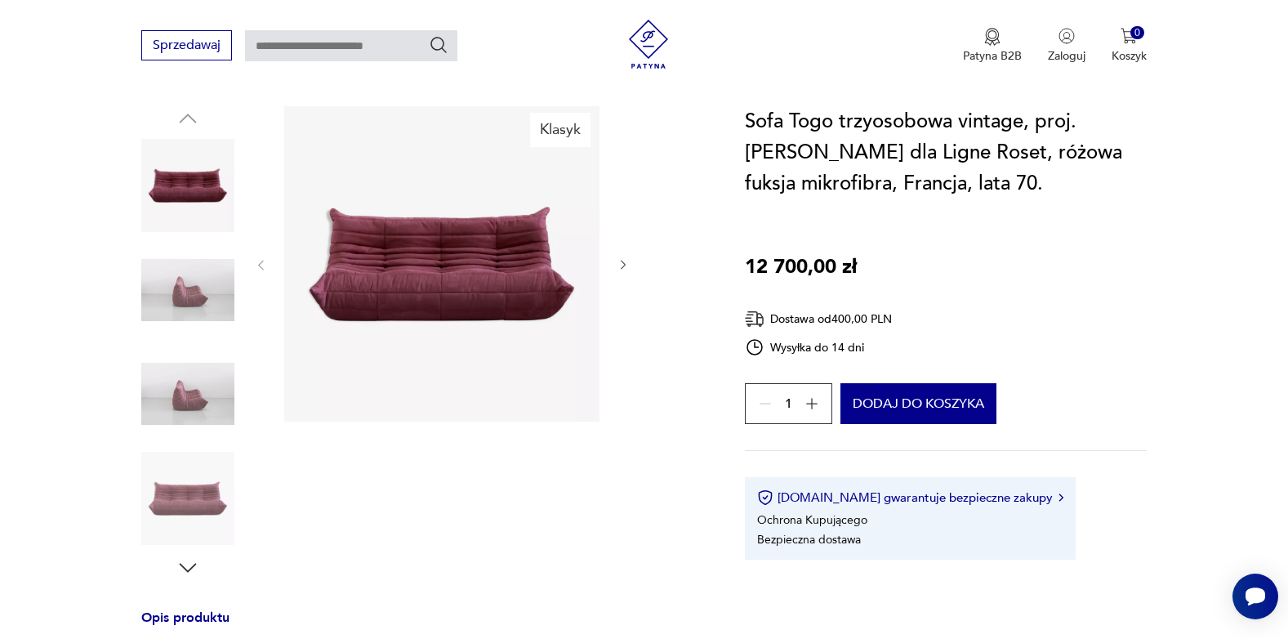
click at [619, 263] on icon "button" at bounding box center [624, 265] width 14 height 14
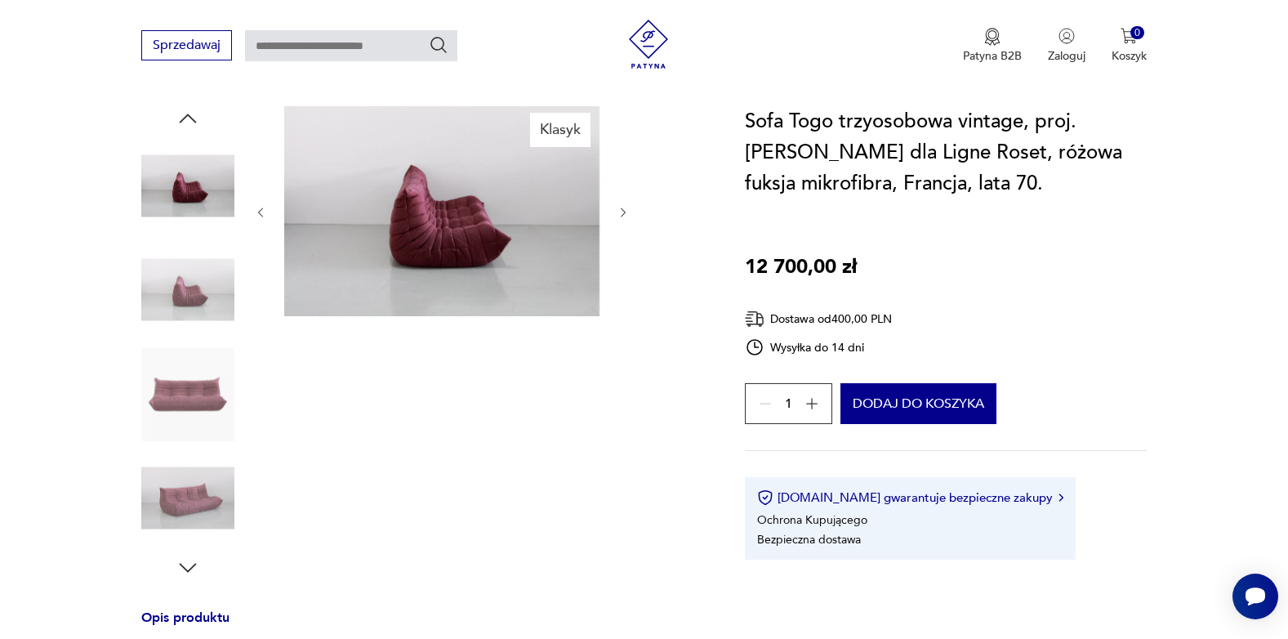
click at [623, 216] on icon "button" at bounding box center [624, 213] width 14 height 14
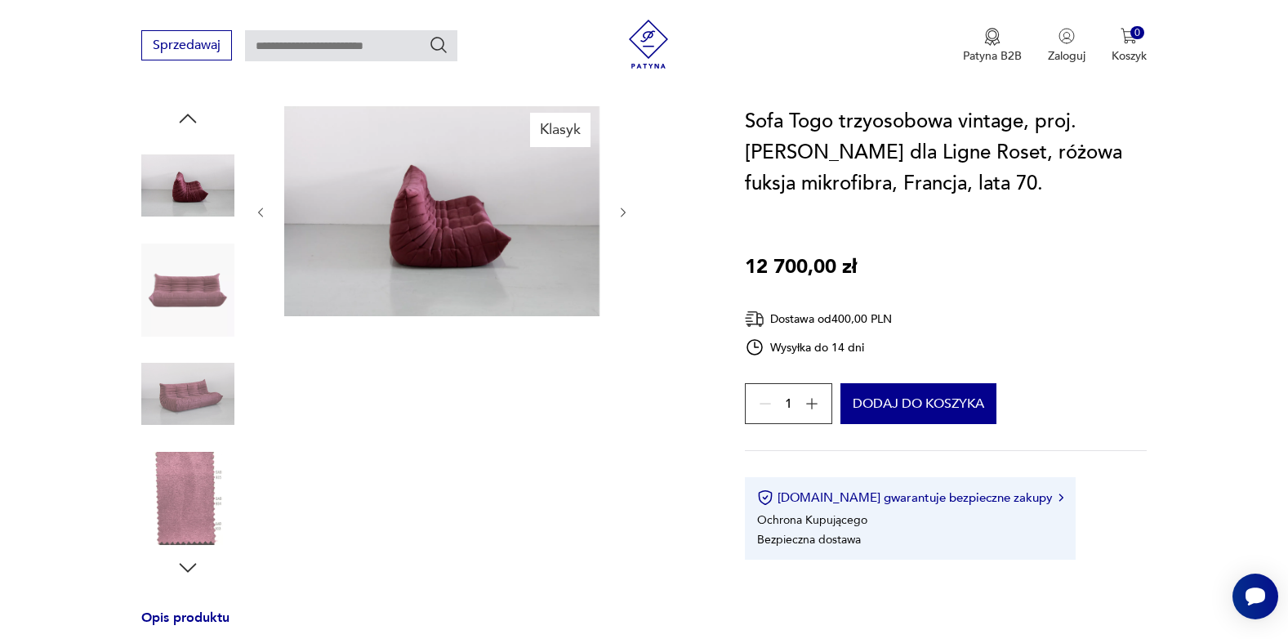
click at [623, 216] on icon "button" at bounding box center [624, 213] width 14 height 14
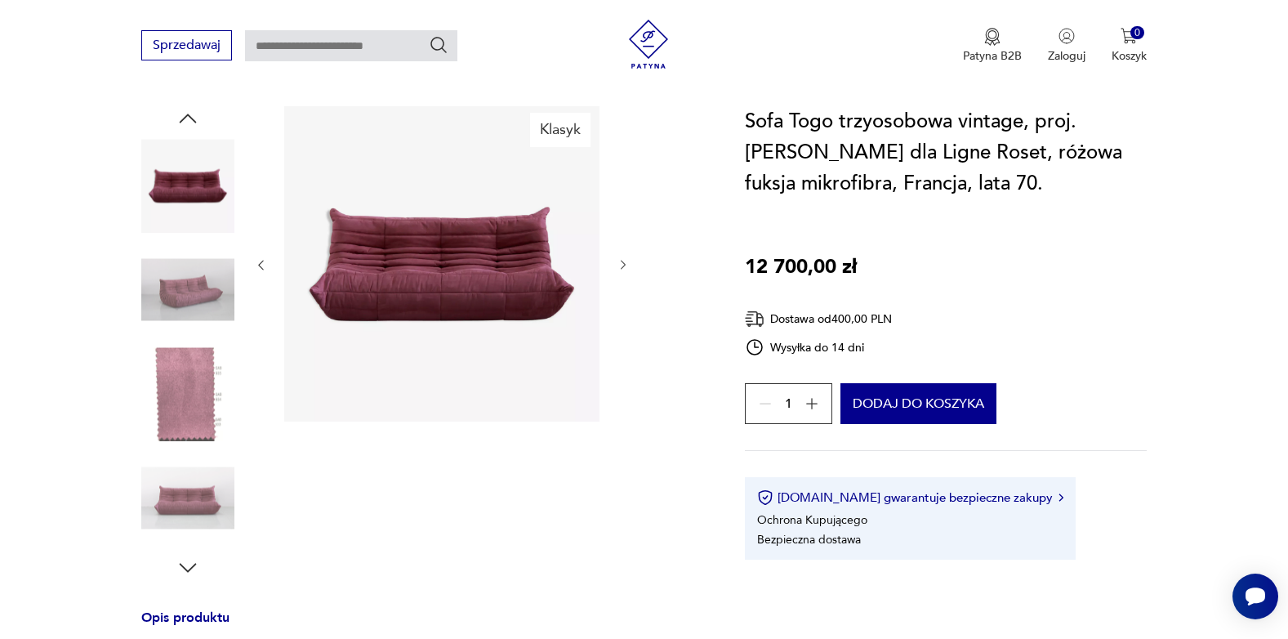
click at [623, 266] on icon "button" at bounding box center [624, 265] width 14 height 14
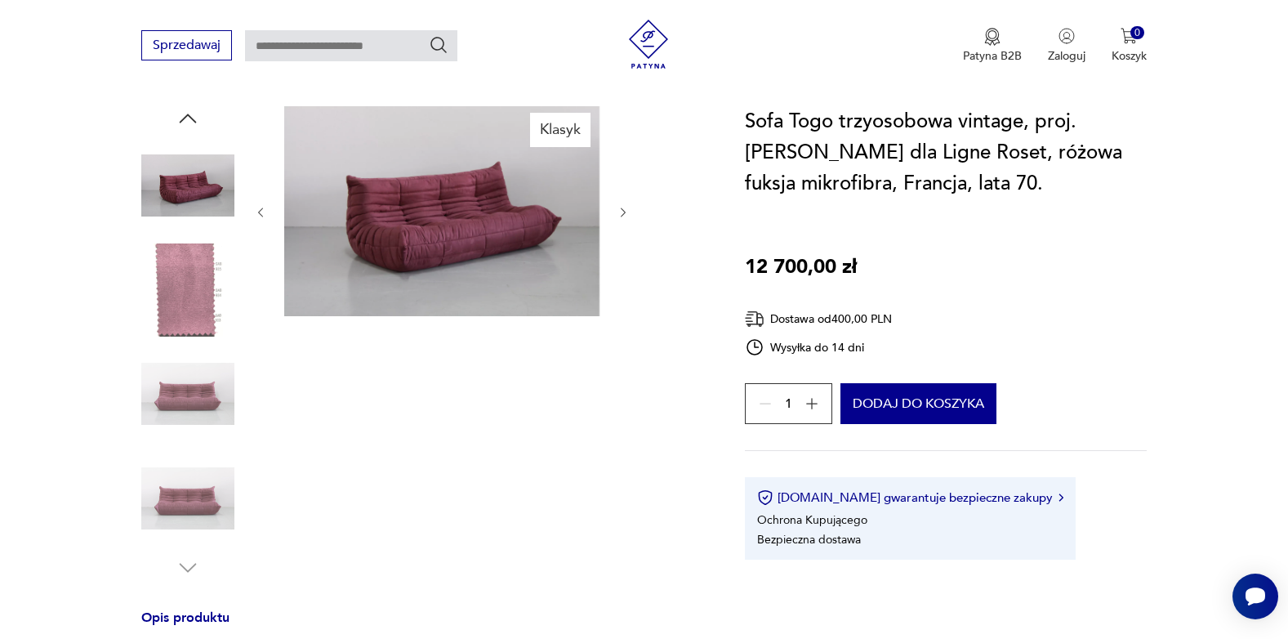
click at [623, 213] on icon "button" at bounding box center [623, 213] width 5 height 10
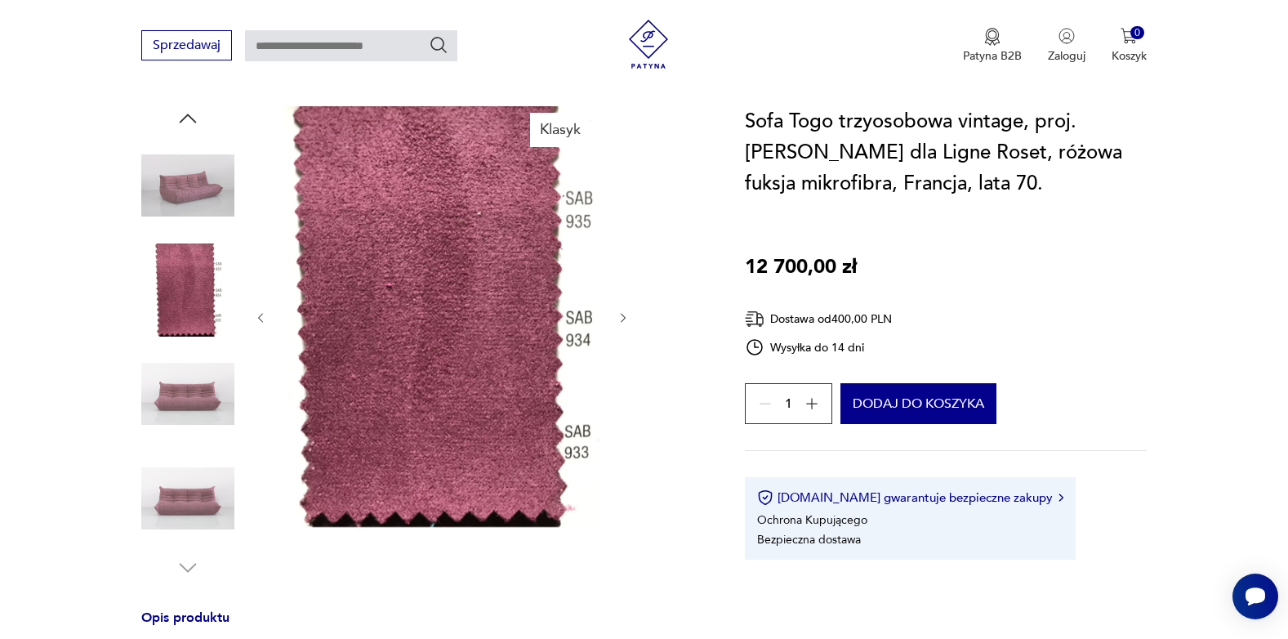
click at [618, 316] on icon "button" at bounding box center [624, 318] width 14 height 14
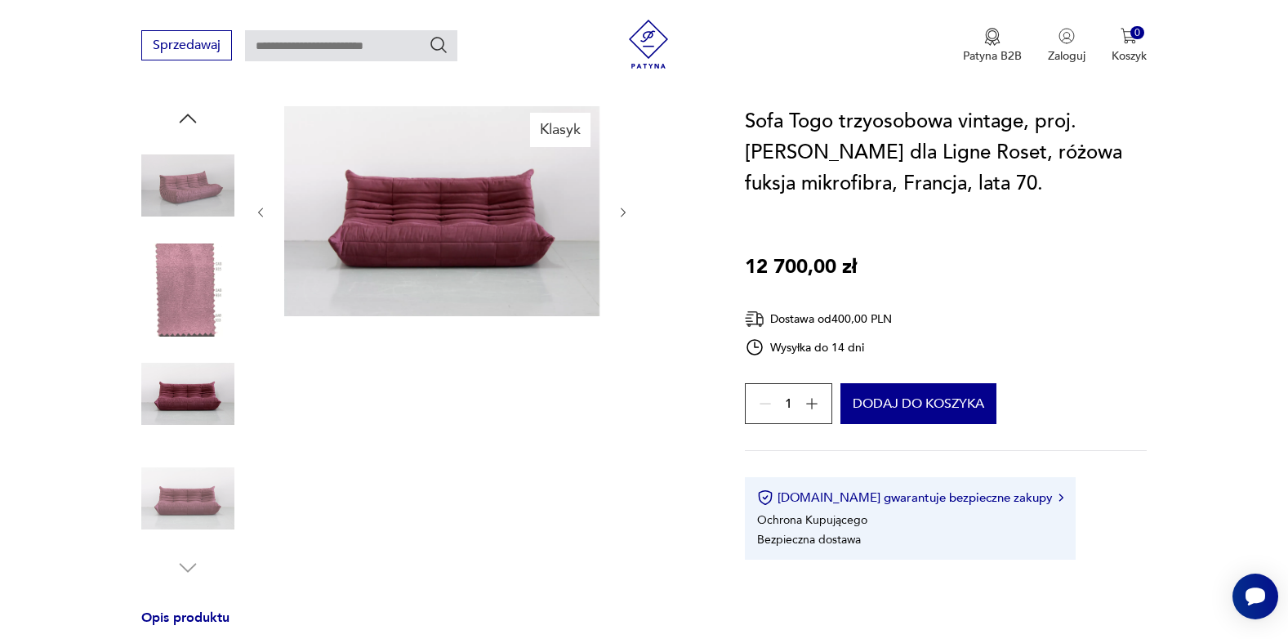
click at [620, 209] on icon "button" at bounding box center [624, 213] width 14 height 14
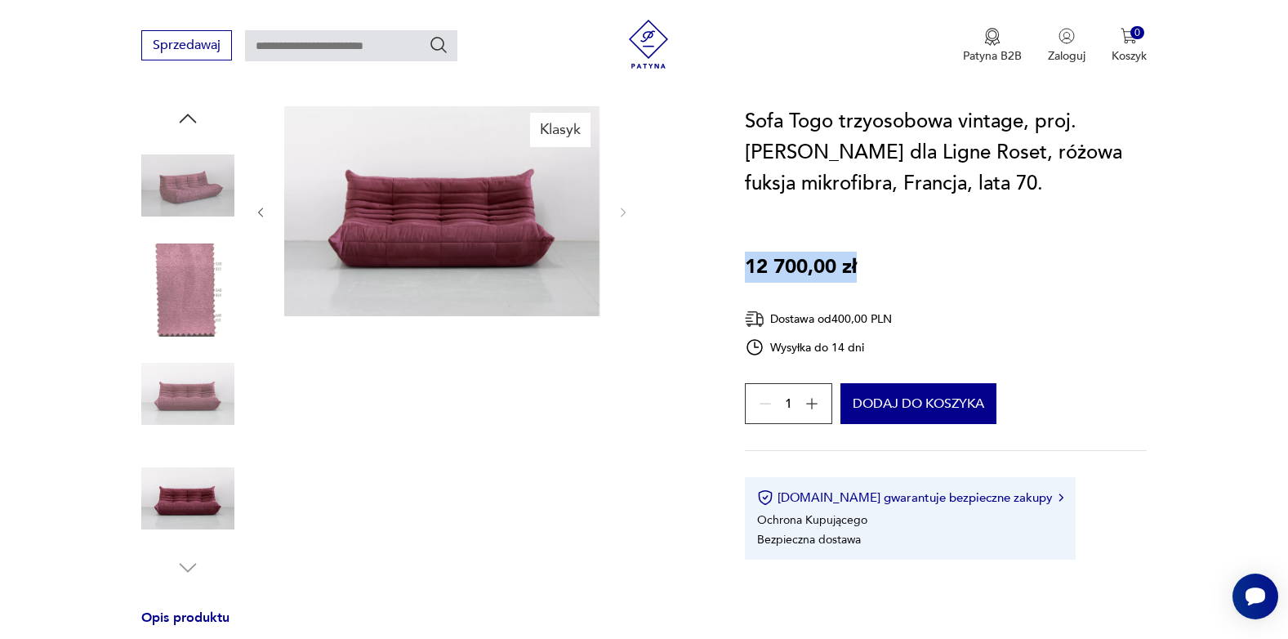
drag, startPoint x: 860, startPoint y: 266, endPoint x: 738, endPoint y: 272, distance: 122.7
click at [587, 374] on div "Klasyk" at bounding box center [442, 343] width 376 height 474
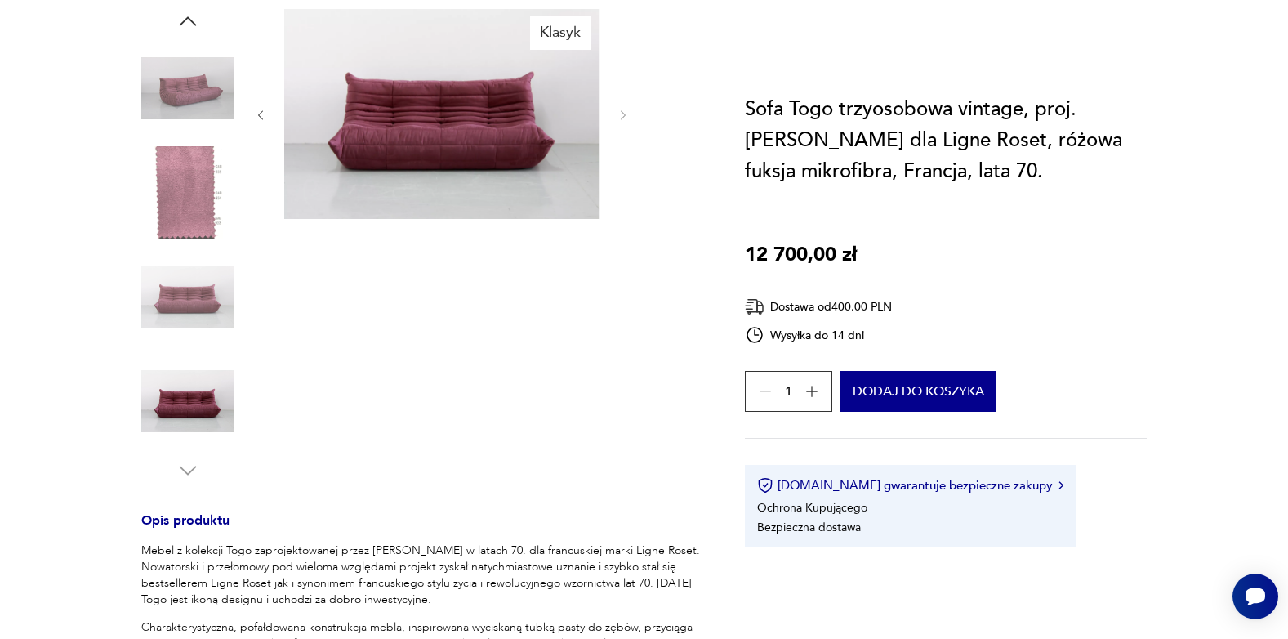
scroll to position [0, 0]
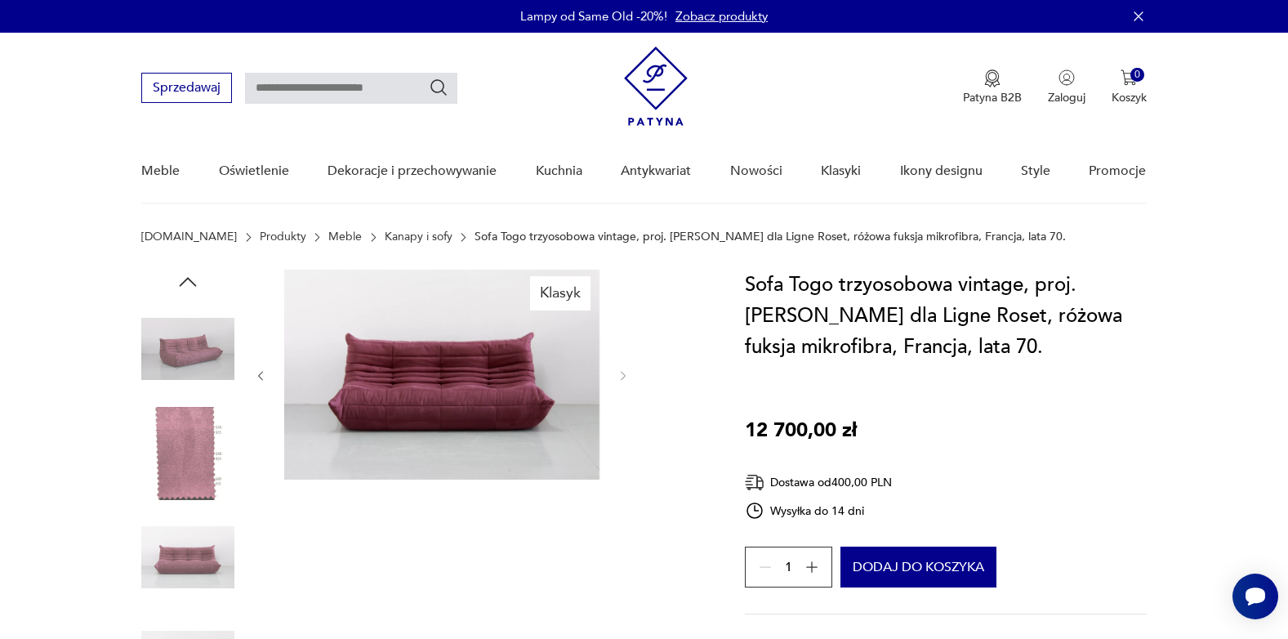
click at [399, 90] on input "text" at bounding box center [351, 88] width 212 height 31
type input "****"
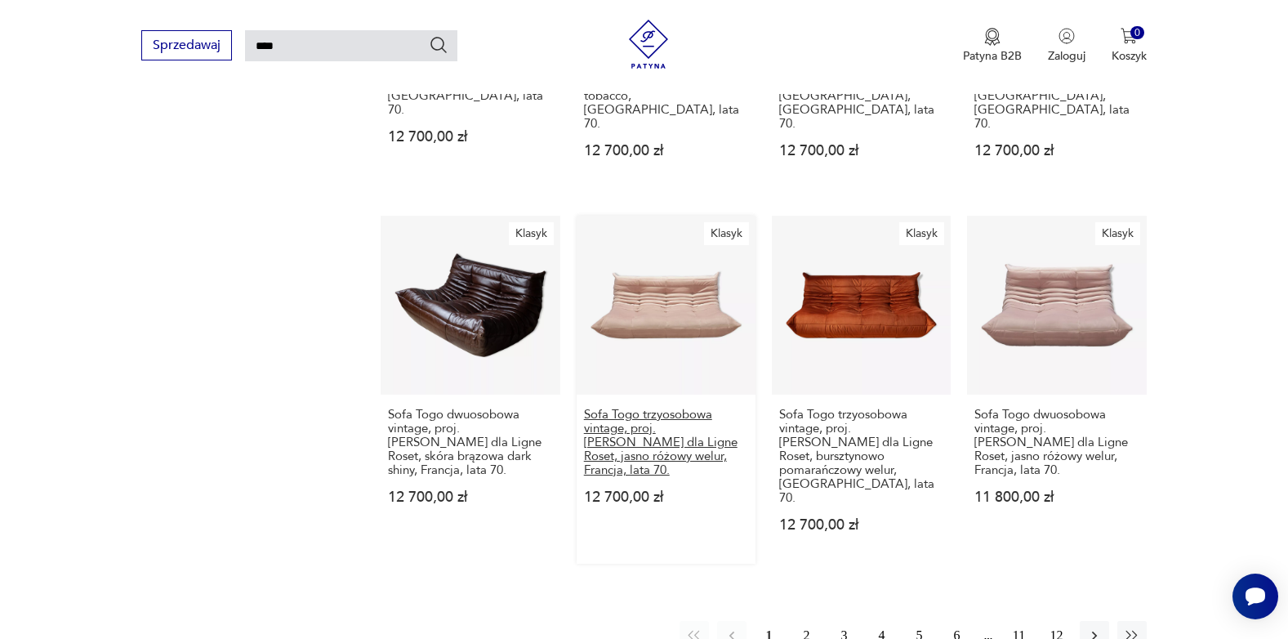
scroll to position [1447, 0]
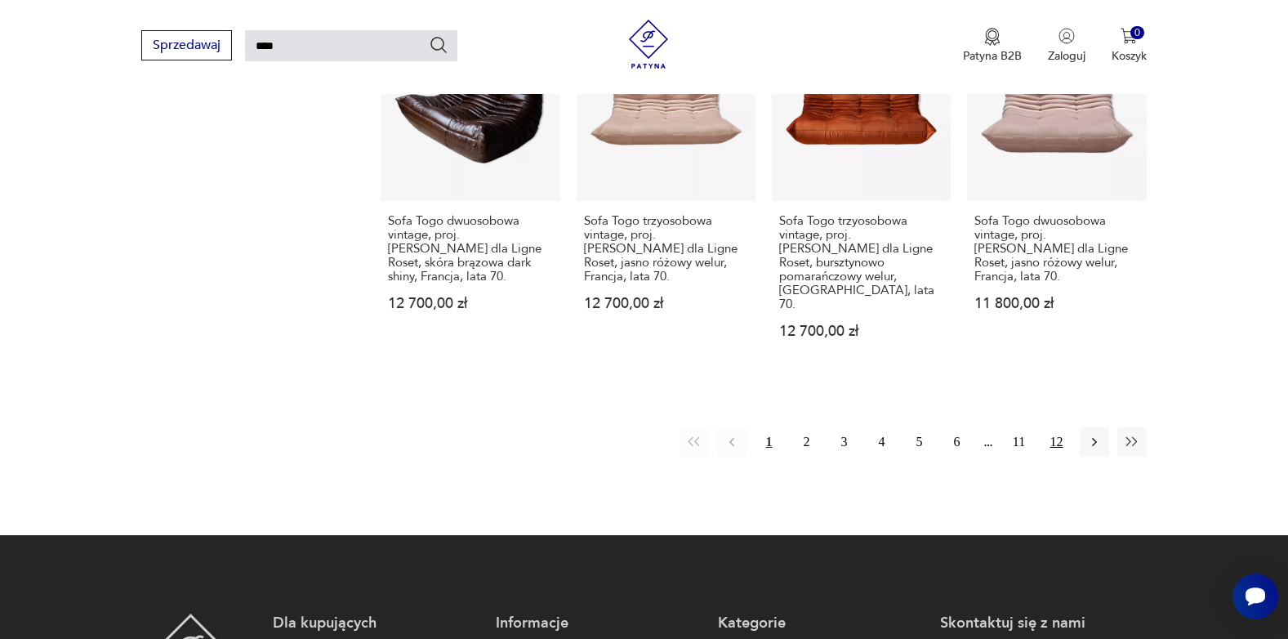
click at [1055, 427] on button "12" at bounding box center [1057, 441] width 29 height 29
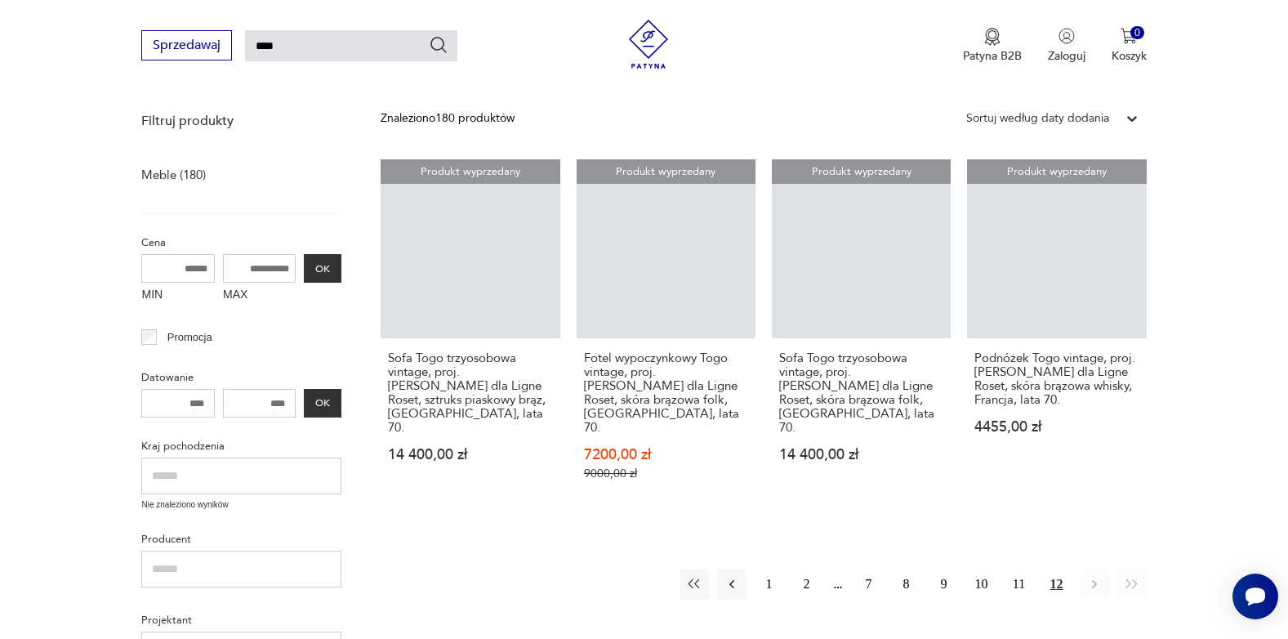
scroll to position [303, 0]
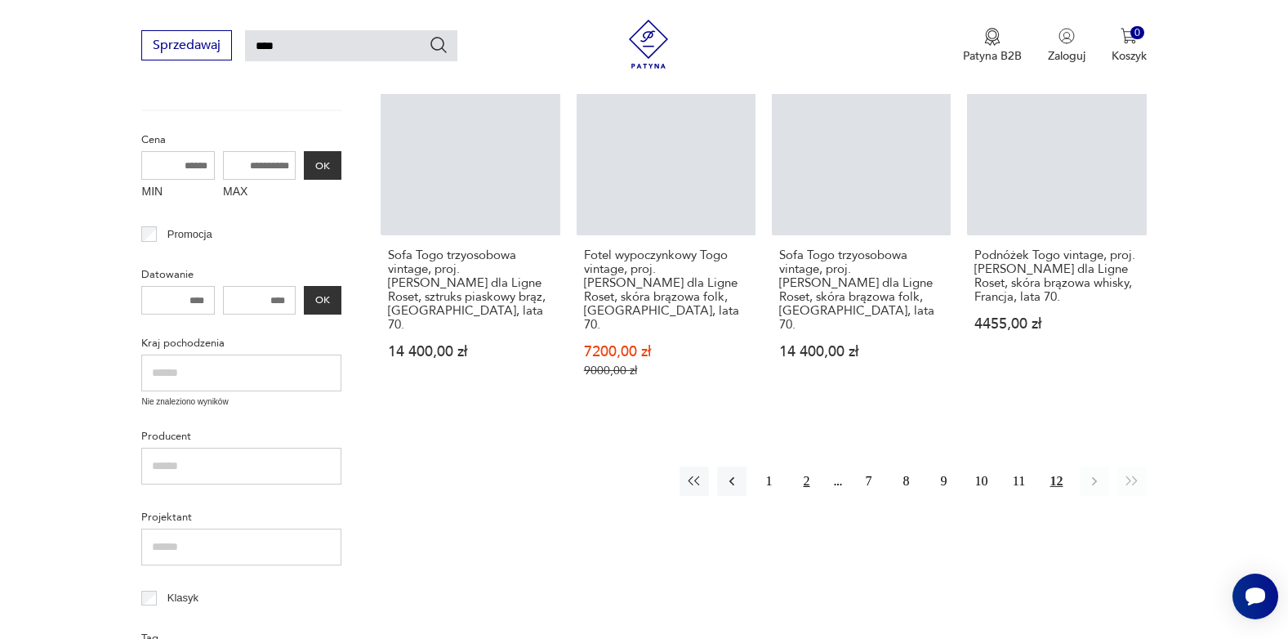
click at [805, 467] on button "2" at bounding box center [806, 481] width 29 height 29
click at [880, 467] on button "4" at bounding box center [882, 481] width 29 height 29
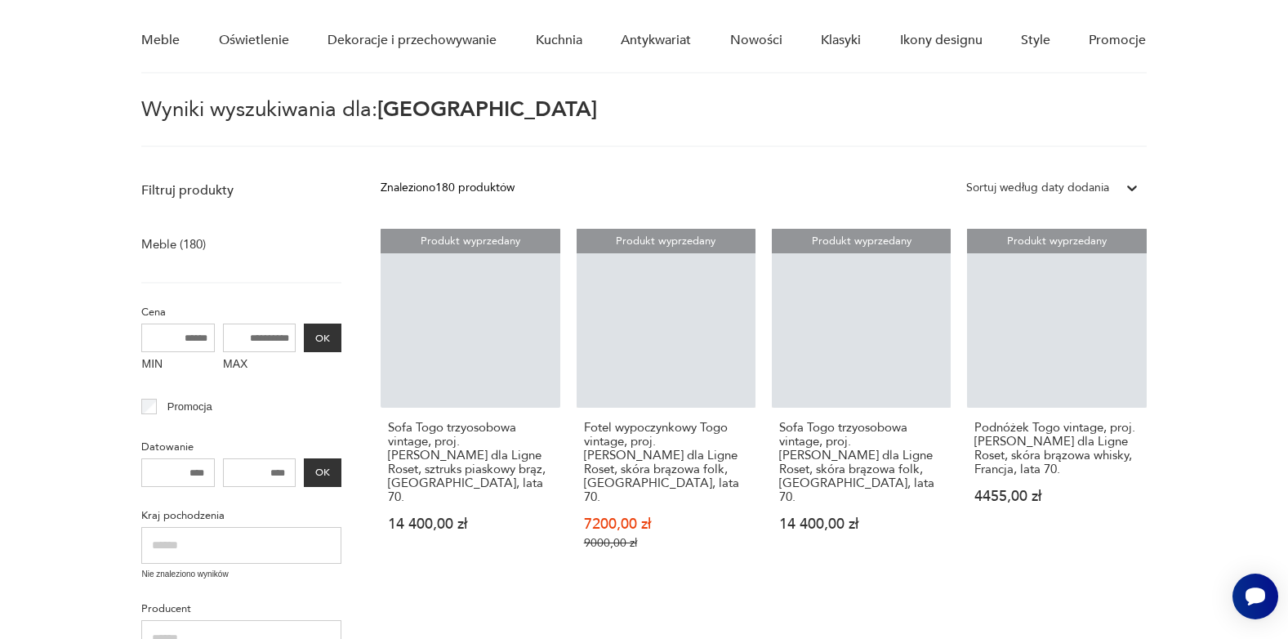
scroll to position [245, 0]
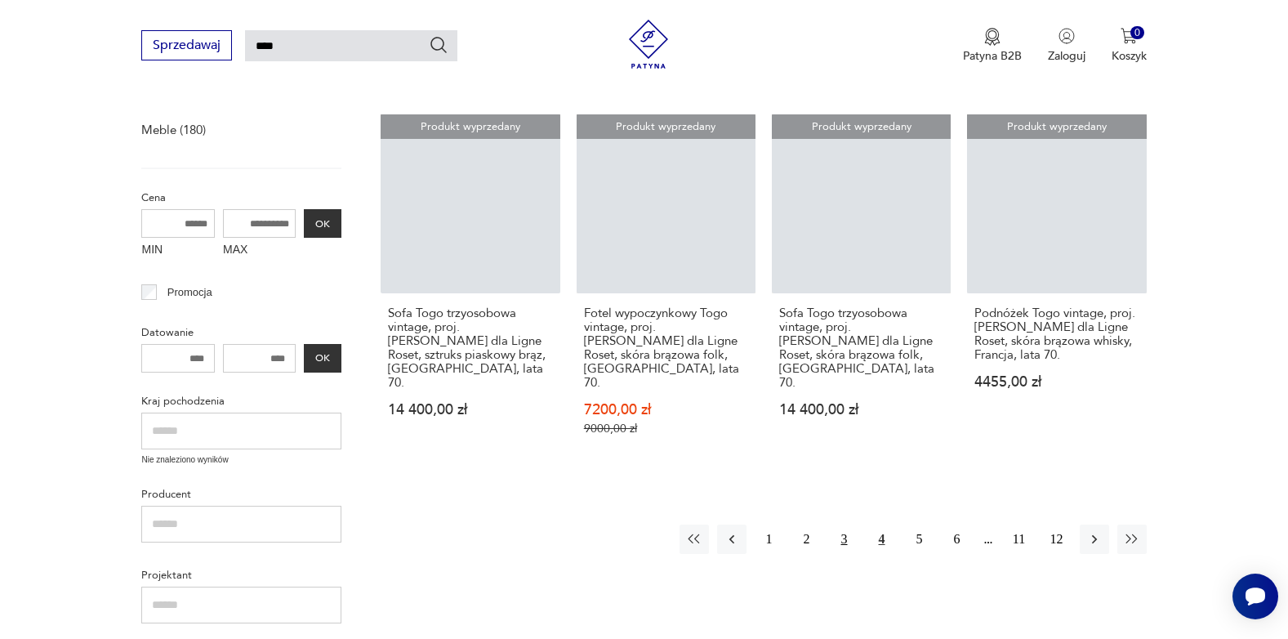
click at [842, 525] on button "3" at bounding box center [844, 539] width 29 height 29
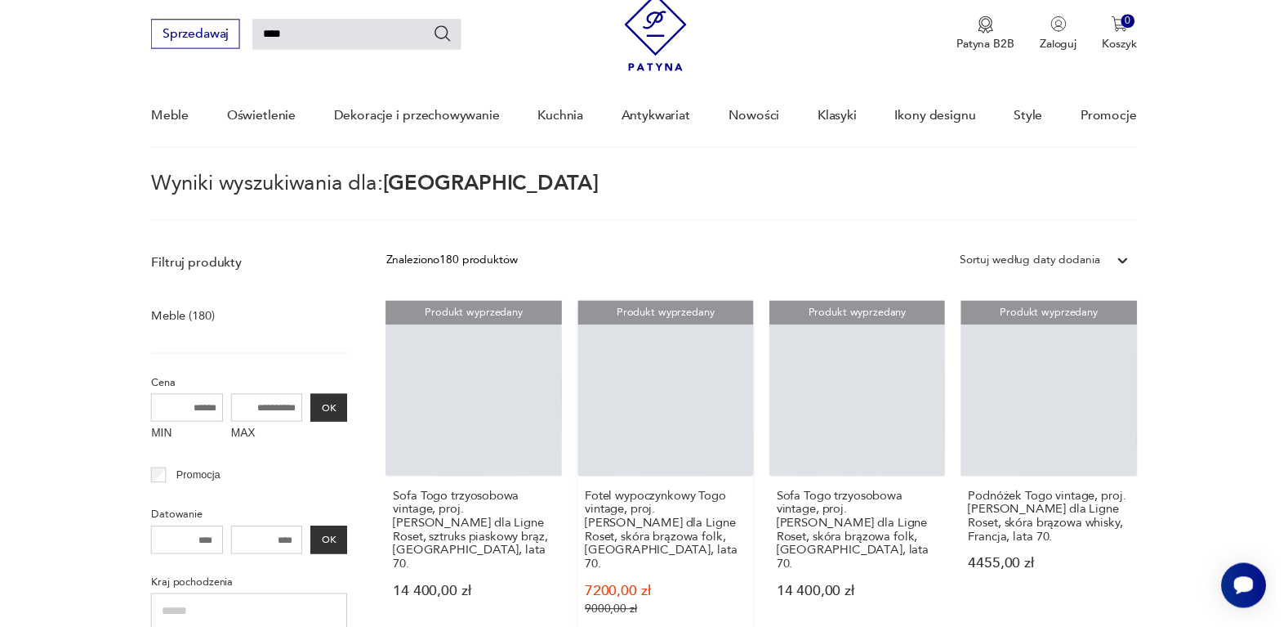
scroll to position [82, 0]
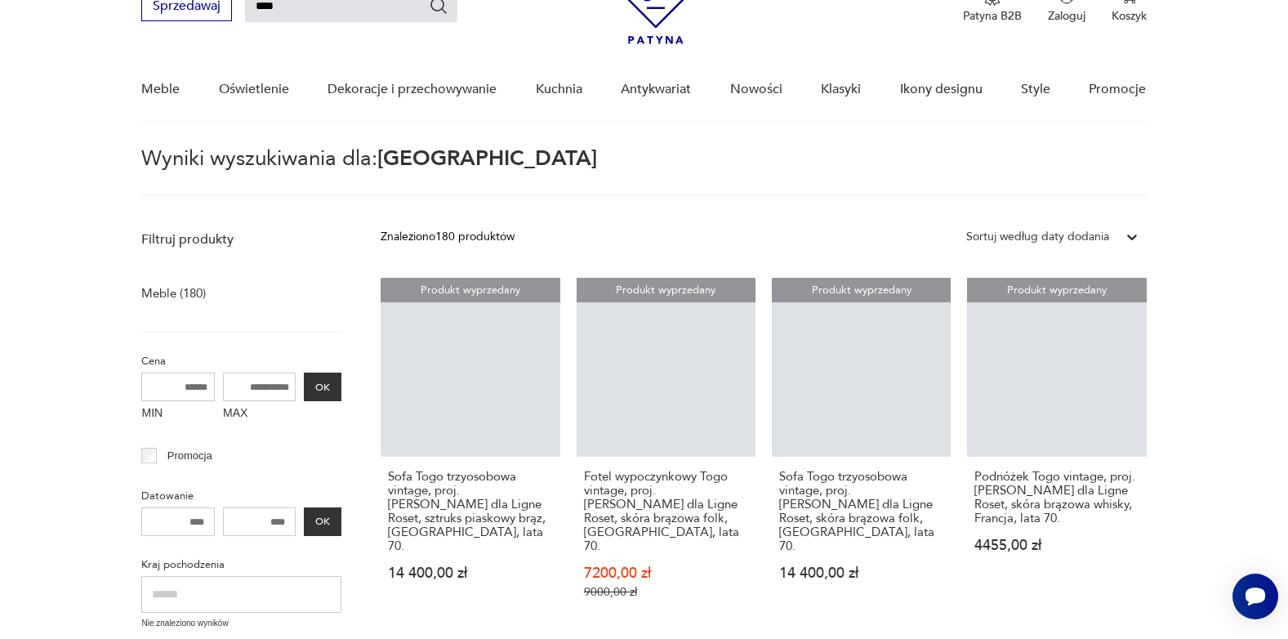
click at [416, 13] on input "****" at bounding box center [351, 6] width 212 height 31
